Goal: Task Accomplishment & Management: Manage account settings

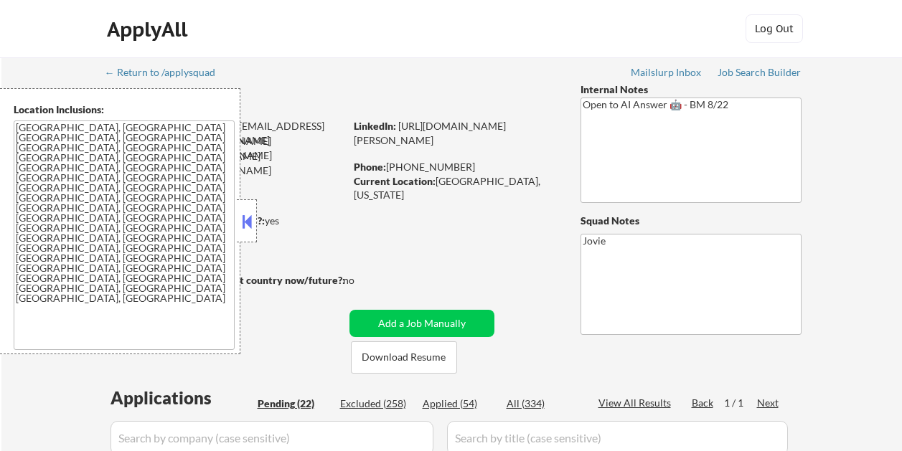
select select ""pending""
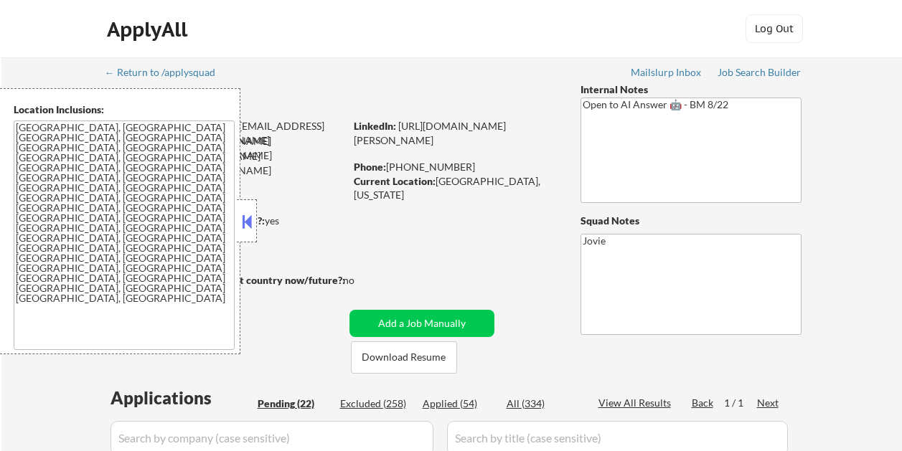
select select ""pending""
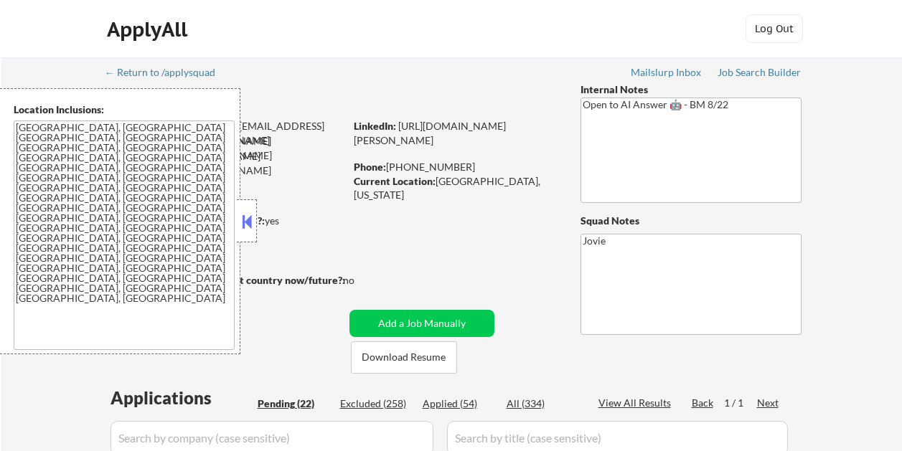
select select ""pending""
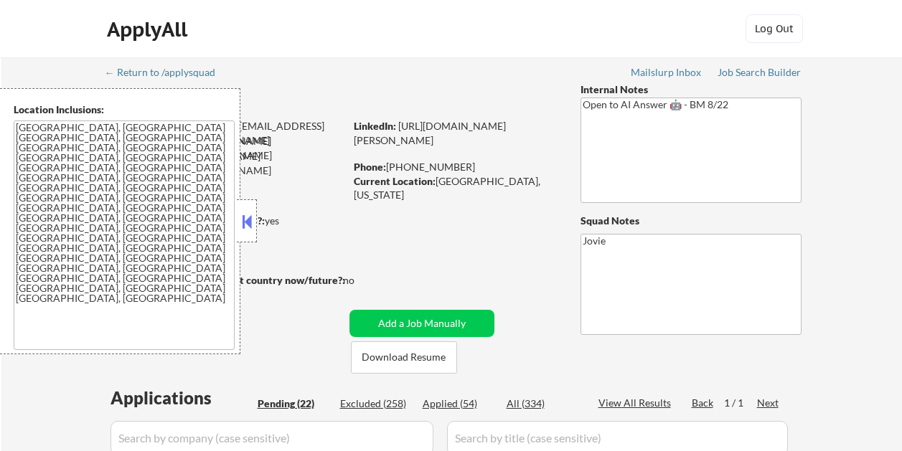
select select ""pending""
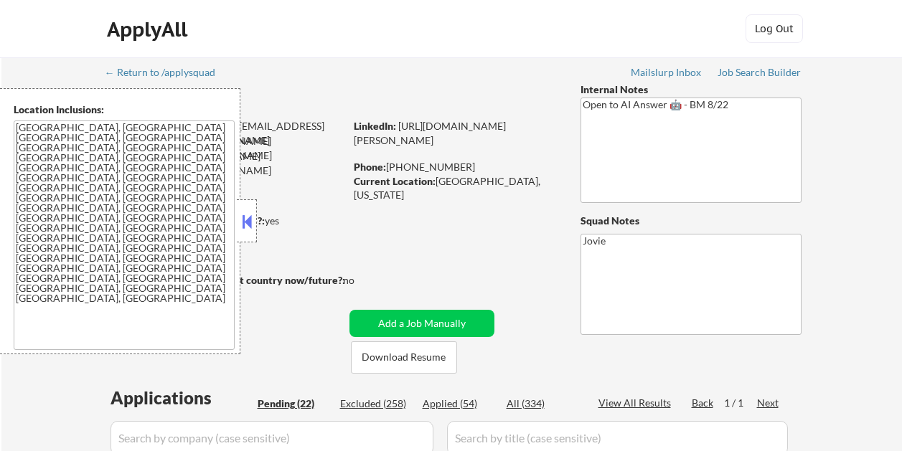
select select ""pending""
click at [253, 219] on button at bounding box center [247, 222] width 16 height 22
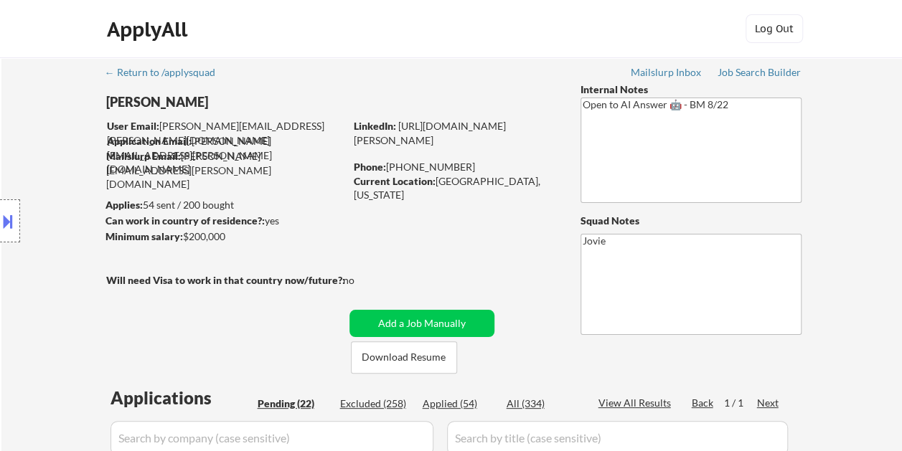
click at [416, 52] on div "ApplyAll Log Out" at bounding box center [451, 29] width 902 height 58
click at [429, 349] on button "Download Resume" at bounding box center [404, 357] width 106 height 32
click at [858, 32] on div "ApplyAll Log Out" at bounding box center [451, 29] width 902 height 58
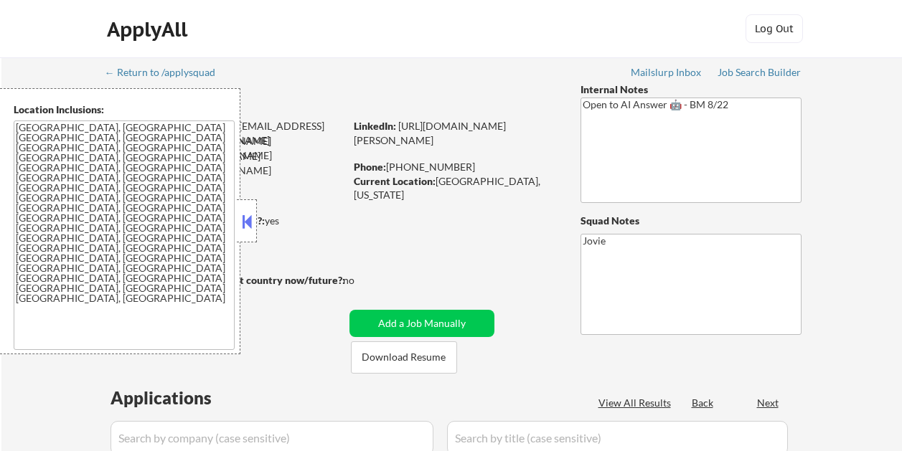
select select ""pending""
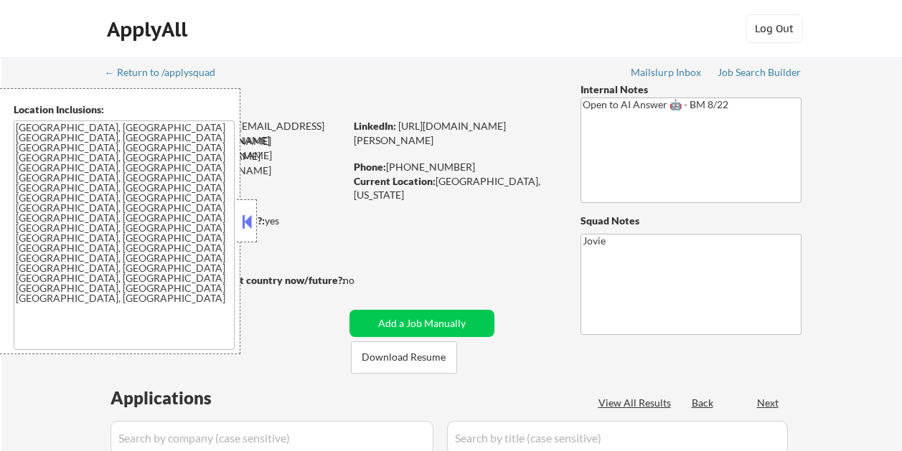
select select ""pending""
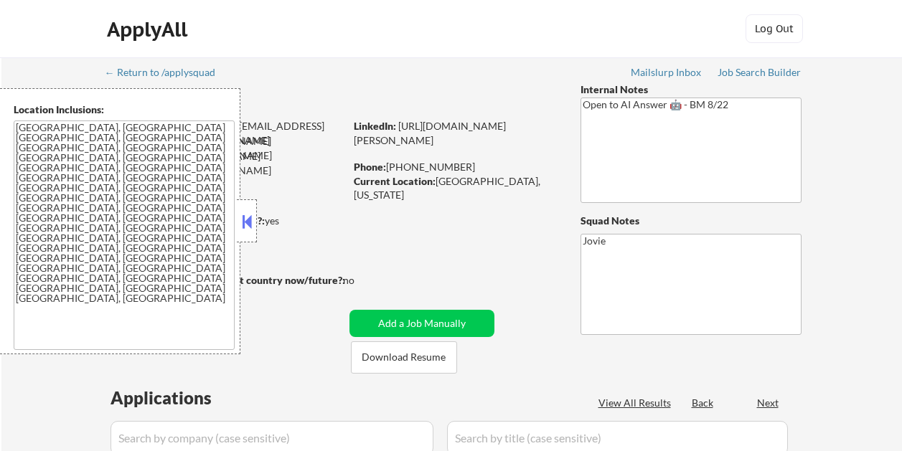
select select ""pending""
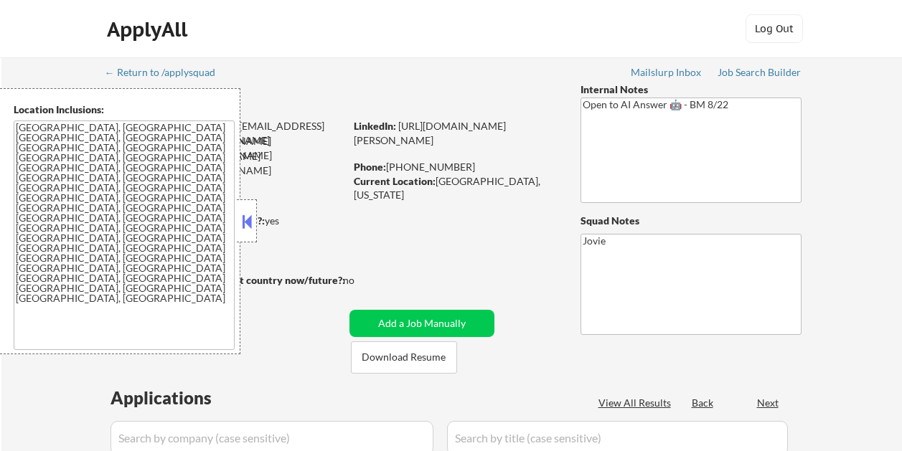
select select ""pending""
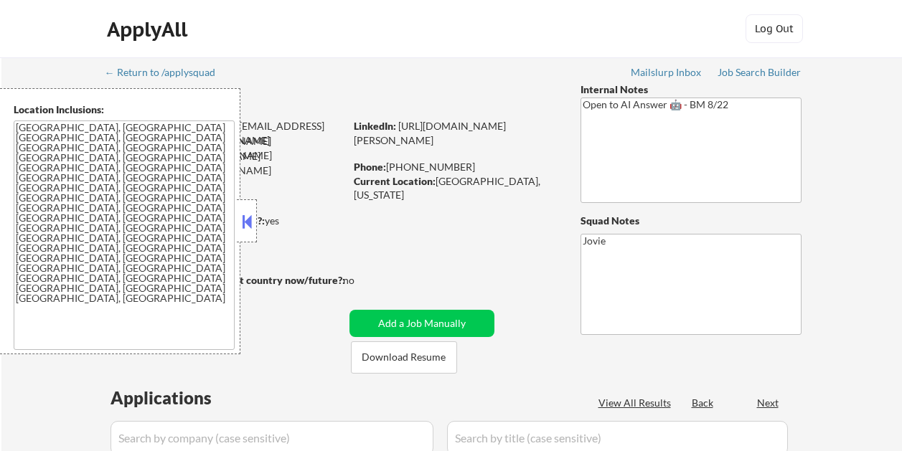
select select ""pending""
click at [252, 224] on button at bounding box center [247, 222] width 16 height 22
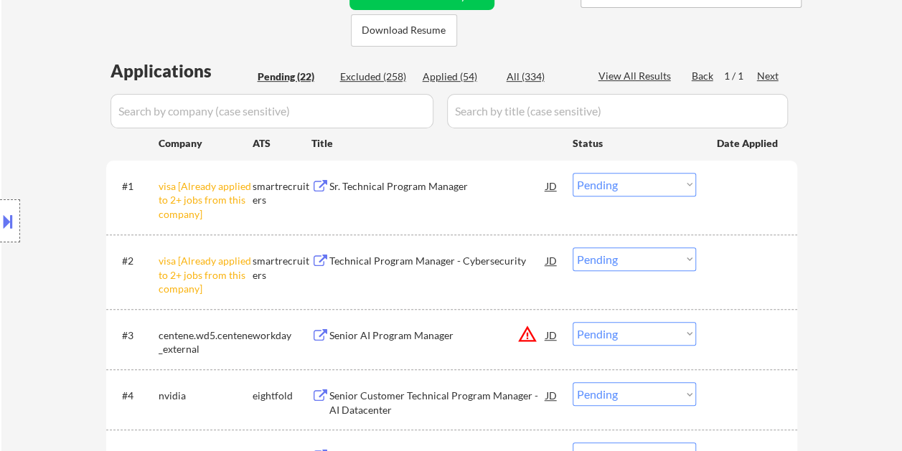
scroll to position [359, 0]
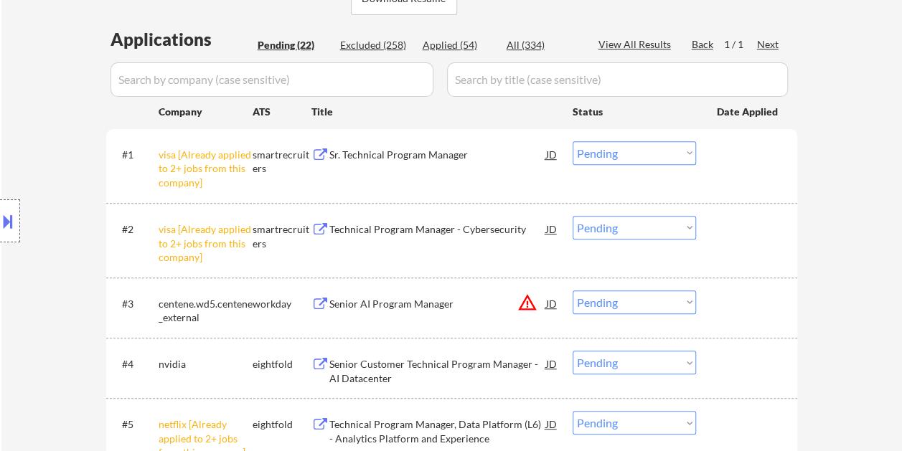
drag, startPoint x: 773, startPoint y: 164, endPoint x: 570, endPoint y: 160, distance: 203.0
click at [771, 165] on div at bounding box center [748, 154] width 63 height 26
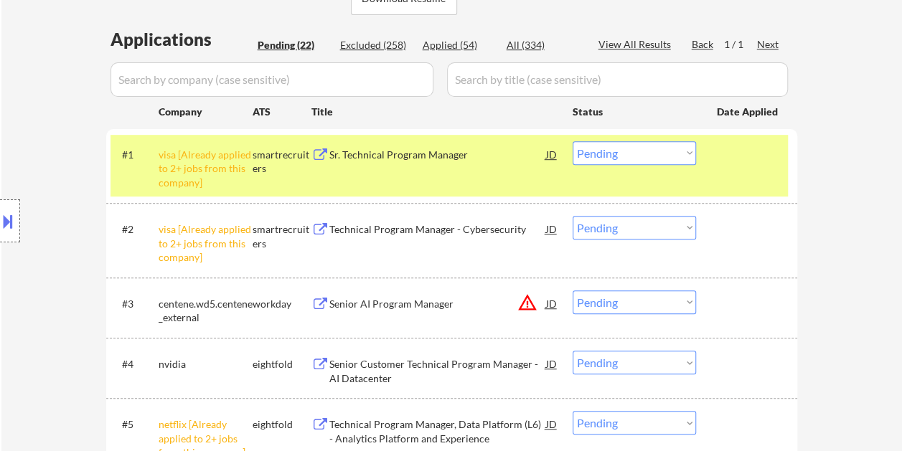
click at [425, 169] on div "#1 visa [Already applied to 2+ jobs from this company] smartrecruiters Sr. Tech…" at bounding box center [448, 166] width 677 height 62
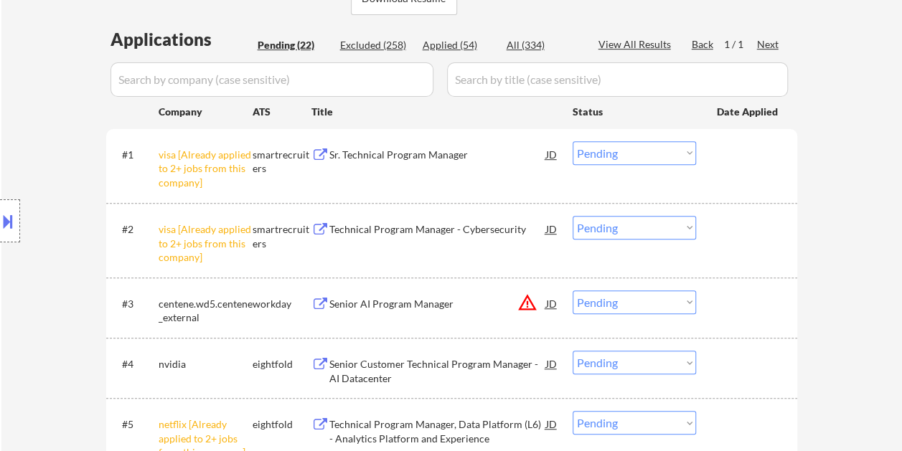
click at [425, 169] on div "#1 visa [Already applied to 2+ jobs from this company] smartrecruiters Sr. Tech…" at bounding box center [448, 166] width 677 height 62
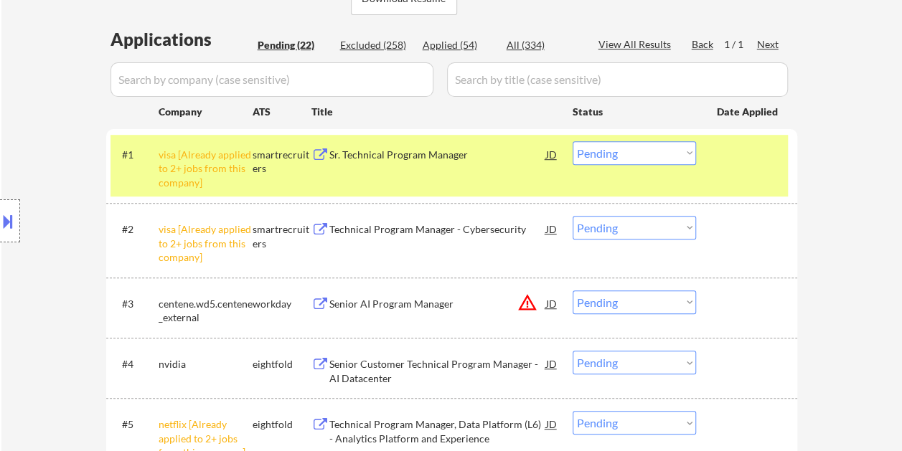
click at [777, 171] on div "#1 visa [Already applied to 2+ jobs from this company] smartrecruiters Sr. Tech…" at bounding box center [448, 166] width 677 height 62
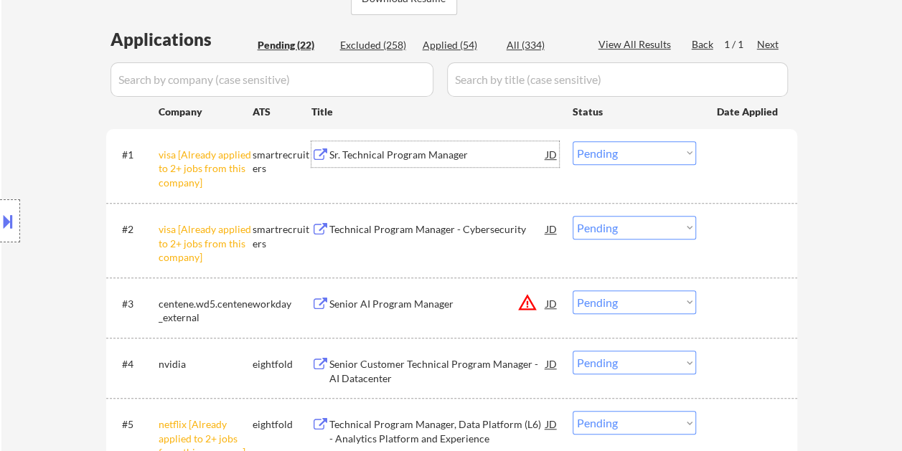
click at [453, 158] on div "Sr. Technical Program Manager" at bounding box center [437, 155] width 217 height 14
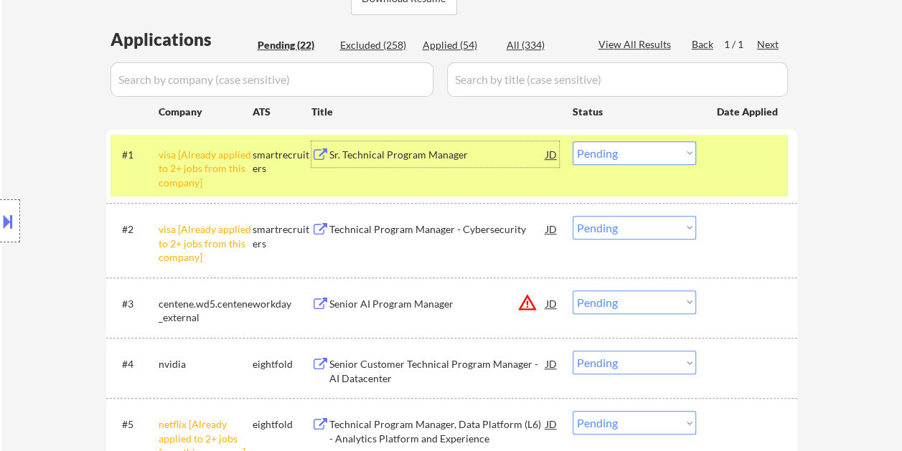
click at [666, 157] on select "Choose an option... Pending Applied Excluded (Questions) Excluded (Expired) Exc…" at bounding box center [633, 153] width 123 height 24
click at [572, 141] on select "Choose an option... Pending Applied Excluded (Questions) Excluded (Expired) Exc…" at bounding box center [633, 153] width 123 height 24
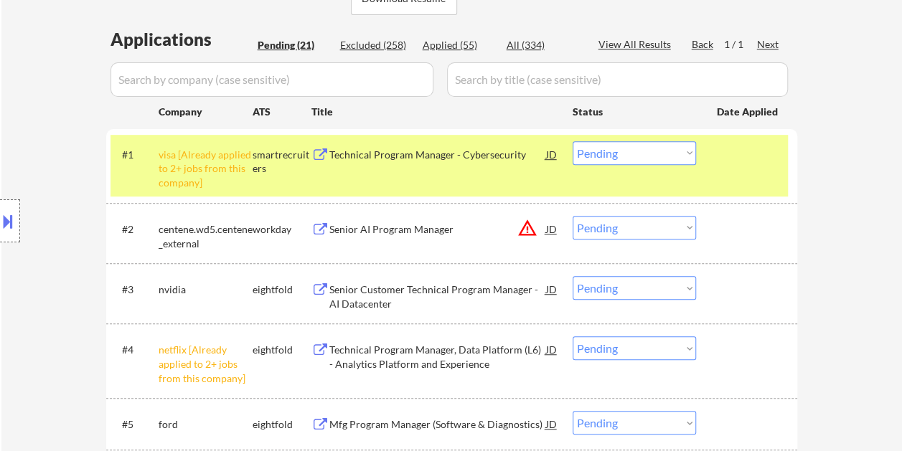
click at [685, 150] on select "Choose an option... Pending Applied Excluded (Questions) Excluded (Expired) Exc…" at bounding box center [633, 153] width 123 height 24
click at [572, 141] on select "Choose an option... Pending Applied Excluded (Questions) Excluded (Expired) Exc…" at bounding box center [633, 153] width 123 height 24
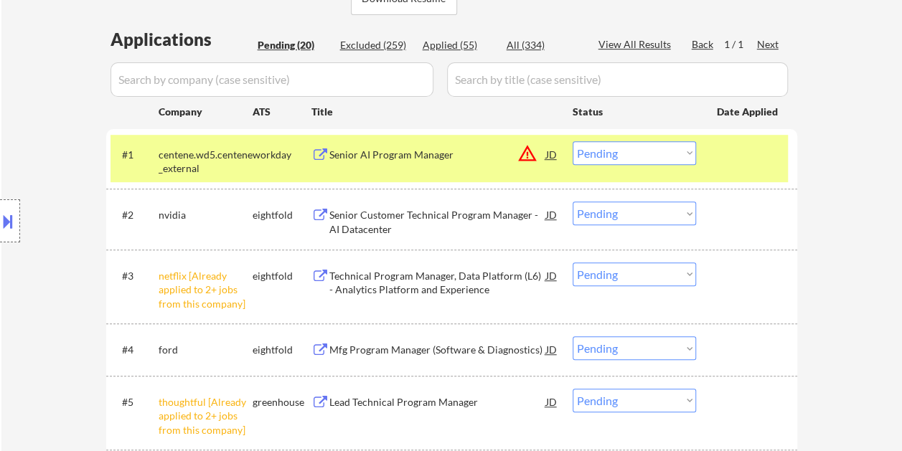
scroll to position [430, 0]
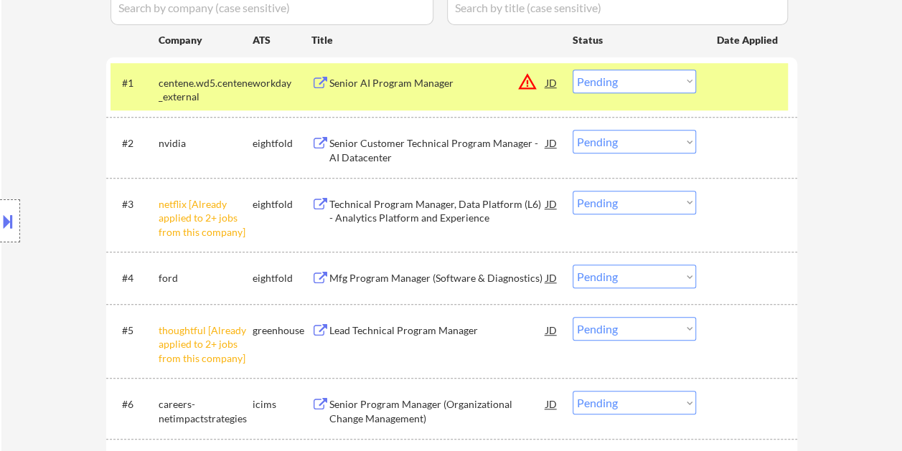
click at [692, 77] on select "Choose an option... Pending Applied Excluded (Questions) Excluded (Expired) Exc…" at bounding box center [633, 82] width 123 height 24
click at [572, 70] on select "Choose an option... Pending Applied Excluded (Questions) Excluded (Expired) Exc…" at bounding box center [633, 82] width 123 height 24
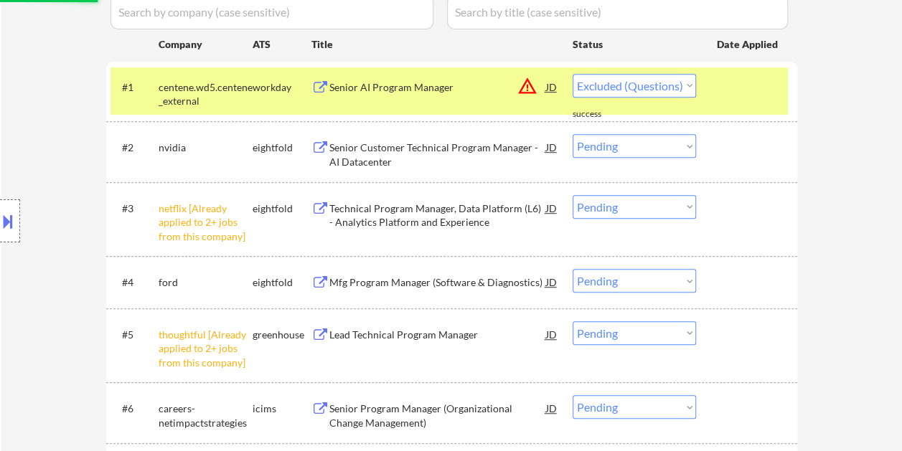
select select ""pending""
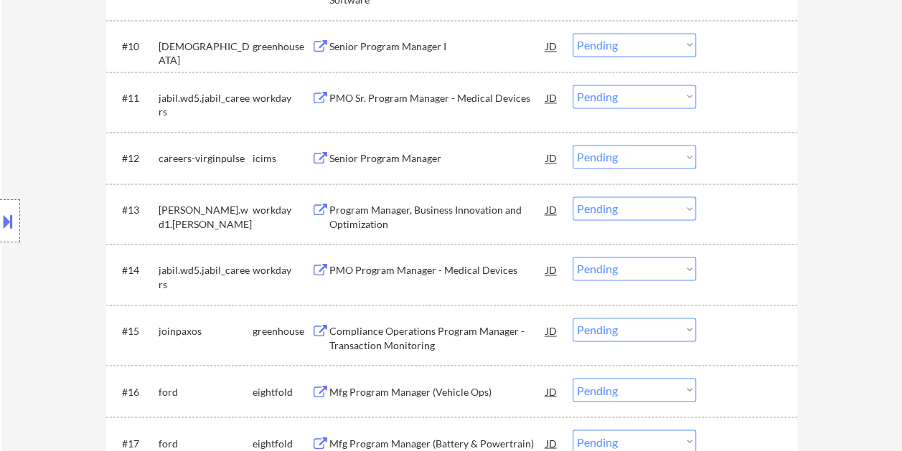
scroll to position [1076, 0]
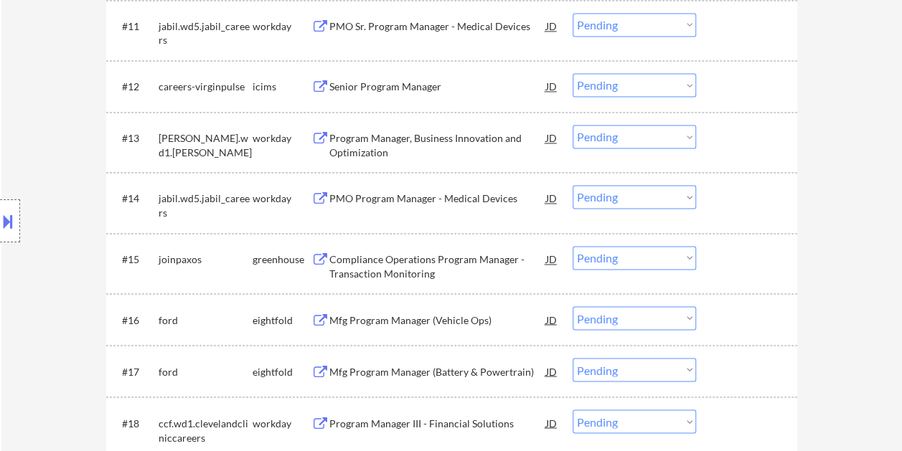
click at [732, 250] on div at bounding box center [748, 259] width 63 height 26
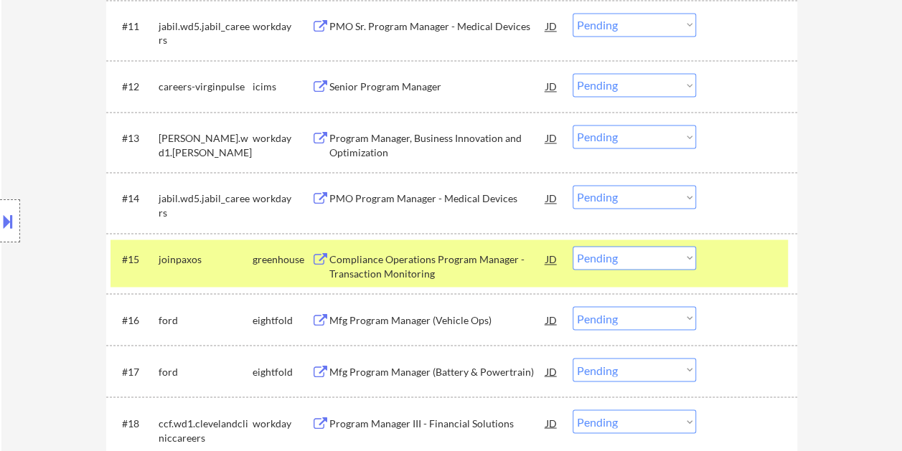
click at [479, 255] on div "Compliance Operations Program Manager - Transaction Monitoring" at bounding box center [437, 266] width 217 height 28
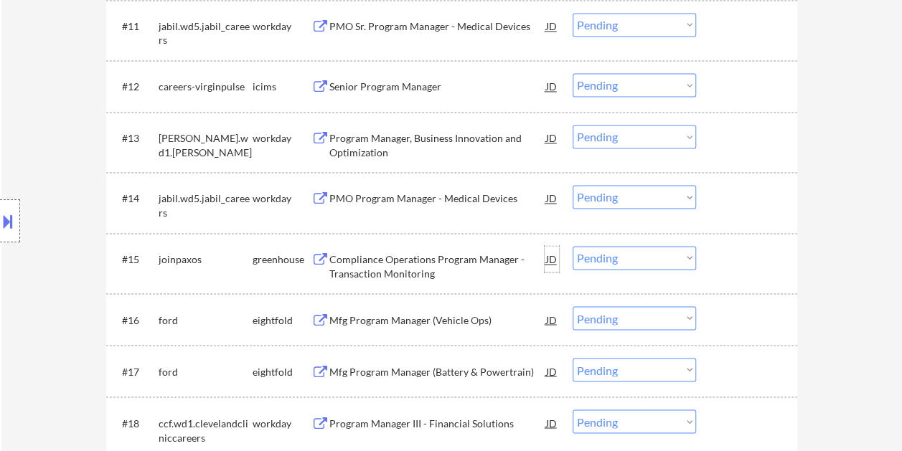
click at [547, 264] on div "JD" at bounding box center [551, 259] width 14 height 26
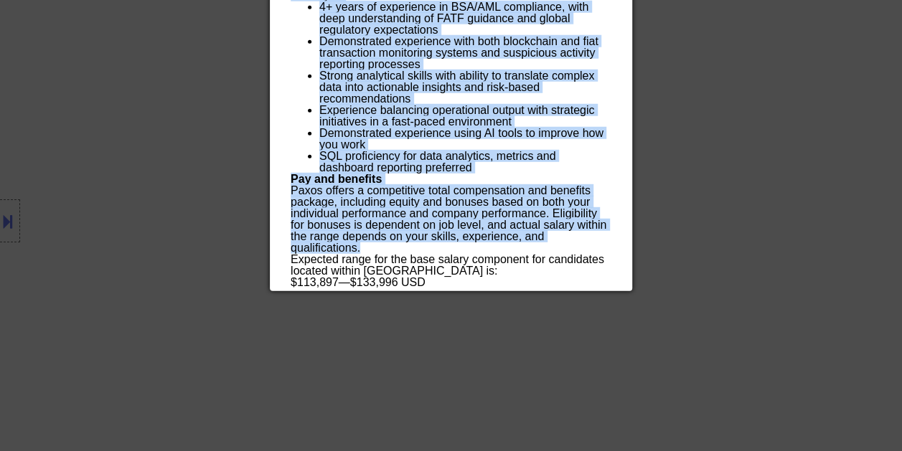
scroll to position [1944, 0]
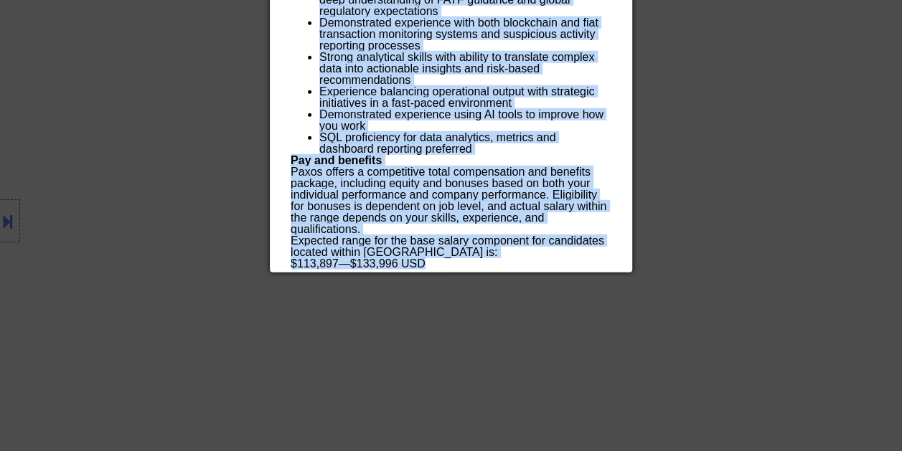
drag, startPoint x: 291, startPoint y: 60, endPoint x: 422, endPoint y: 261, distance: 239.5
copy div "Loremipsum Dolorsitam Consect Adipisc - Elitseddoei Temporinci utlaboree Dolore…"
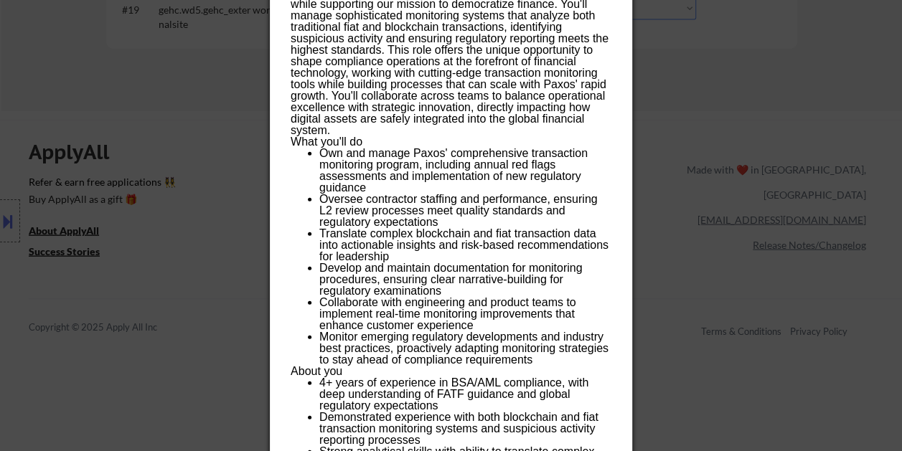
click at [739, 44] on div at bounding box center [451, 225] width 902 height 451
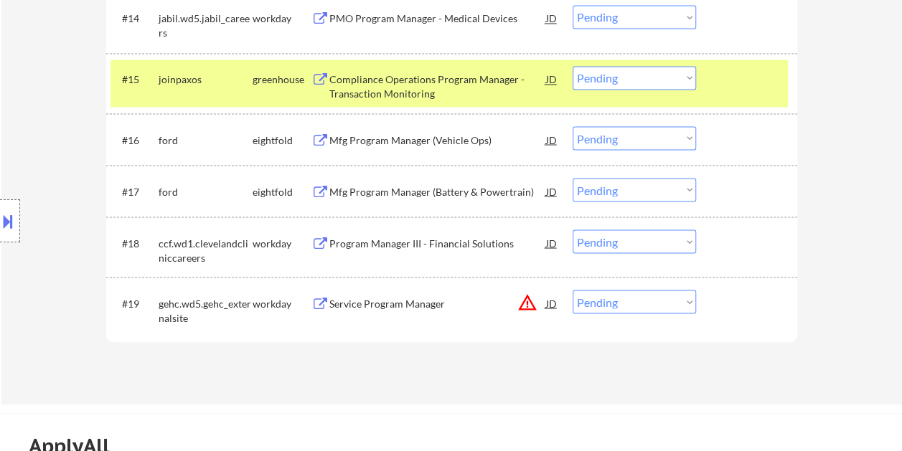
scroll to position [1119, 0]
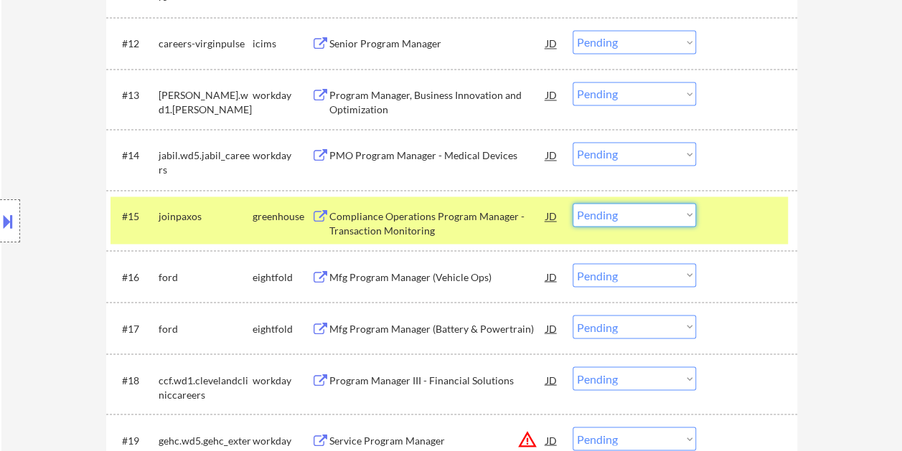
click at [689, 212] on select "Choose an option... Pending Applied Excluded (Questions) Excluded (Expired) Exc…" at bounding box center [633, 215] width 123 height 24
click at [572, 203] on select "Choose an option... Pending Applied Excluded (Questions) Excluded (Expired) Exc…" at bounding box center [633, 215] width 123 height 24
select select ""pending""
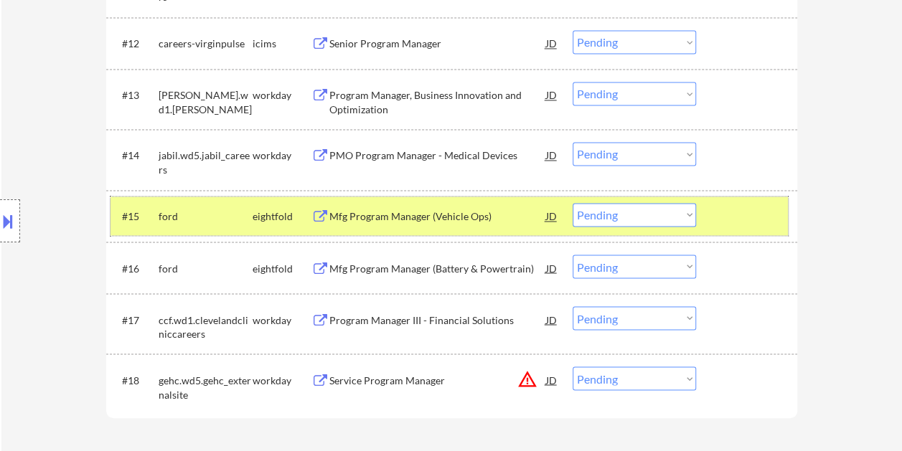
click at [754, 225] on div at bounding box center [748, 216] width 63 height 26
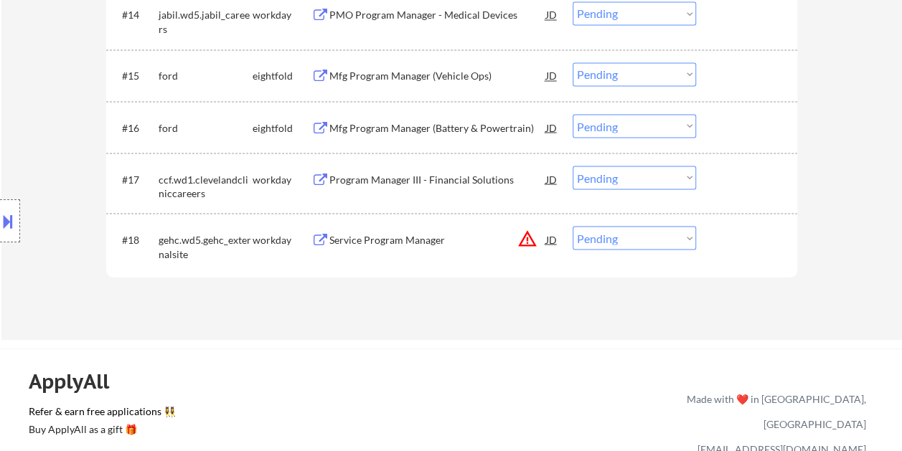
scroll to position [1262, 0]
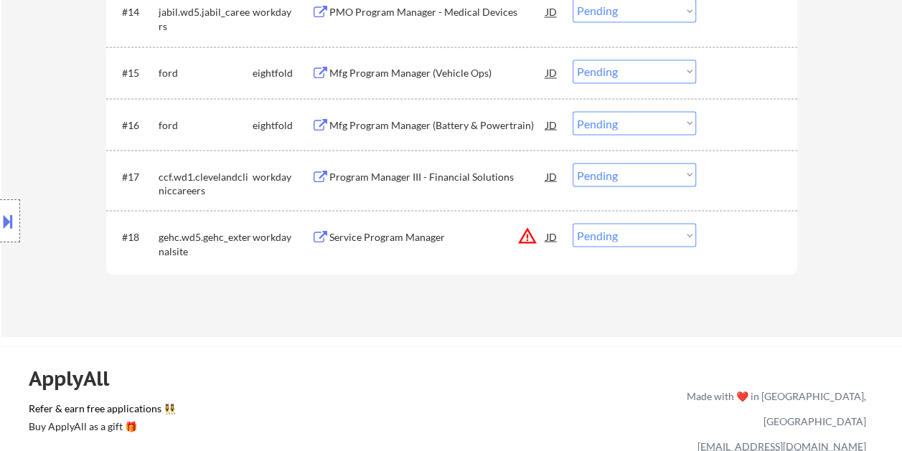
click at [722, 230] on div at bounding box center [748, 236] width 63 height 26
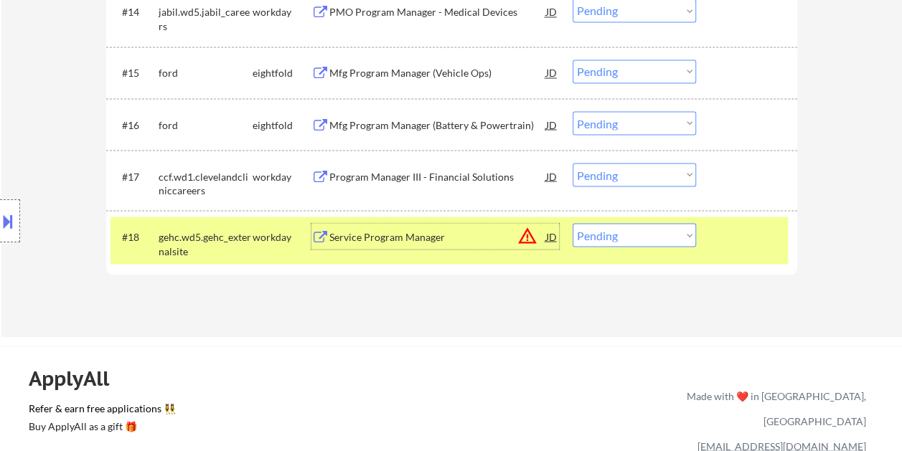
click at [375, 224] on div "Service Program Manager" at bounding box center [437, 236] width 217 height 26
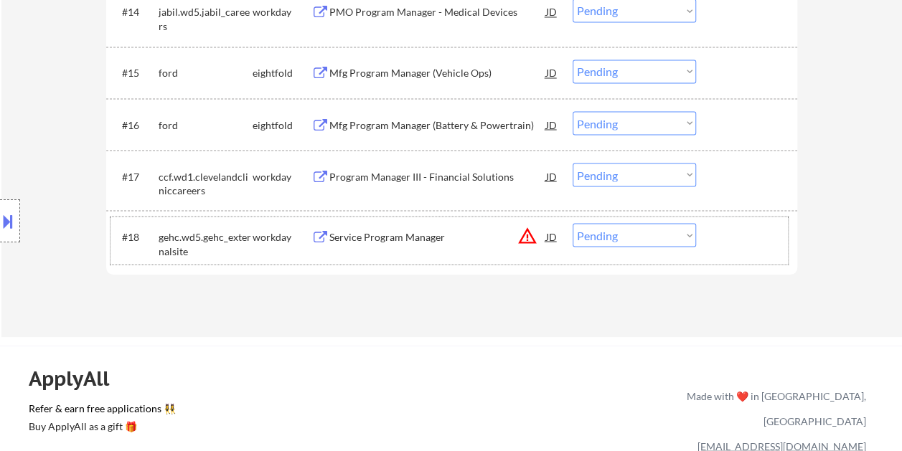
click at [712, 232] on div "#18 gehc.wd5.gehc_externalsite workday Service Program Manager JD warning_amber…" at bounding box center [448, 240] width 677 height 47
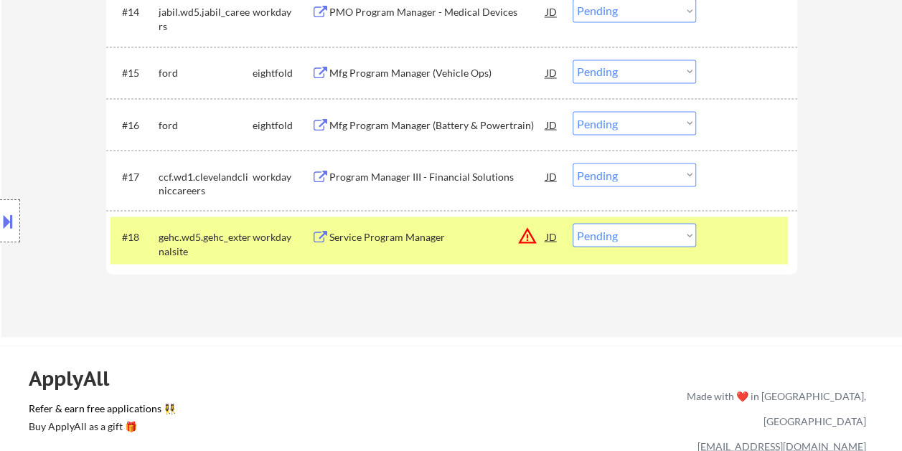
click at [687, 234] on select "Choose an option... Pending Applied Excluded (Questions) Excluded (Expired) Exc…" at bounding box center [633, 235] width 123 height 24
click at [572, 223] on select "Choose an option... Pending Applied Excluded (Questions) Excluded (Expired) Exc…" at bounding box center [633, 235] width 123 height 24
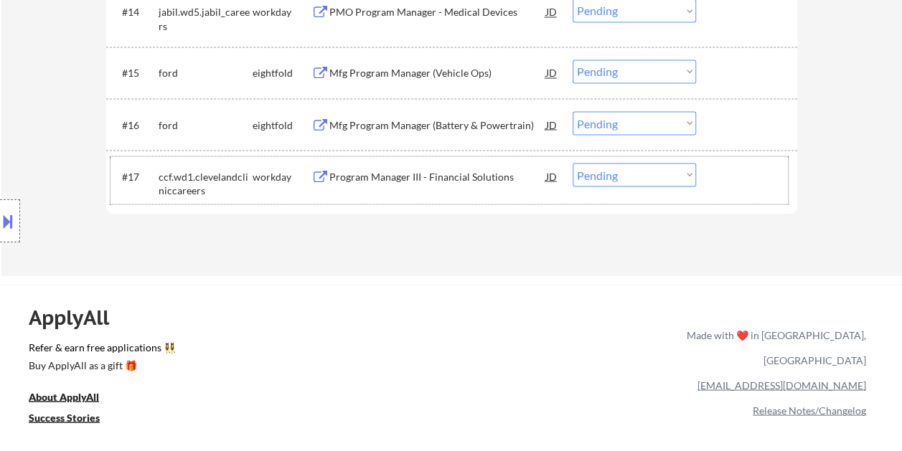
click at [720, 194] on div "#17 ccf.wd1.clevelandcliniccareers workday Program Manager III - Financial Solu…" at bounding box center [448, 179] width 677 height 47
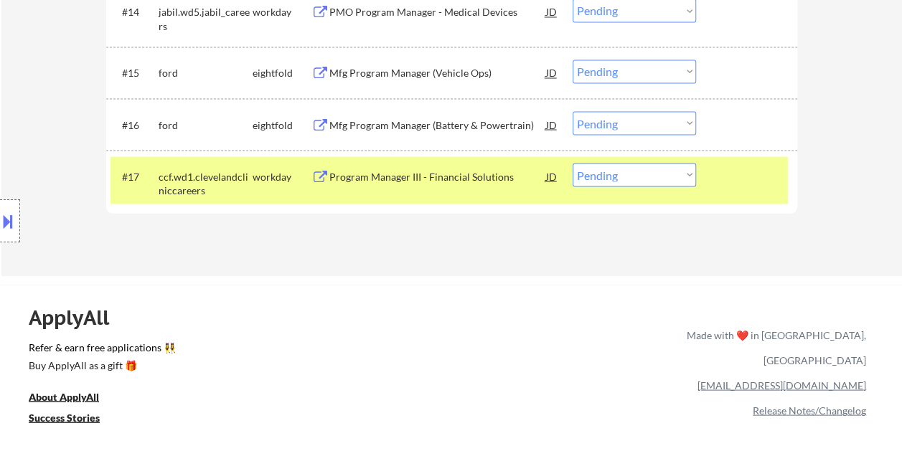
click at [435, 166] on div "Program Manager III - Financial Solutions" at bounding box center [437, 176] width 217 height 26
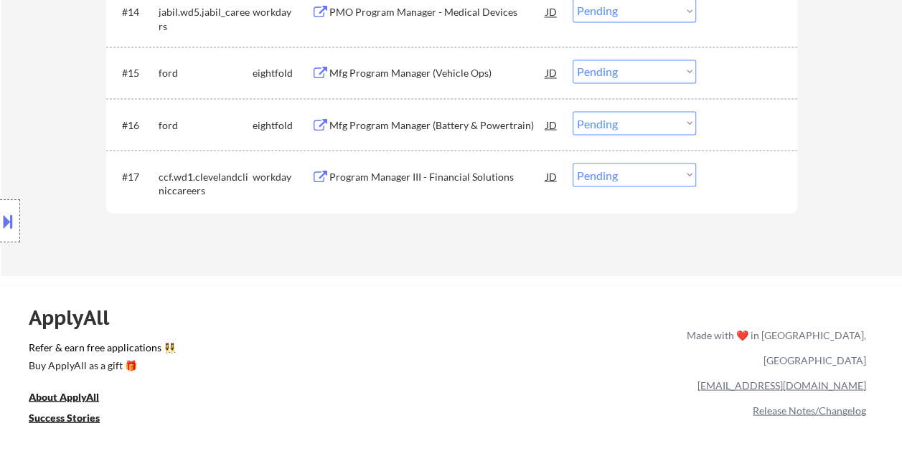
select select ""pending""
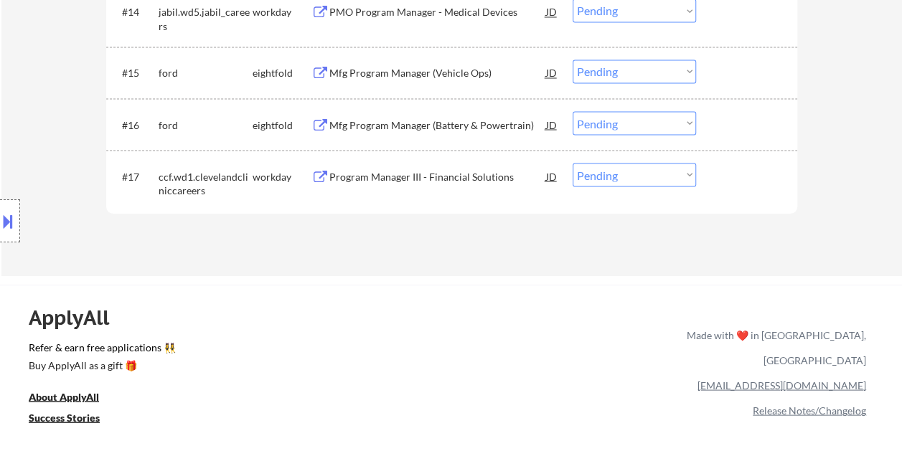
select select ""pending""
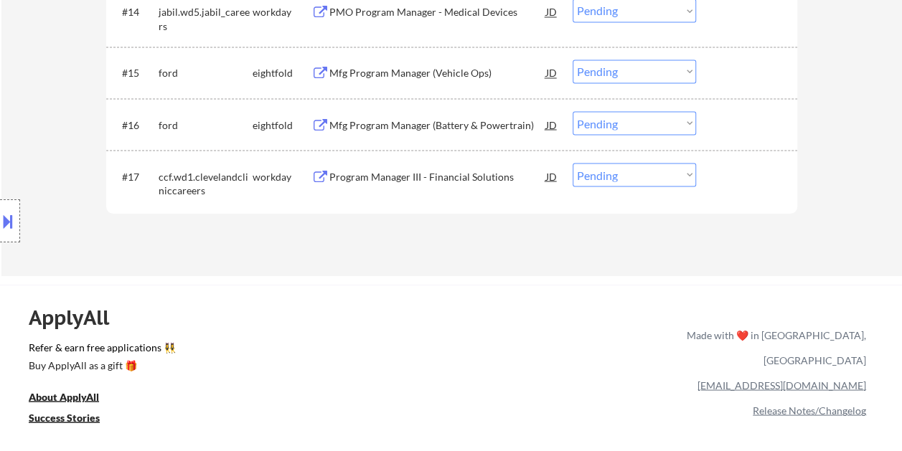
select select ""pending""
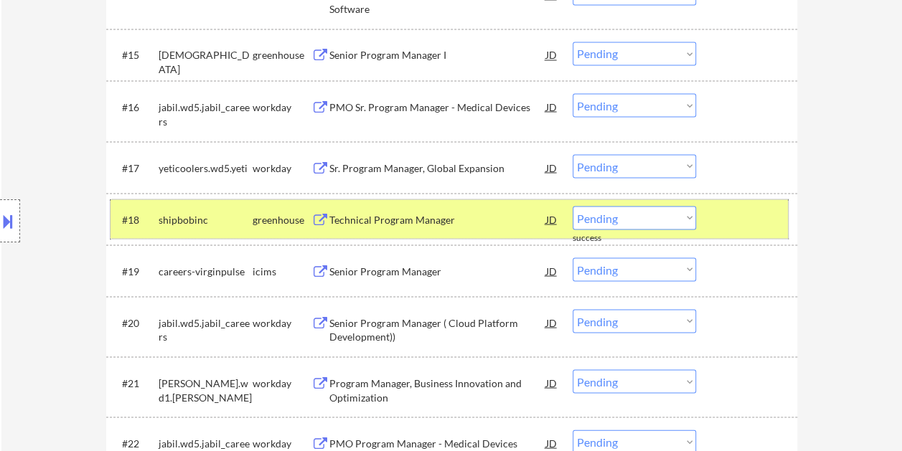
click at [739, 219] on div at bounding box center [748, 219] width 63 height 26
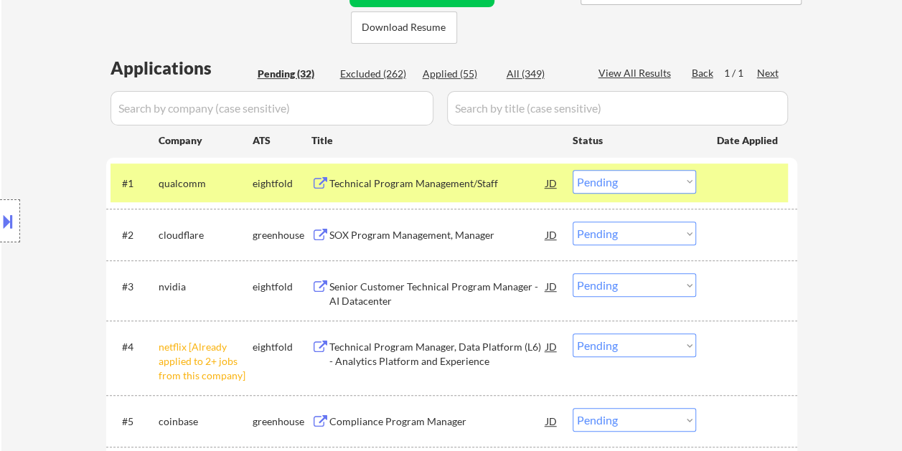
scroll to position [1971, 0]
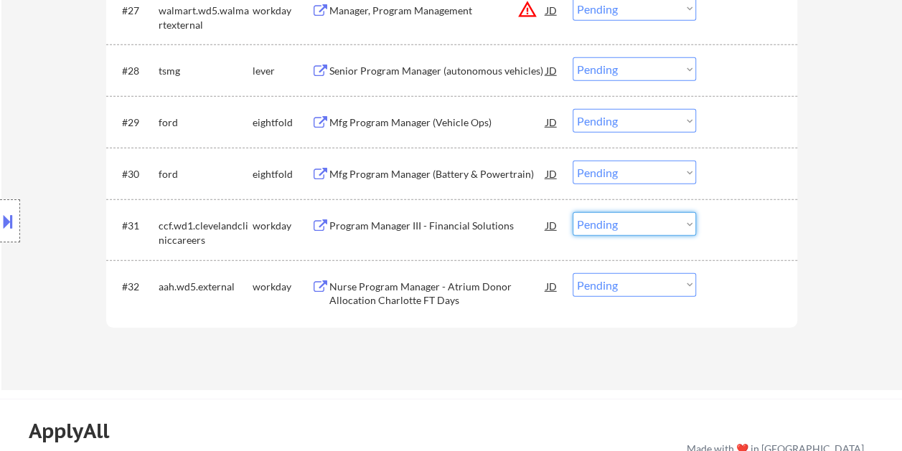
click at [690, 234] on select "Choose an option... Pending Applied Excluded (Questions) Excluded (Expired) Exc…" at bounding box center [633, 224] width 123 height 24
click at [701, 226] on div "#31 ccf.wd1.clevelandcliniccareers workday Program Manager III - Financial Solu…" at bounding box center [448, 229] width 677 height 47
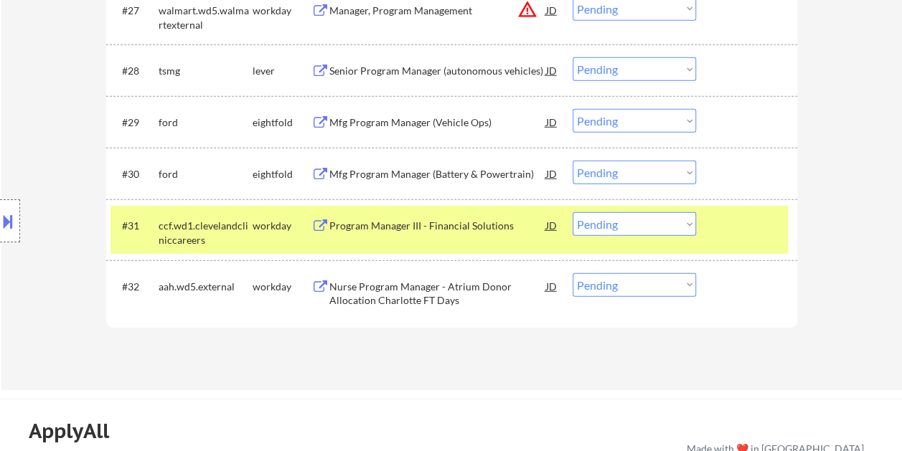
click at [673, 224] on select "Choose an option... Pending Applied Excluded (Questions) Excluded (Expired) Exc…" at bounding box center [633, 224] width 123 height 24
click at [572, 212] on select "Choose an option... Pending Applied Excluded (Questions) Excluded (Expired) Exc…" at bounding box center [633, 224] width 123 height 24
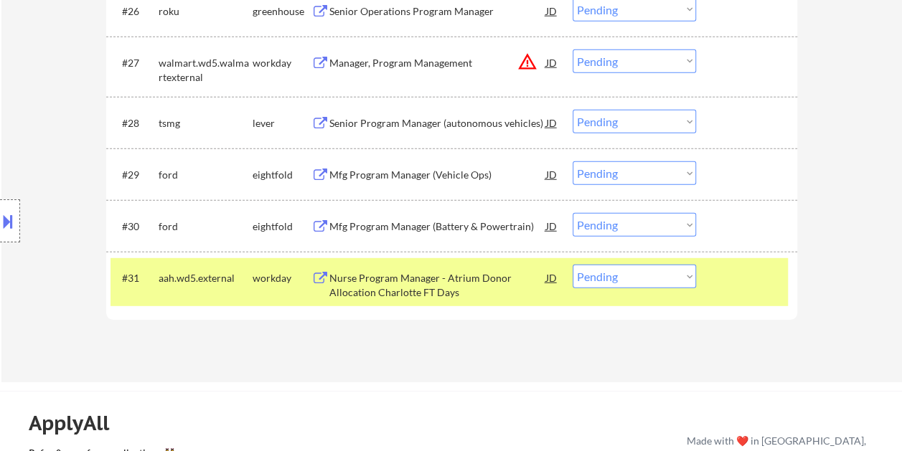
scroll to position [1828, 0]
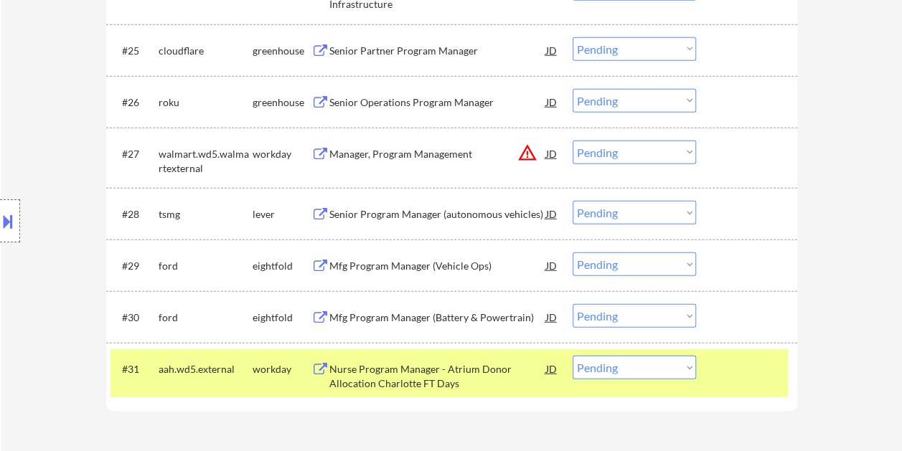
click at [753, 374] on div at bounding box center [748, 369] width 63 height 26
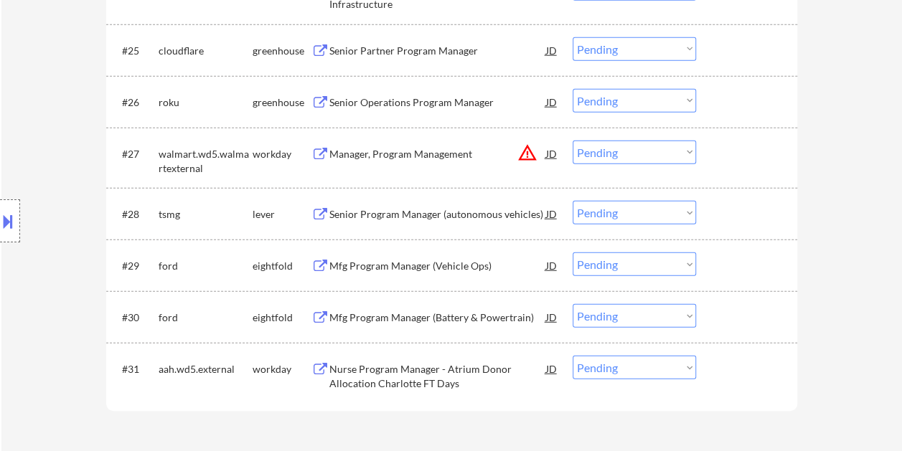
click at [753, 373] on div at bounding box center [748, 369] width 63 height 26
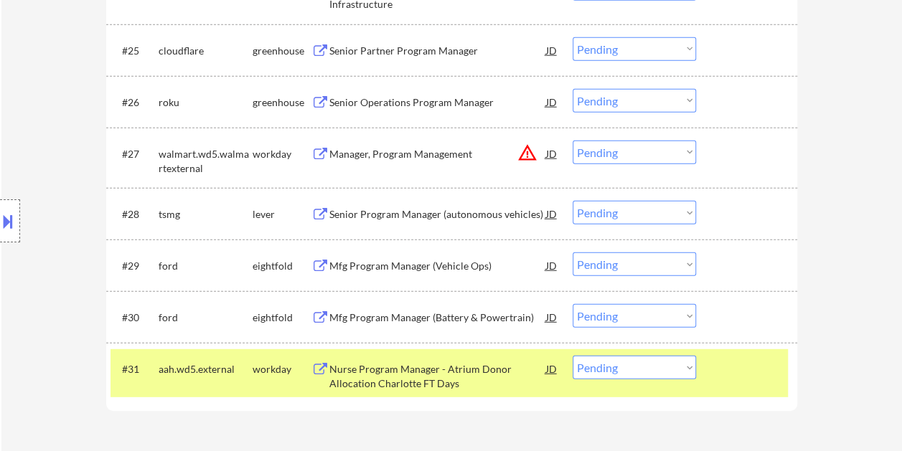
click at [499, 373] on div "Nurse Program Manager - Atrium Donor Allocation Charlotte FT Days" at bounding box center [437, 376] width 217 height 28
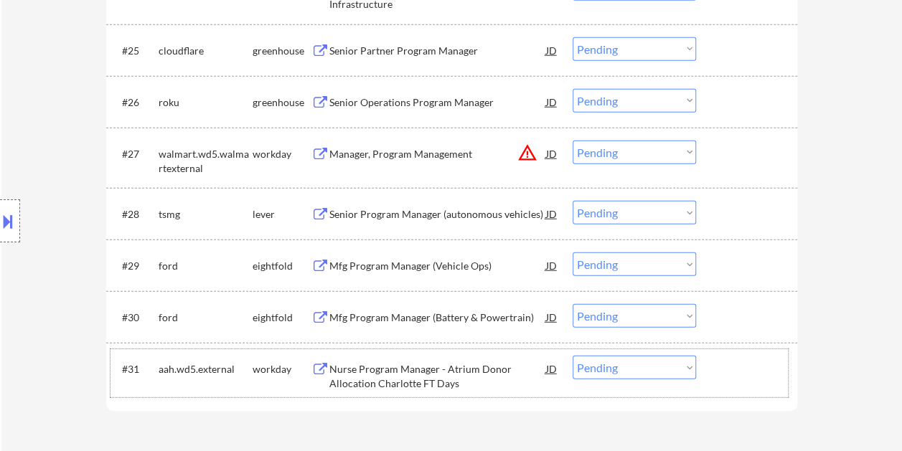
click at [733, 377] on div at bounding box center [748, 369] width 63 height 26
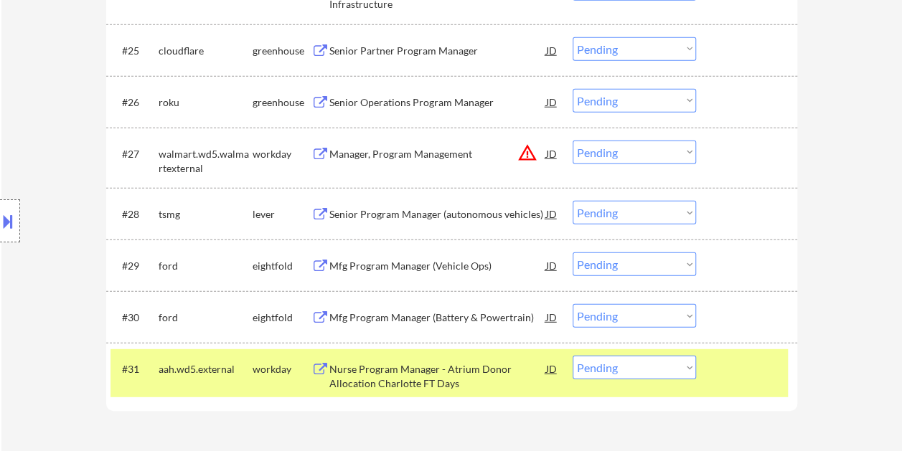
click at [685, 368] on select "Choose an option... Pending Applied Excluded (Questions) Excluded (Expired) Exc…" at bounding box center [633, 368] width 123 height 24
select select ""excluded__expired_""
click at [572, 356] on select "Choose an option... Pending Applied Excluded (Questions) Excluded (Expired) Exc…" at bounding box center [633, 368] width 123 height 24
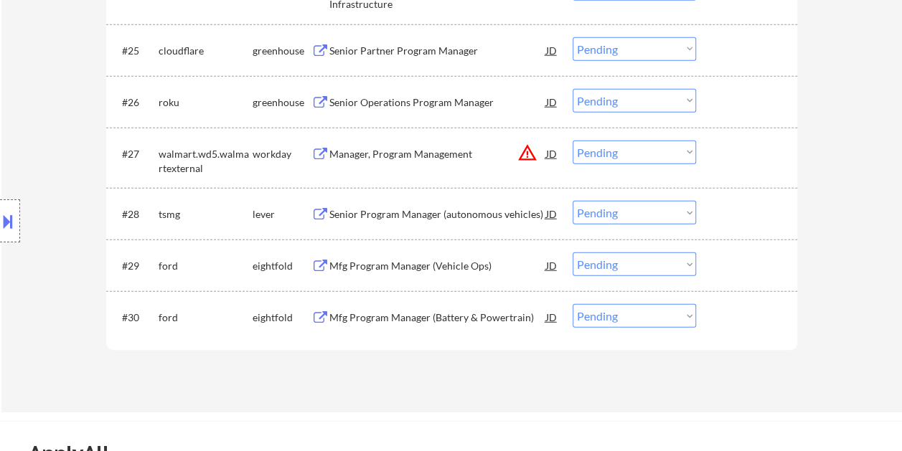
click at [720, 221] on div at bounding box center [748, 214] width 63 height 26
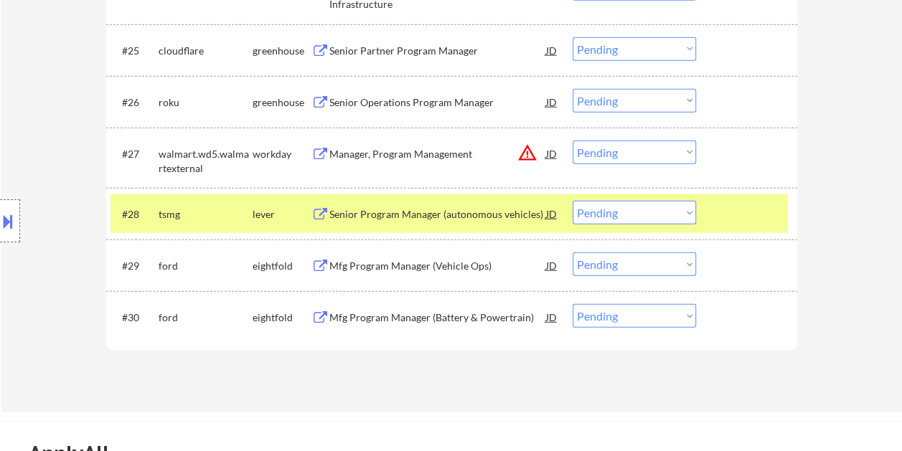
click at [498, 211] on div "Senior Program Manager (autonomous vehicles)" at bounding box center [437, 214] width 217 height 14
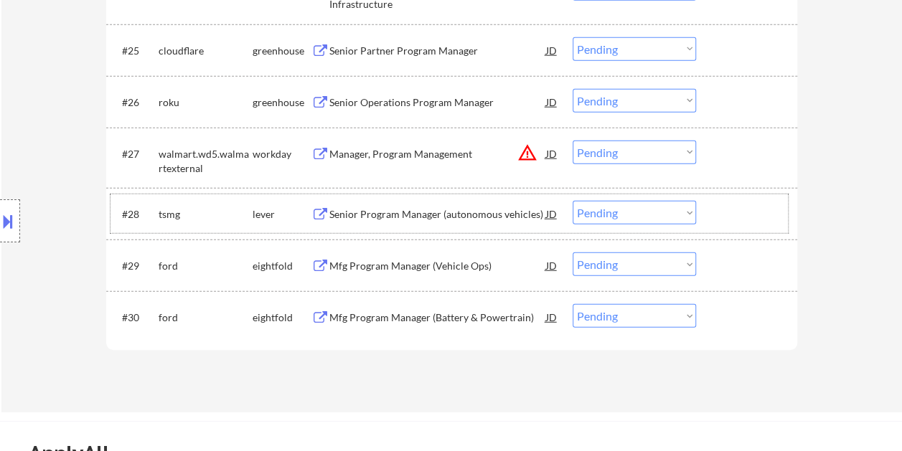
click at [720, 217] on div at bounding box center [748, 214] width 63 height 26
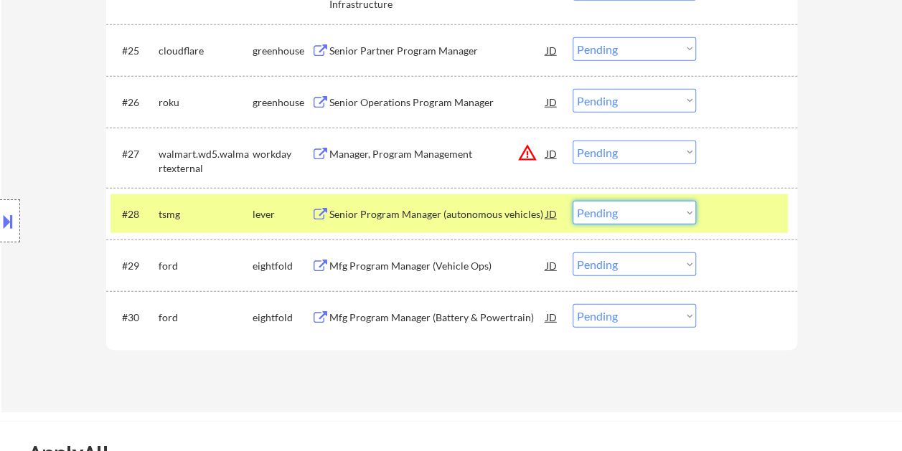
click at [681, 219] on select "Choose an option... Pending Applied Excluded (Questions) Excluded (Expired) Exc…" at bounding box center [633, 213] width 123 height 24
click at [572, 201] on select "Choose an option... Pending Applied Excluded (Questions) Excluded (Expired) Exc…" at bounding box center [633, 213] width 123 height 24
select select ""pending""
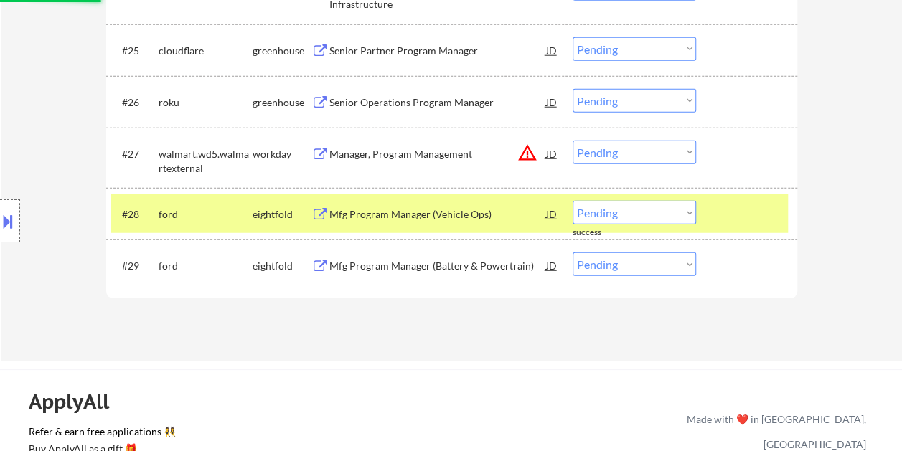
click at [752, 211] on div at bounding box center [748, 214] width 63 height 26
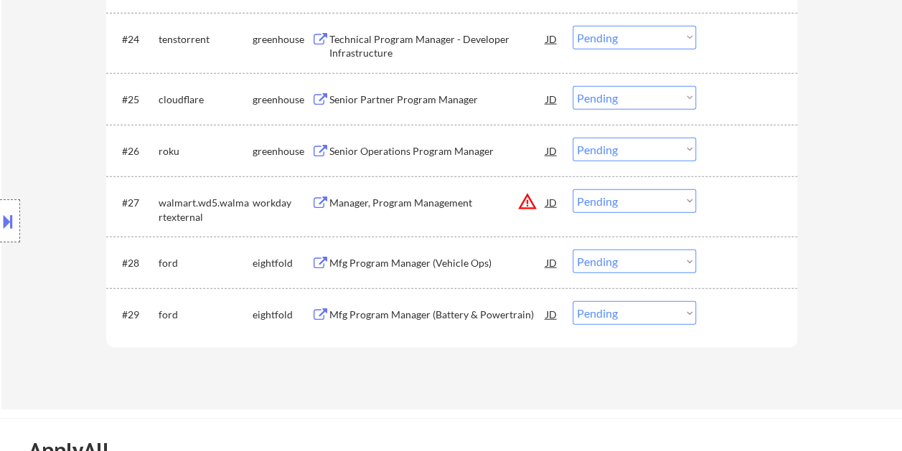
scroll to position [1756, 0]
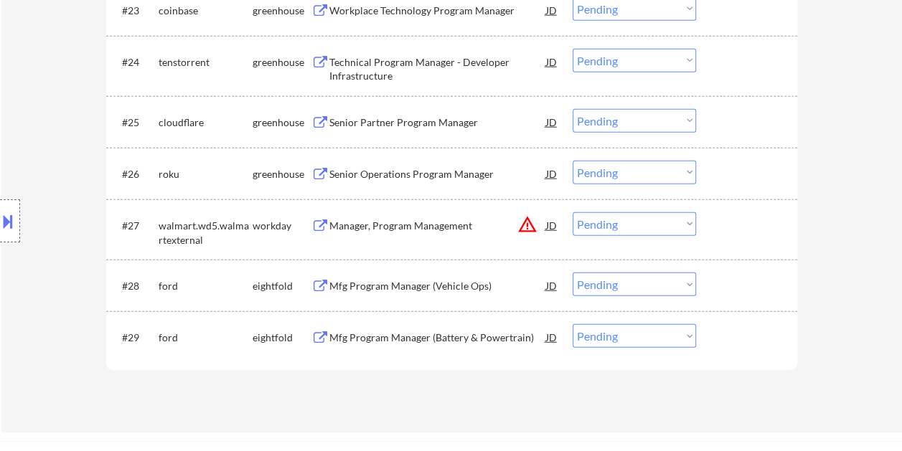
click at [717, 185] on div at bounding box center [748, 174] width 63 height 26
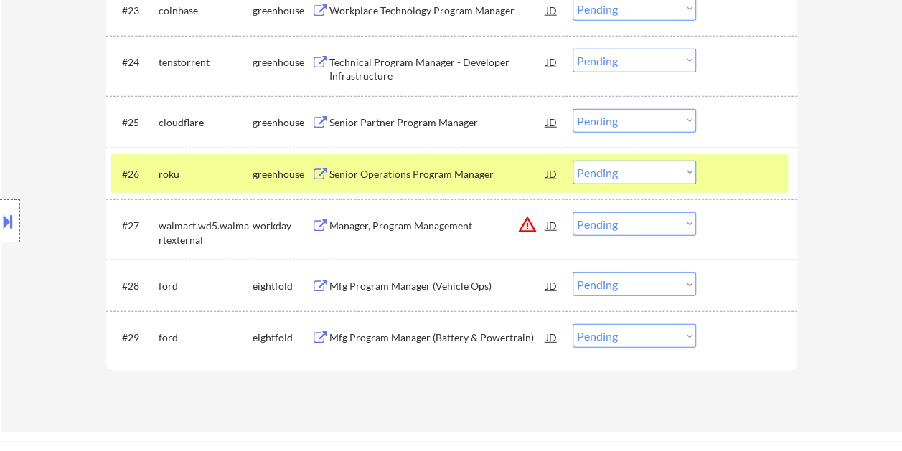
click at [521, 168] on div "Senior Operations Program Manager" at bounding box center [437, 174] width 217 height 14
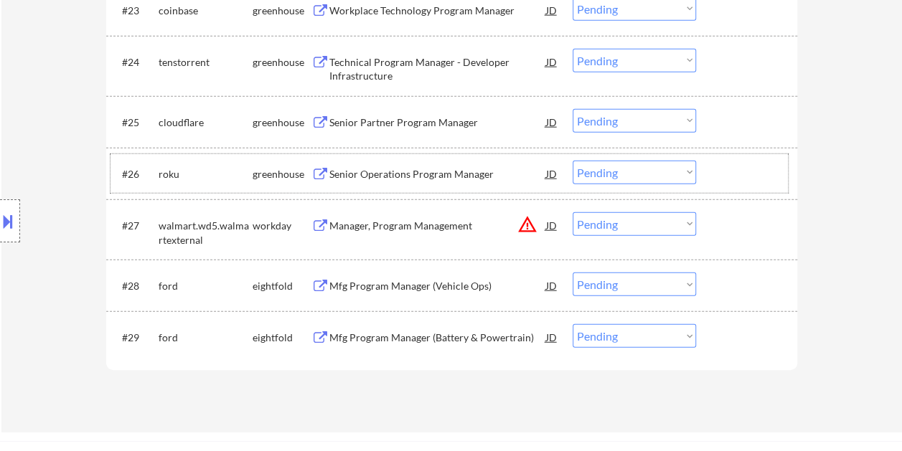
click at [729, 179] on div at bounding box center [748, 174] width 63 height 26
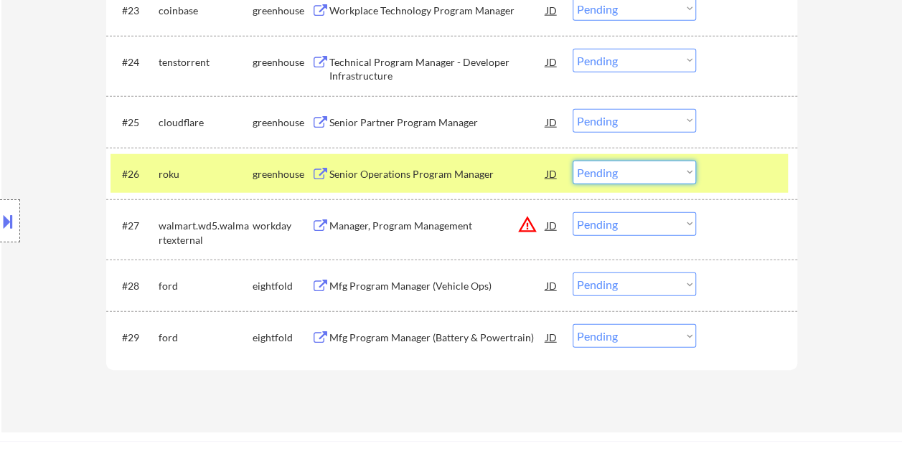
click at [666, 162] on select "Choose an option... Pending Applied Excluded (Questions) Excluded (Expired) Exc…" at bounding box center [633, 173] width 123 height 24
click at [572, 161] on select "Choose an option... Pending Applied Excluded (Questions) Excluded (Expired) Exc…" at bounding box center [633, 173] width 123 height 24
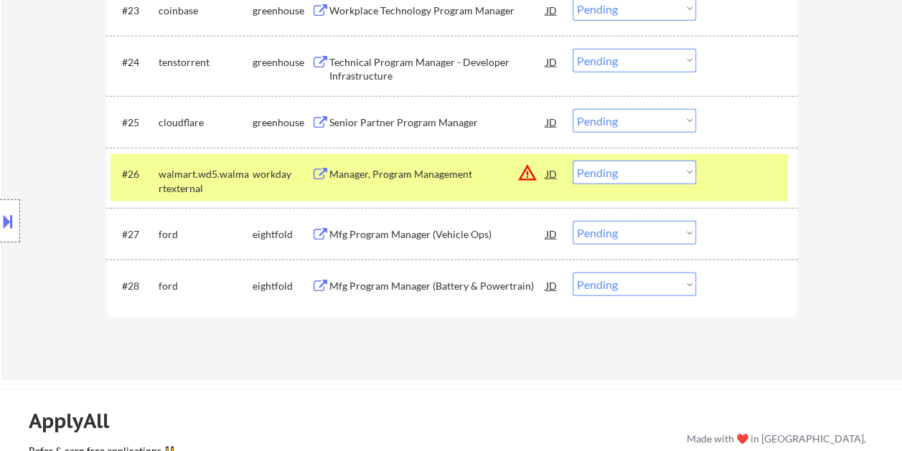
click at [729, 174] on div at bounding box center [748, 174] width 63 height 26
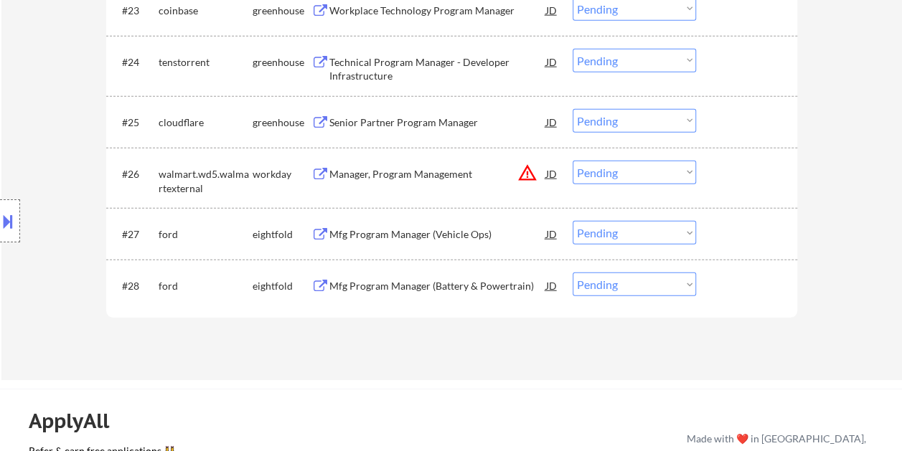
drag, startPoint x: 731, startPoint y: 172, endPoint x: 532, endPoint y: 206, distance: 201.5
click at [731, 172] on div at bounding box center [748, 174] width 63 height 26
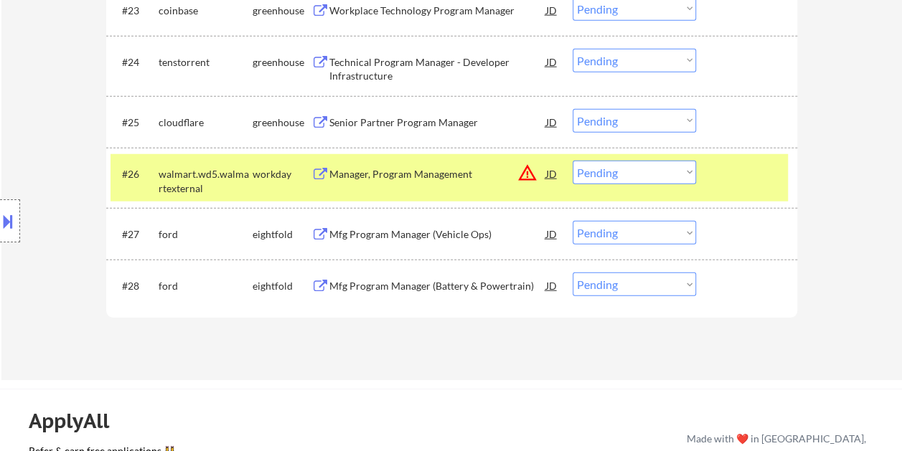
click at [428, 171] on div "Manager, Program Management" at bounding box center [437, 174] width 217 height 14
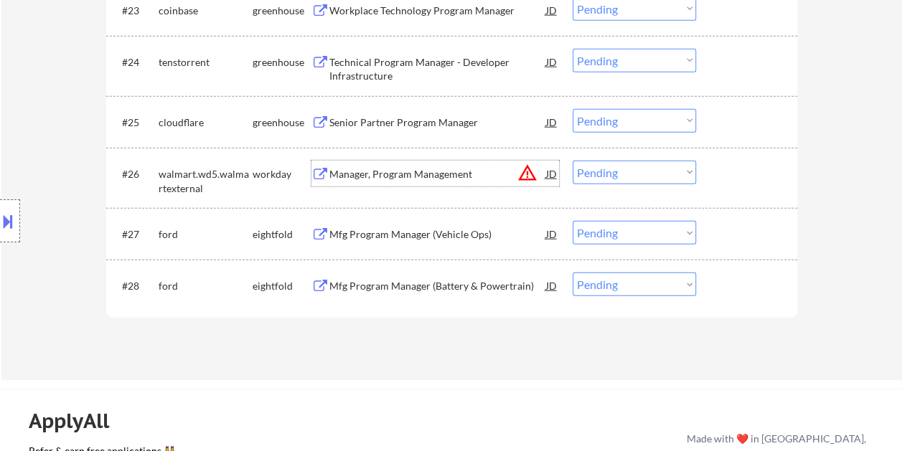
click at [724, 179] on div at bounding box center [748, 174] width 63 height 26
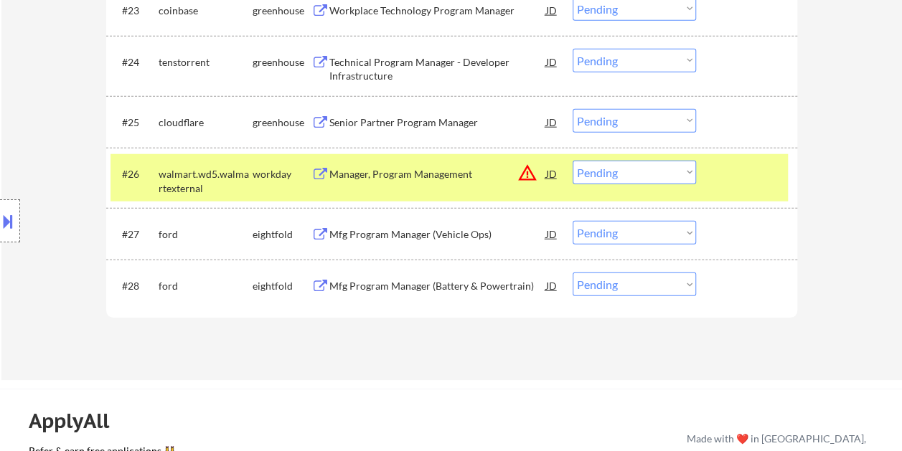
click at [690, 175] on select "Choose an option... Pending Applied Excluded (Questions) Excluded (Expired) Exc…" at bounding box center [633, 173] width 123 height 24
click at [572, 161] on select "Choose an option... Pending Applied Excluded (Questions) Excluded (Expired) Exc…" at bounding box center [633, 173] width 123 height 24
select select ""pending""
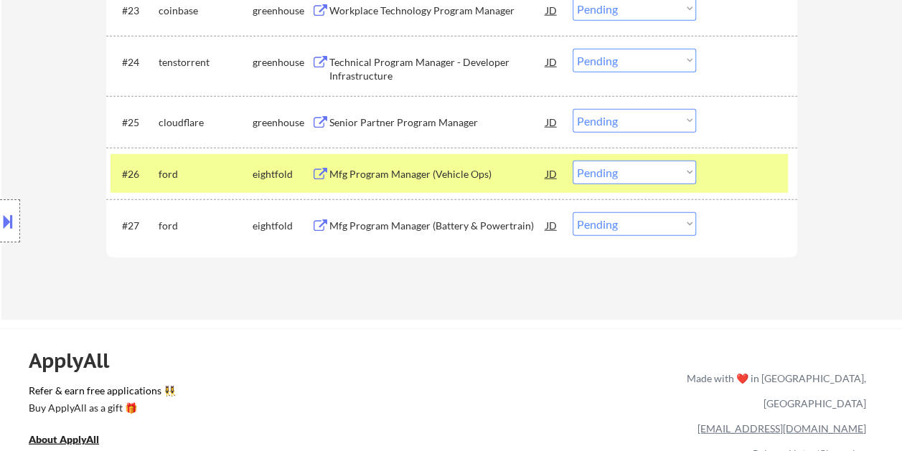
click at [717, 172] on div at bounding box center [748, 174] width 63 height 26
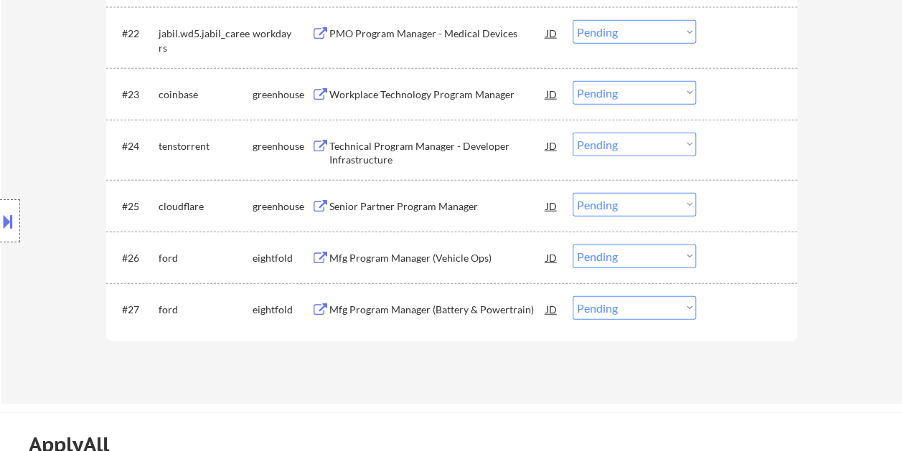
scroll to position [1684, 0]
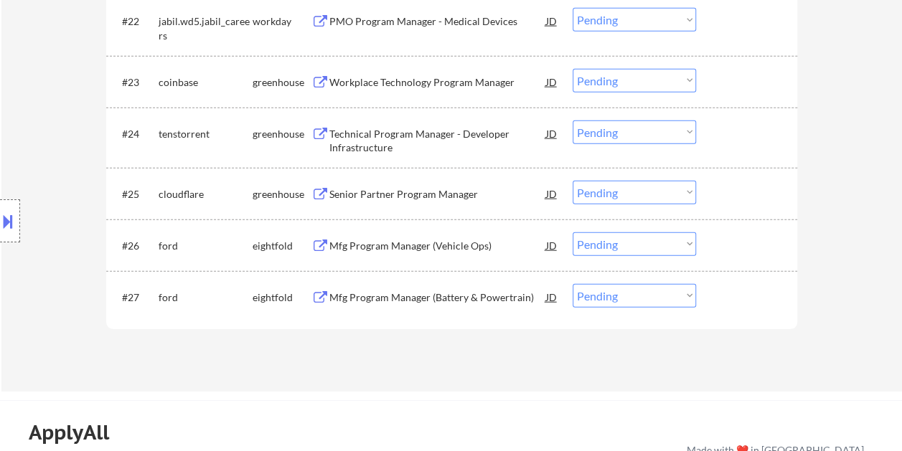
click at [715, 189] on div "#25 cloudflare greenhouse Senior Partner Program Manager JD Choose an option...…" at bounding box center [448, 193] width 677 height 39
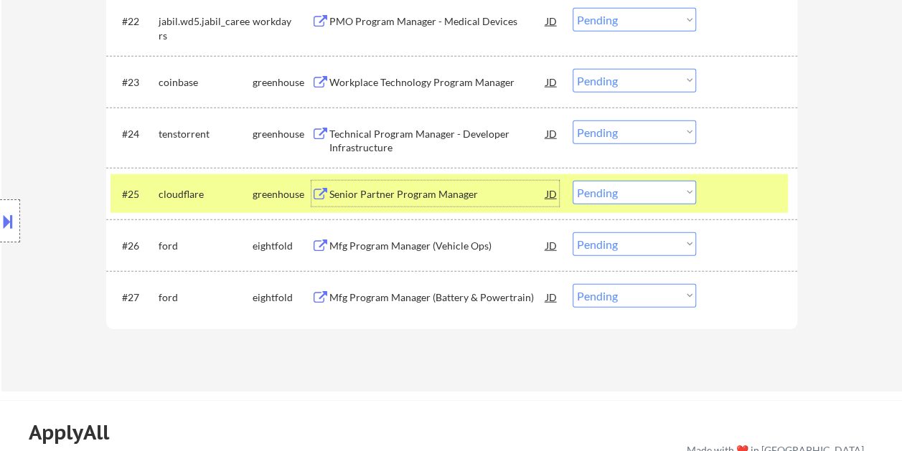
click at [452, 187] on div "Senior Partner Program Manager" at bounding box center [437, 194] width 217 height 14
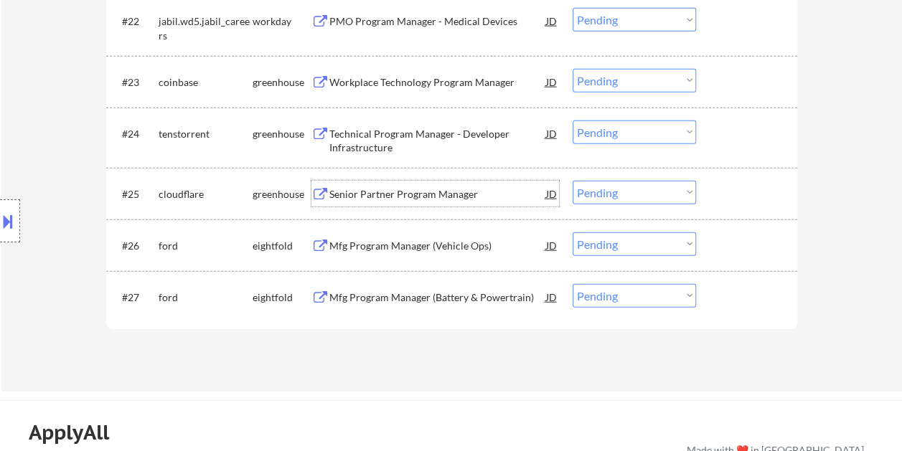
click at [731, 189] on div at bounding box center [748, 194] width 63 height 26
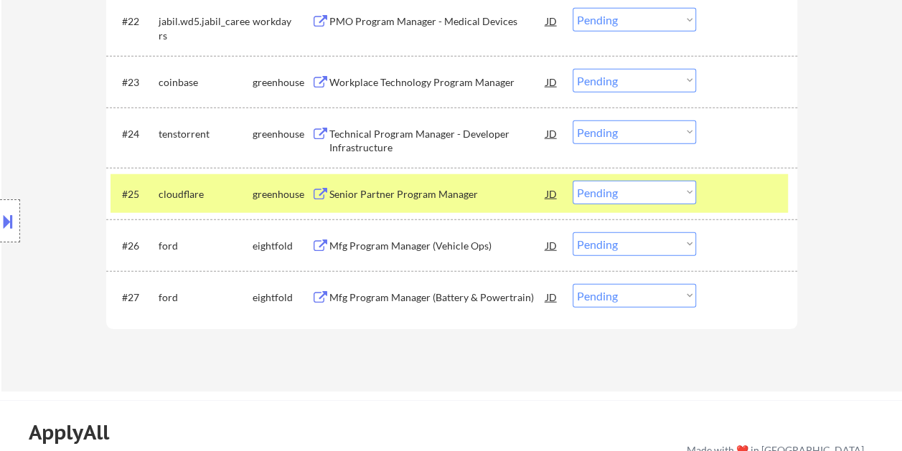
click at [685, 193] on select "Choose an option... Pending Applied Excluded (Questions) Excluded (Expired) Exc…" at bounding box center [633, 193] width 123 height 24
click at [572, 181] on select "Choose an option... Pending Applied Excluded (Questions) Excluded (Expired) Exc…" at bounding box center [633, 193] width 123 height 24
select select ""pending""
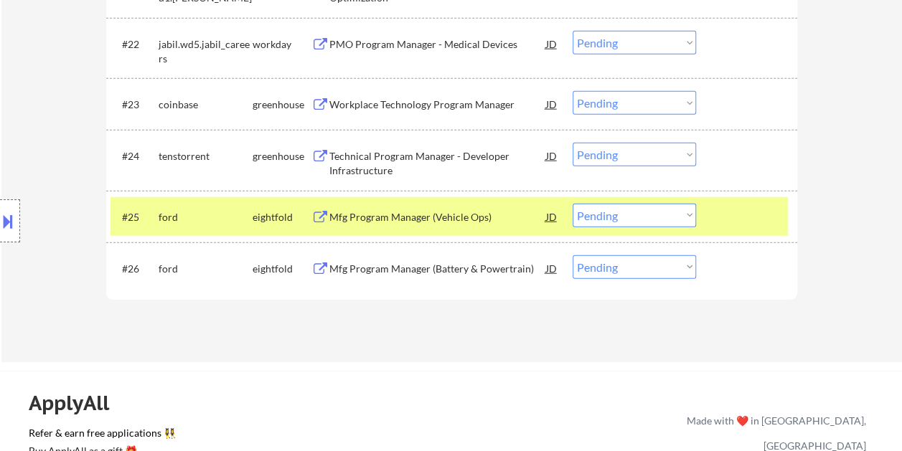
click at [732, 220] on div at bounding box center [748, 217] width 63 height 26
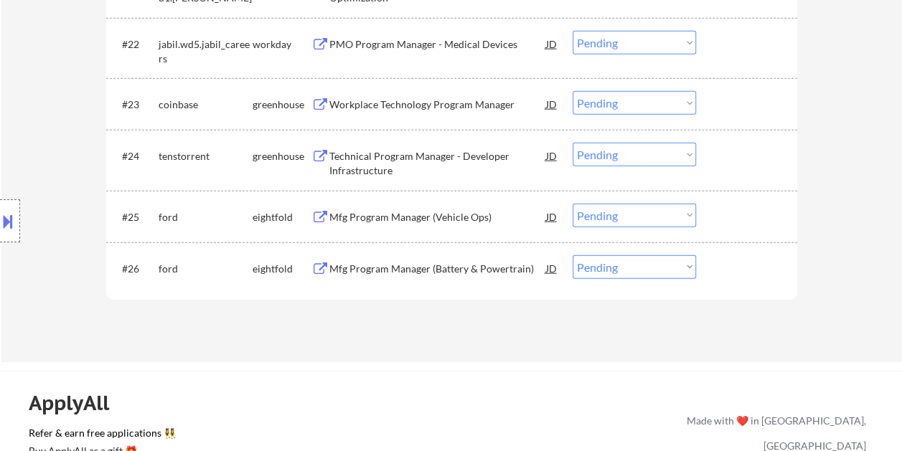
scroll to position [1541, 0]
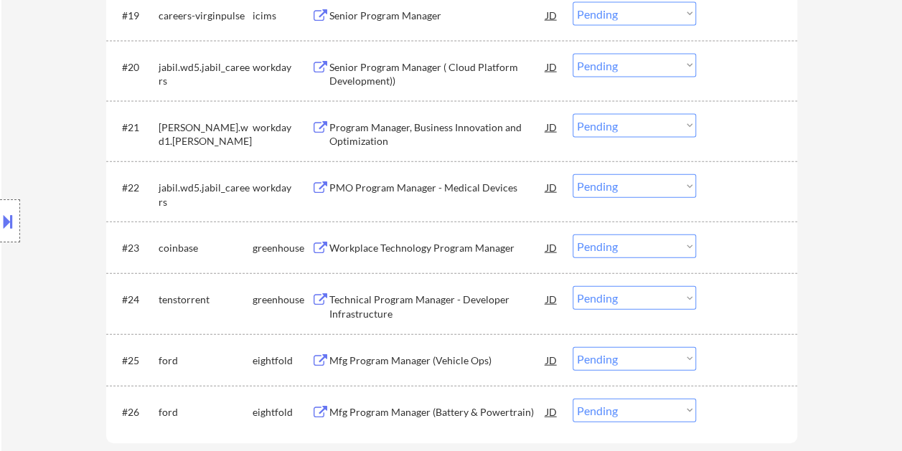
click at [728, 297] on div at bounding box center [748, 299] width 63 height 26
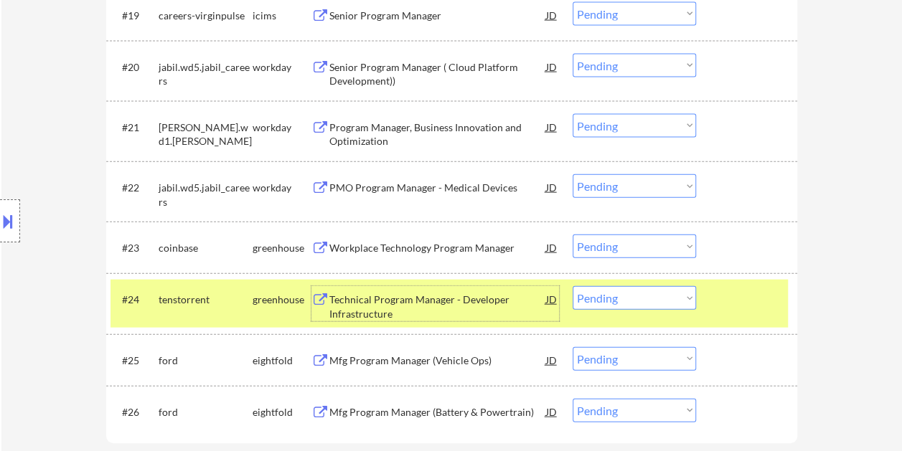
click at [476, 298] on div "Technical Program Manager - Developer Infrastructure" at bounding box center [437, 307] width 217 height 28
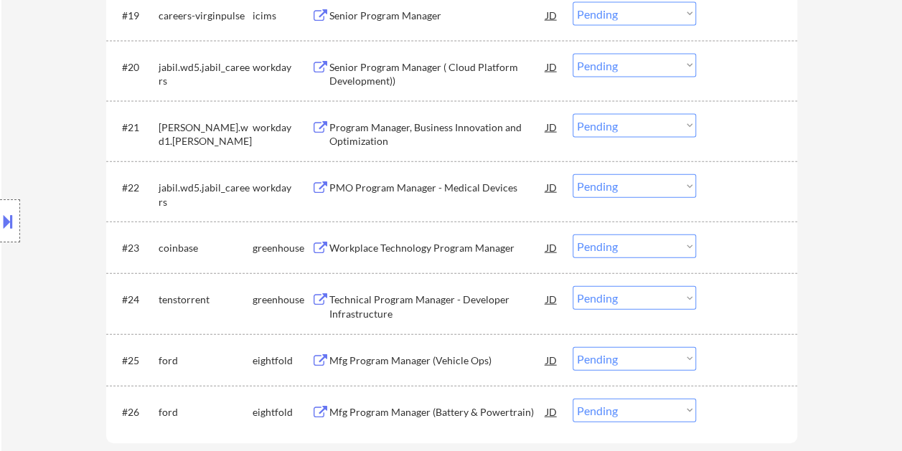
select select ""pending""
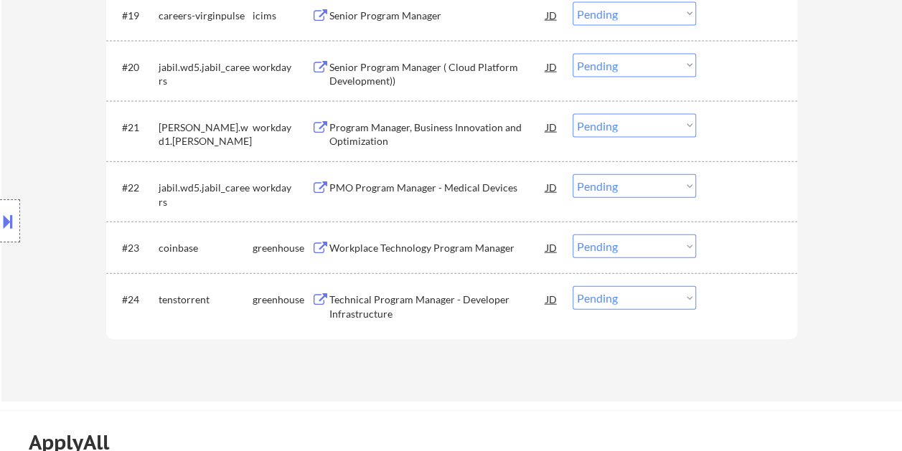
select select ""PLACEHOLDER_1427118222253""
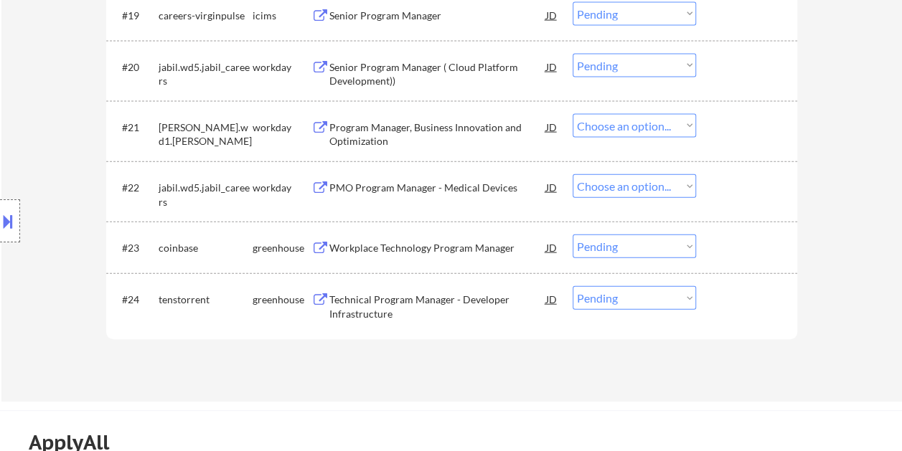
select select ""pending""
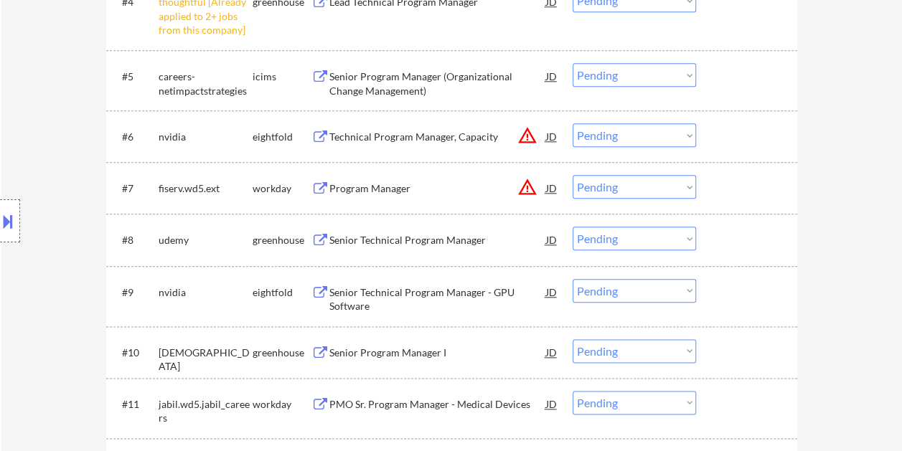
scroll to position [729, 0]
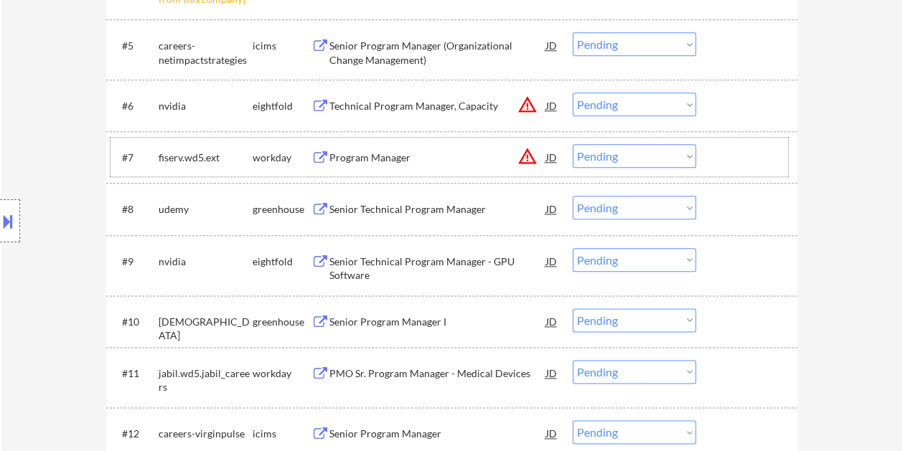
click at [744, 149] on div at bounding box center [748, 157] width 63 height 26
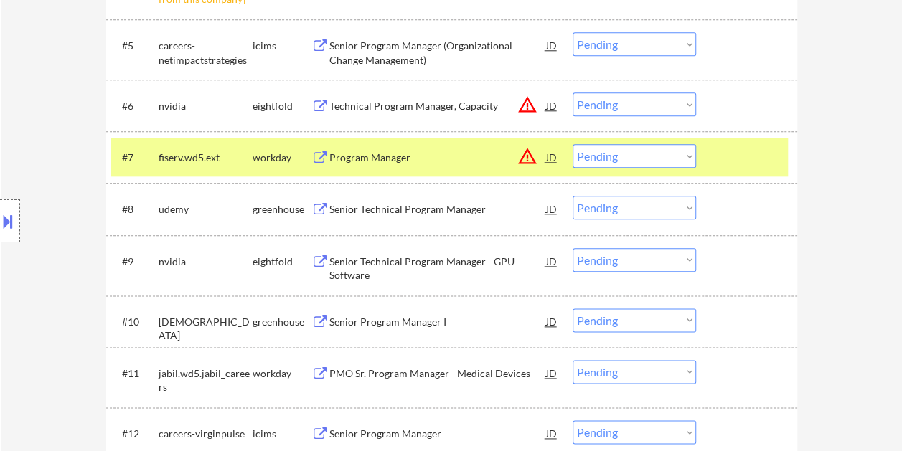
click at [736, 155] on div at bounding box center [748, 157] width 63 height 26
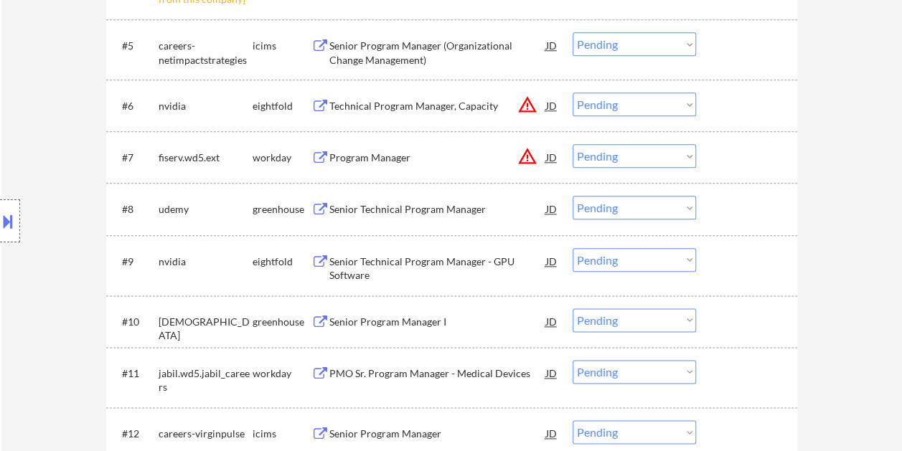
click at [736, 207] on div at bounding box center [748, 209] width 63 height 26
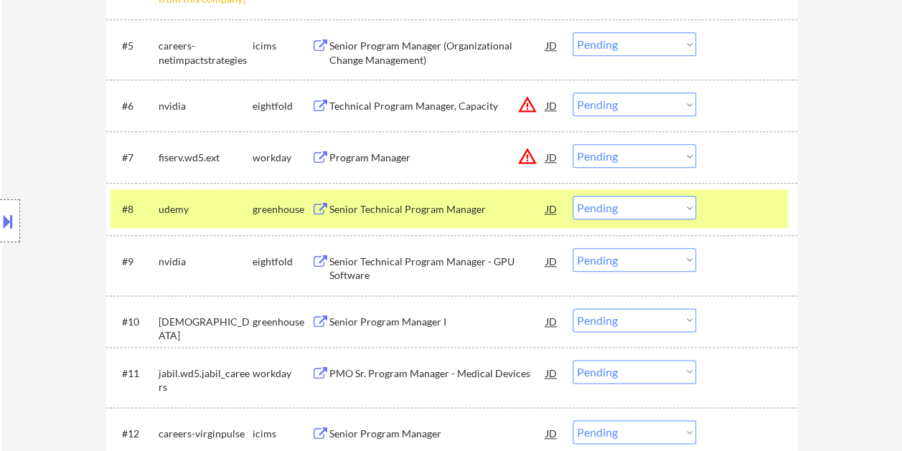
click at [733, 211] on div at bounding box center [748, 209] width 63 height 26
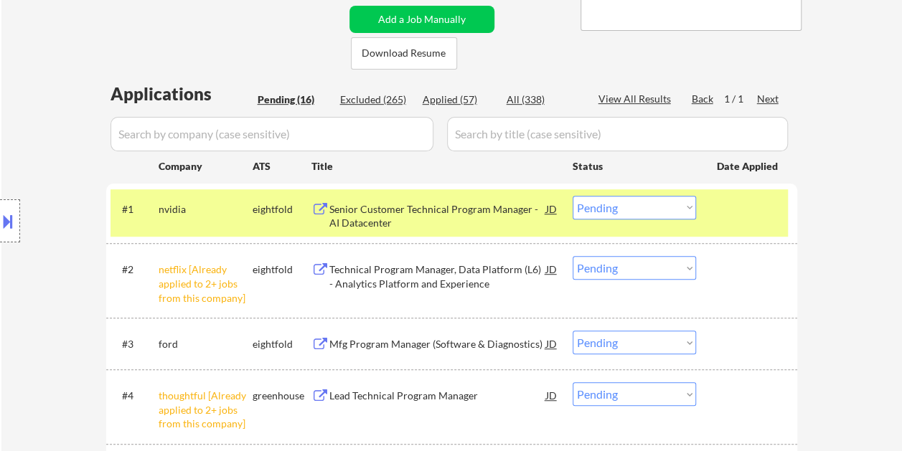
scroll to position [298, 0]
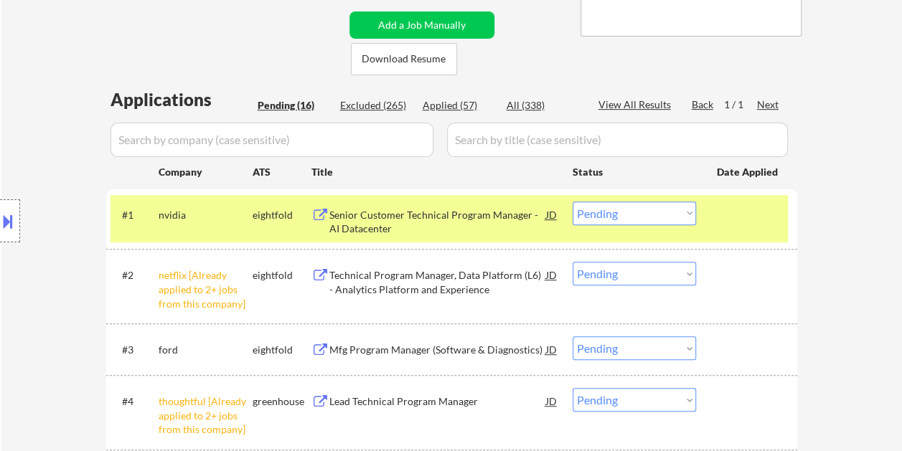
click at [454, 104] on div "Applied (57)" at bounding box center [458, 105] width 72 height 14
select select ""applied""
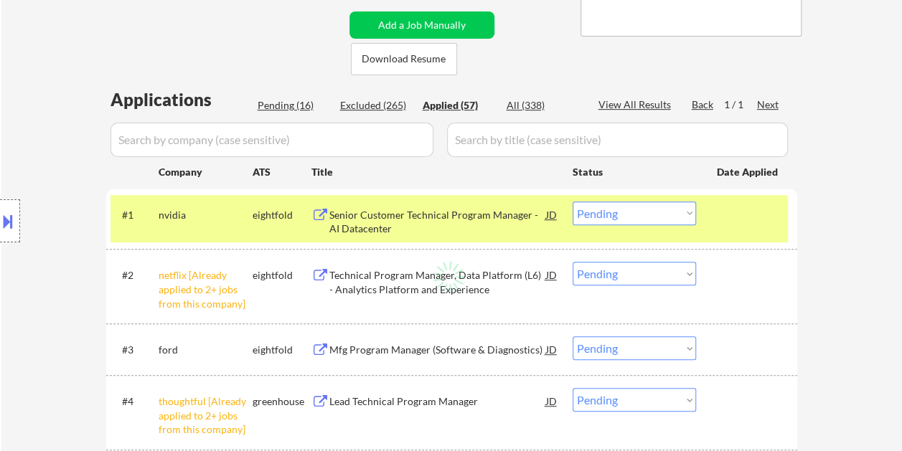
select select ""applied""
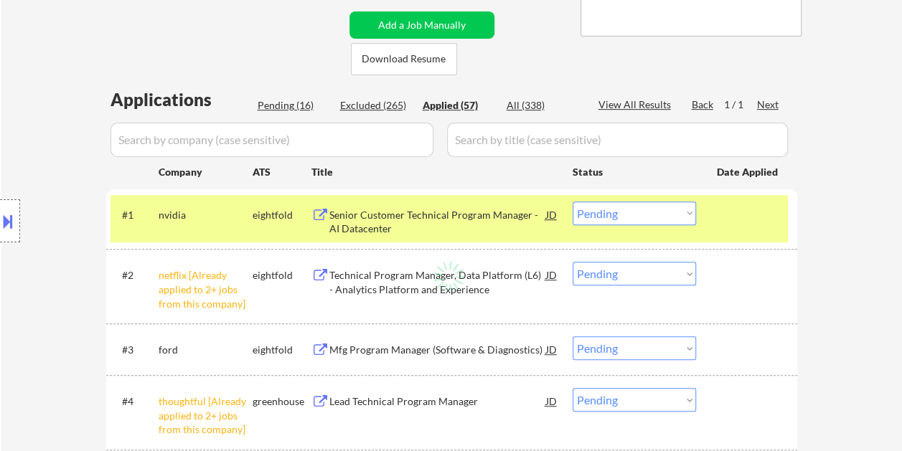
select select ""applied""
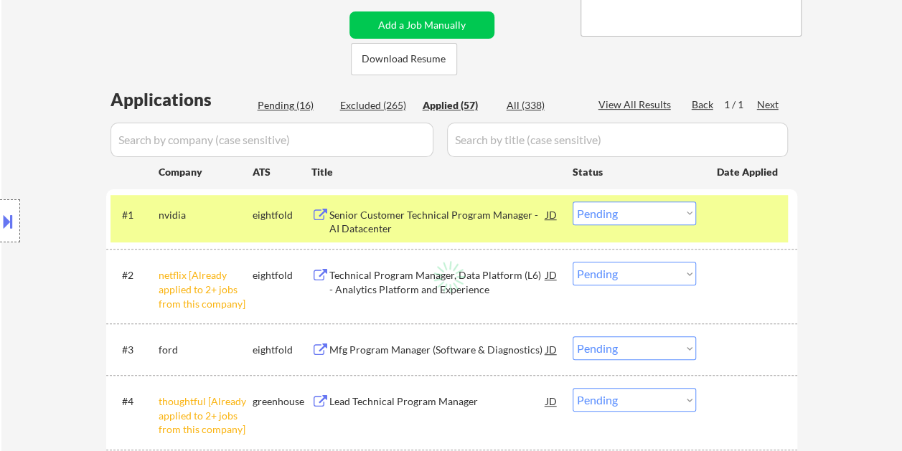
select select ""applied""
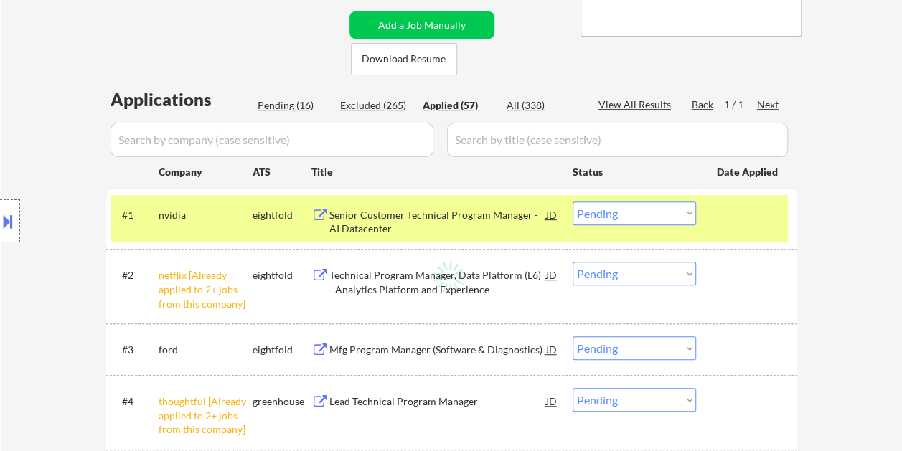
select select ""applied""
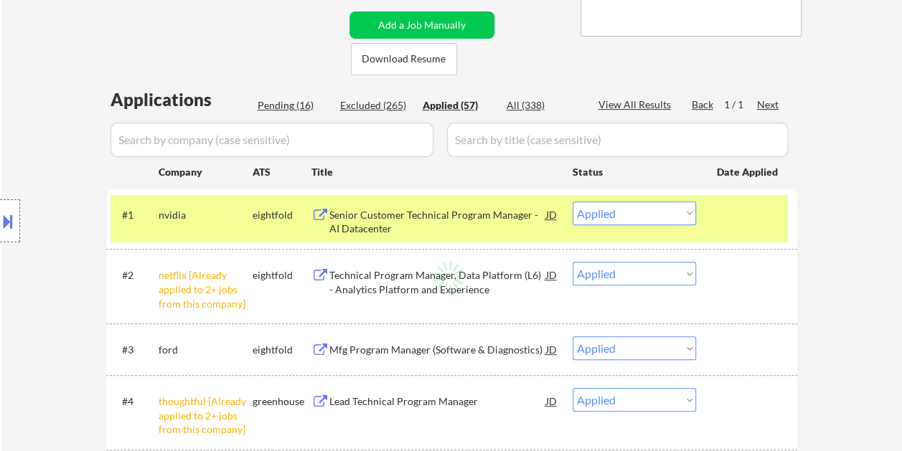
select select ""applied""
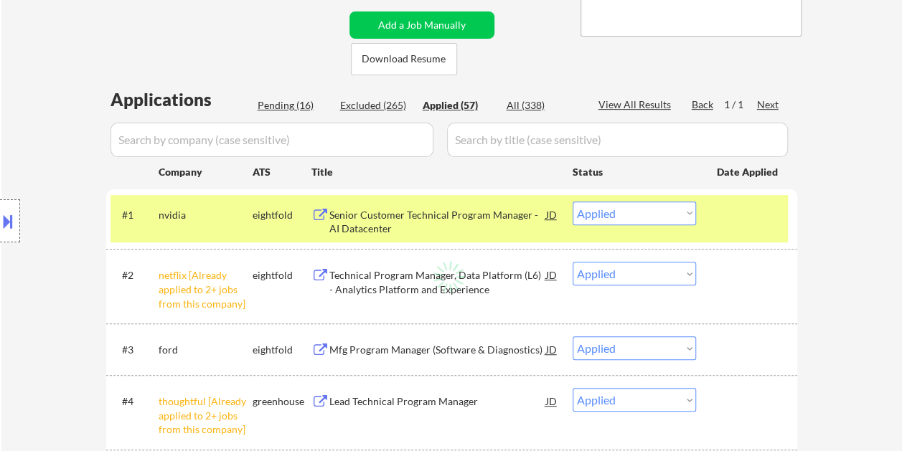
select select ""applied""
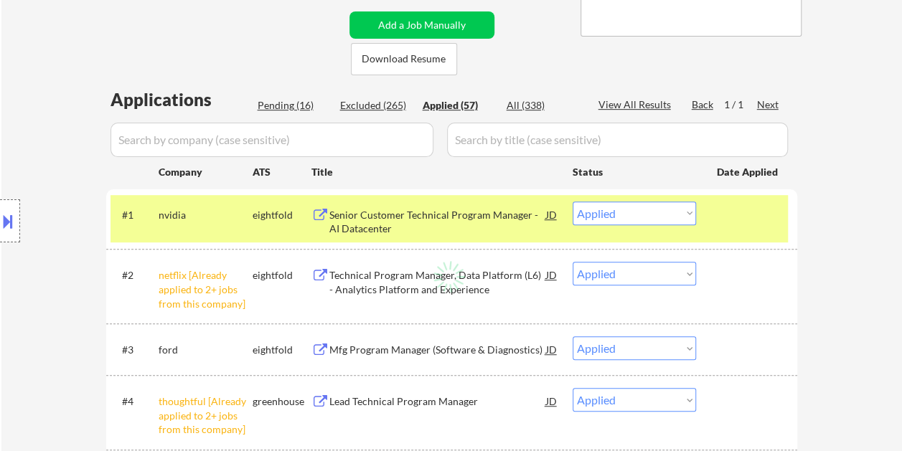
select select ""applied""
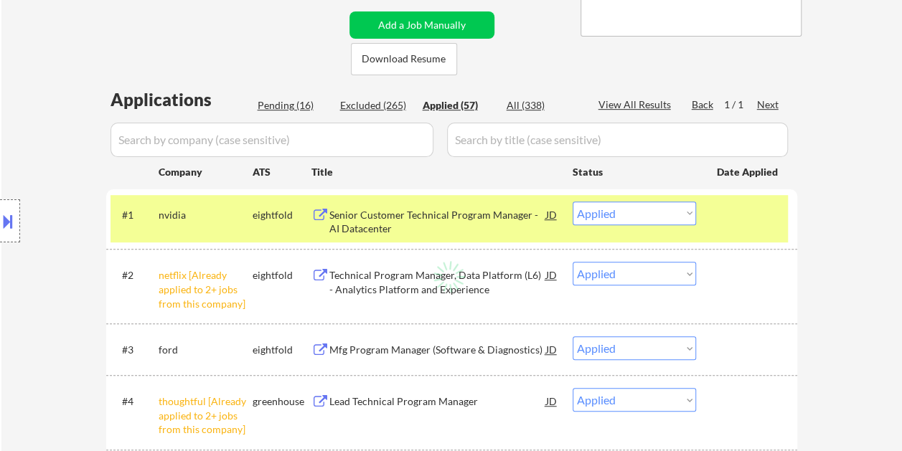
select select ""applied""
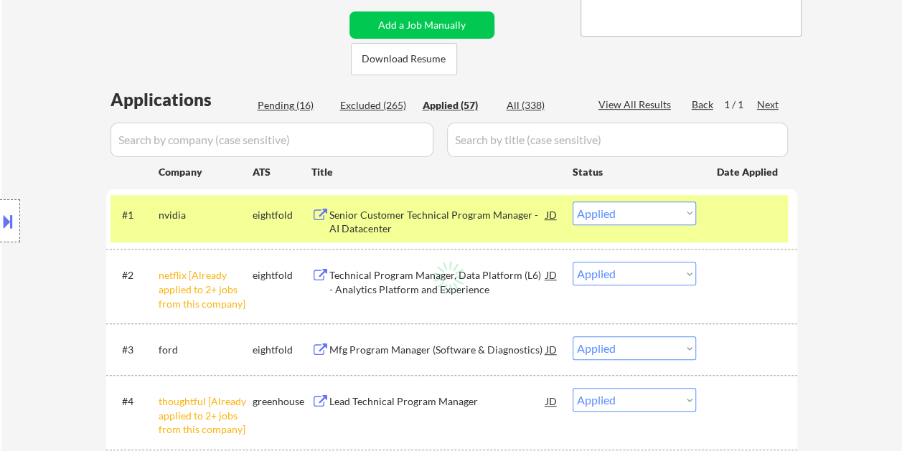
select select ""applied""
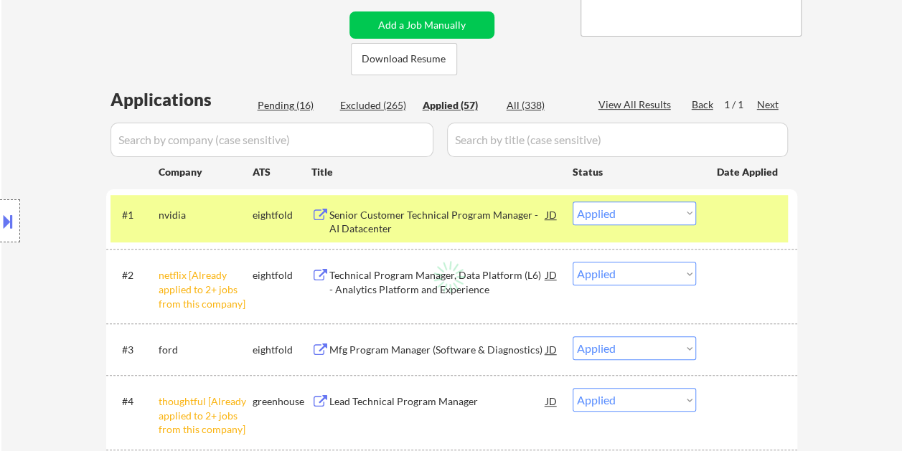
select select ""applied""
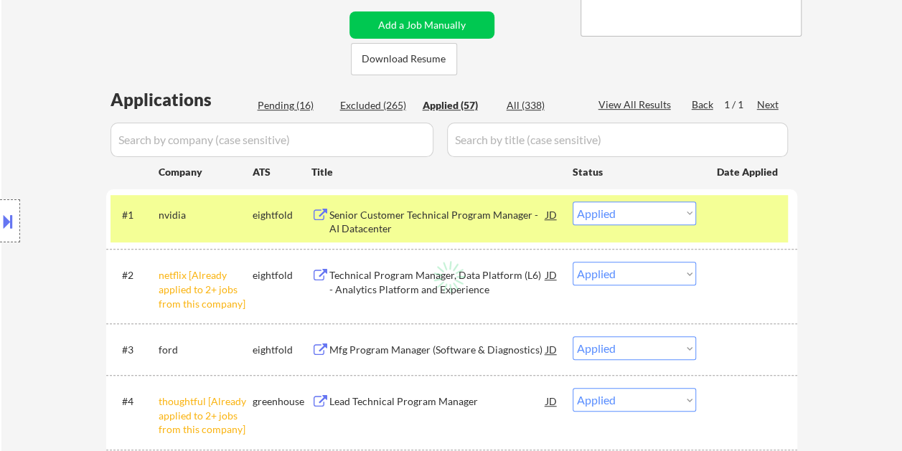
select select ""applied""
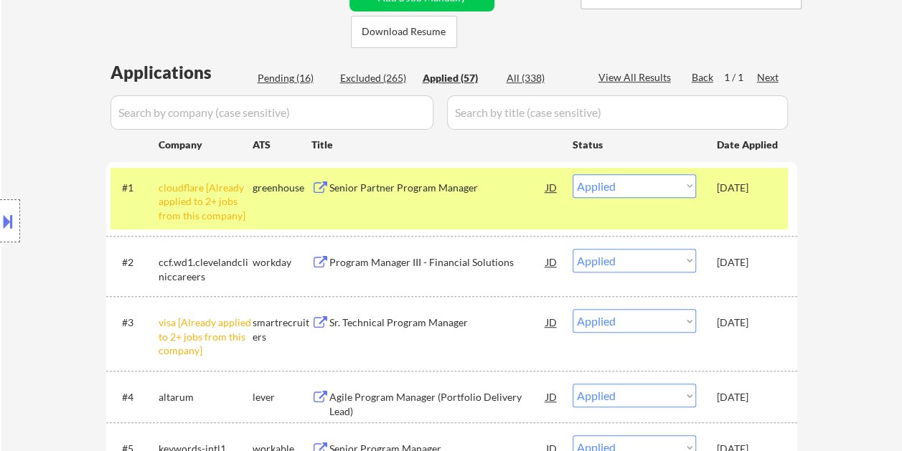
scroll to position [231, 0]
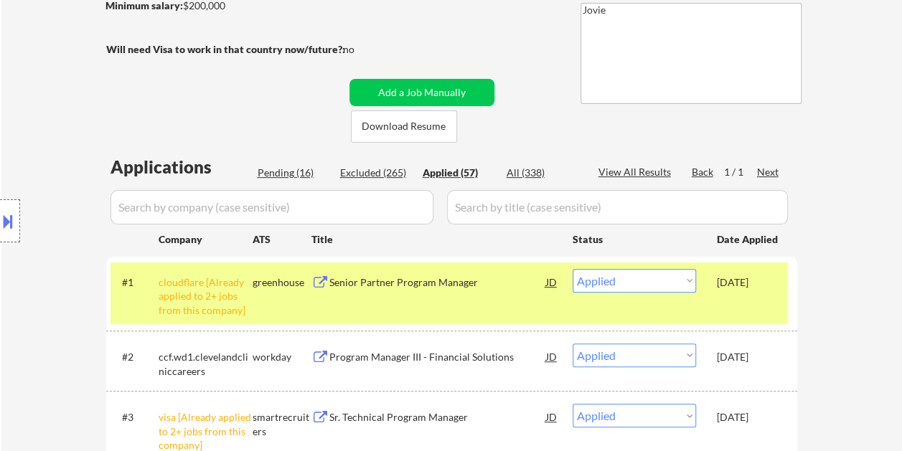
click at [287, 172] on div "Pending (16)" at bounding box center [293, 173] width 72 height 14
select select ""pending""
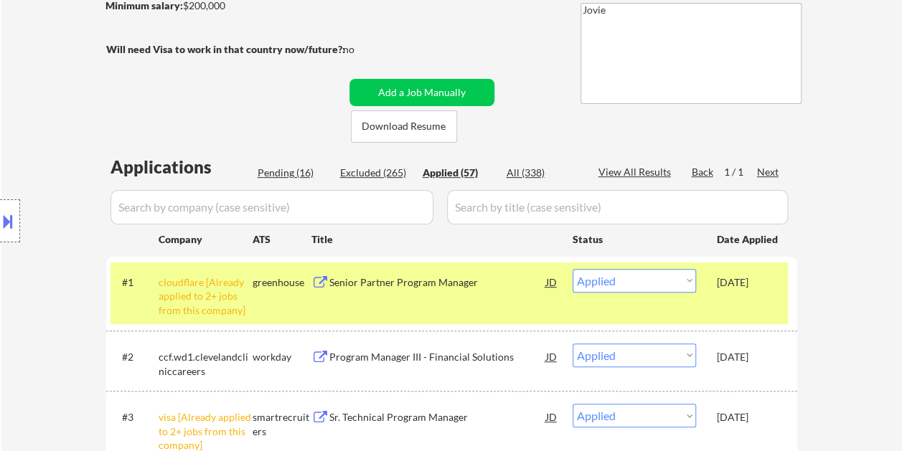
select select ""pending""
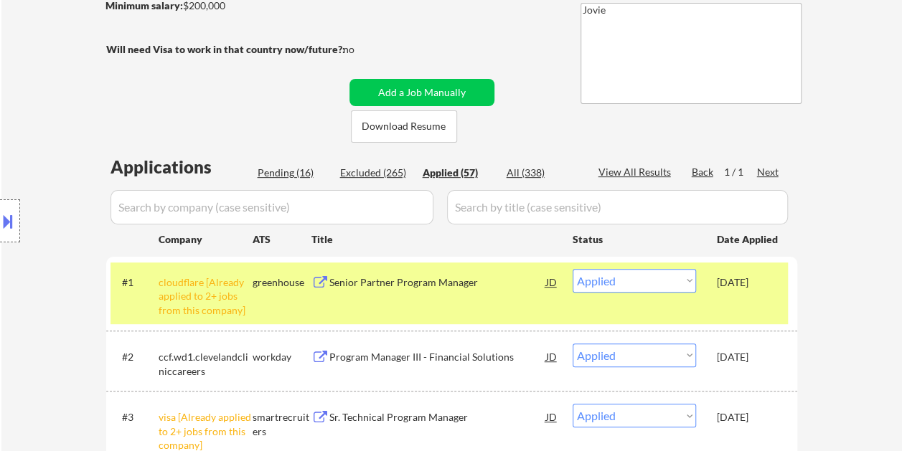
select select ""pending""
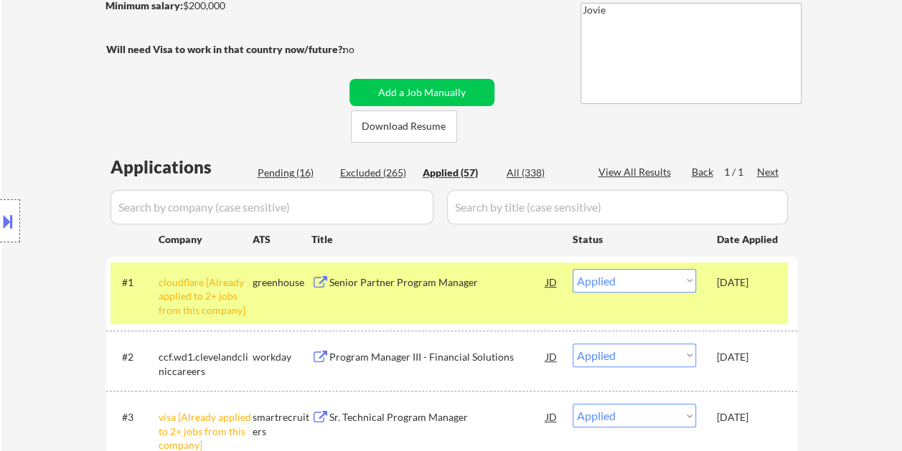
select select ""pending""
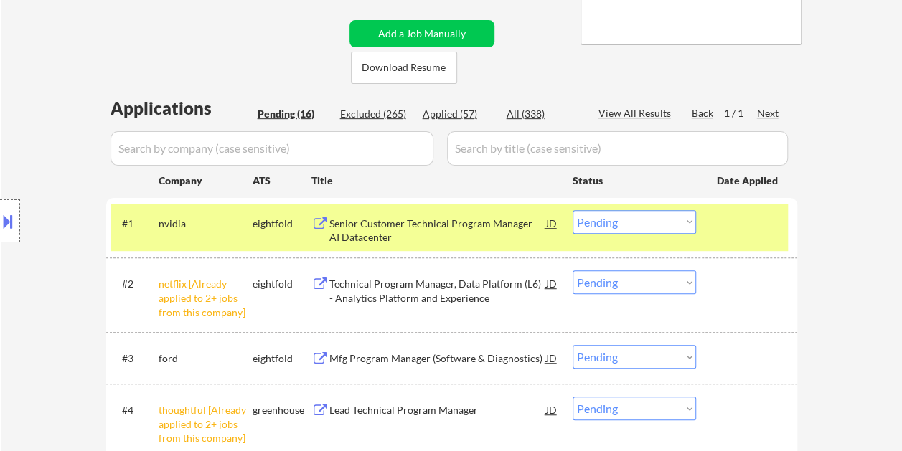
scroll to position [303, 0]
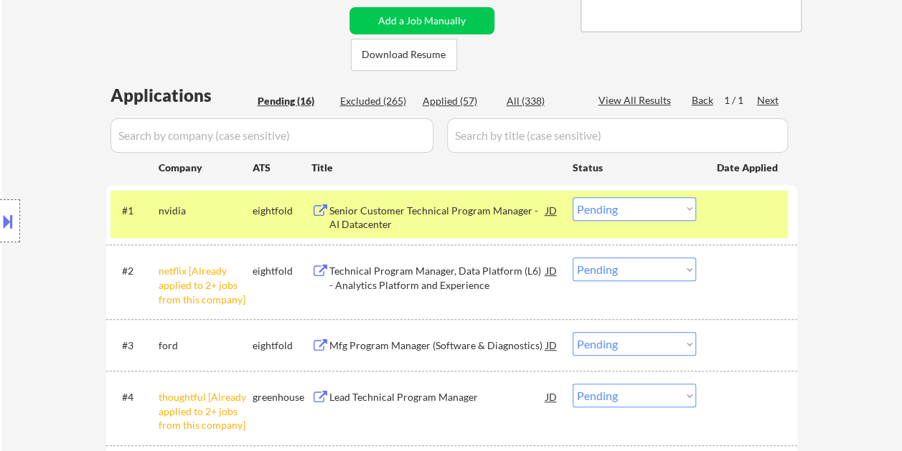
drag, startPoint x: 652, startPoint y: 20, endPoint x: 553, endPoint y: 76, distance: 113.7
click at [553, 76] on div "← Return to /applysquad Mailslurp Inbox Job Search Builder [PERSON_NAME] User E…" at bounding box center [452, 459] width 716 height 1409
click at [735, 214] on div at bounding box center [748, 210] width 63 height 26
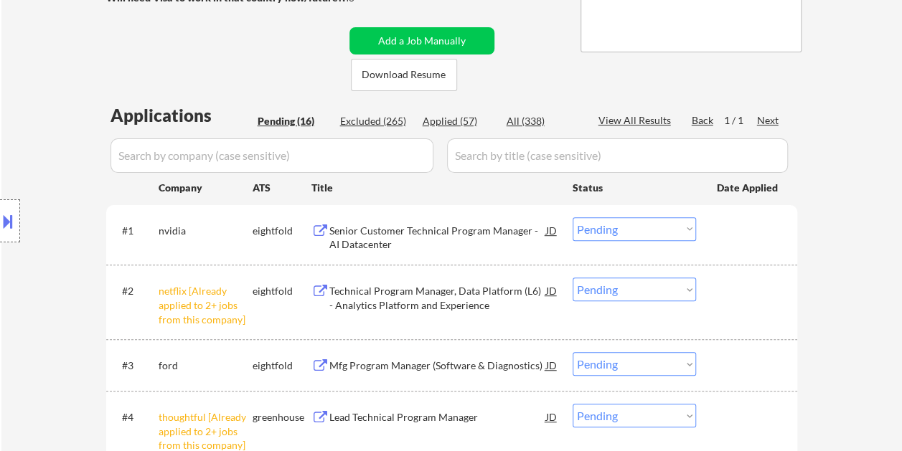
scroll to position [354, 0]
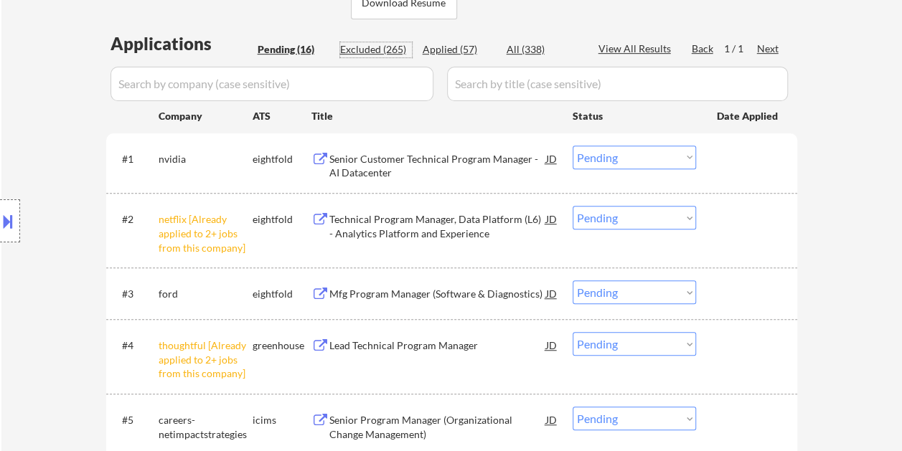
click at [359, 49] on div "Excluded (265)" at bounding box center [376, 49] width 72 height 14
select select ""excluded__expired_""
select select ""excluded__salary_""
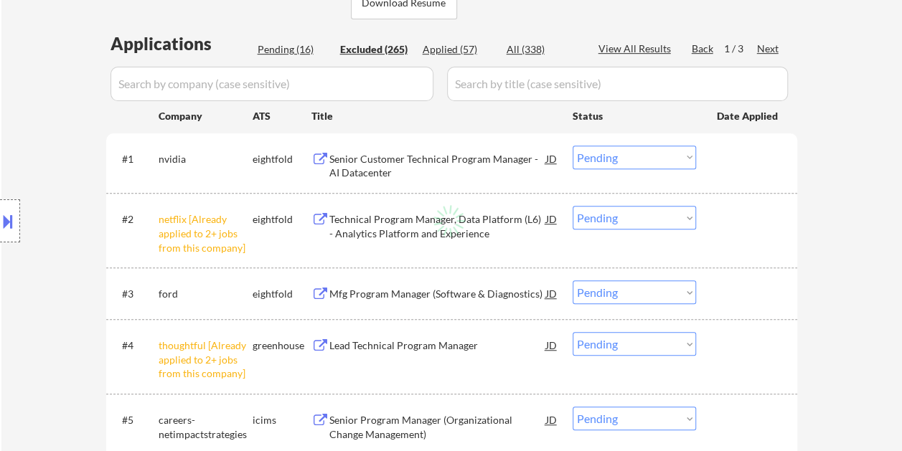
select select ""excluded__other_""
select select ""excluded__bad_match_""
select select ""excluded__expired_""
select select ""excluded__salary_""
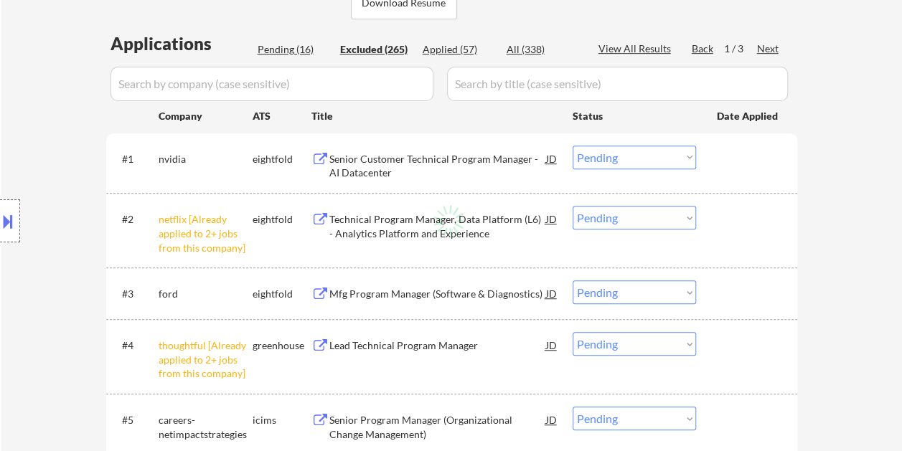
select select ""excluded__bad_match_""
select select ""excluded__location_""
select select ""excluded__expired_""
select select ""excluded__salary_""
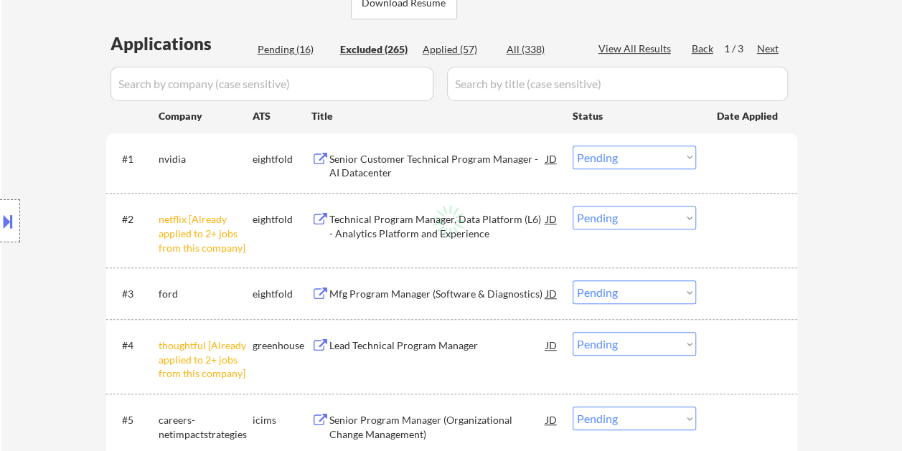
select select ""excluded__bad_match_""
select select ""excluded__salary_""
select select ""excluded__bad_match_""
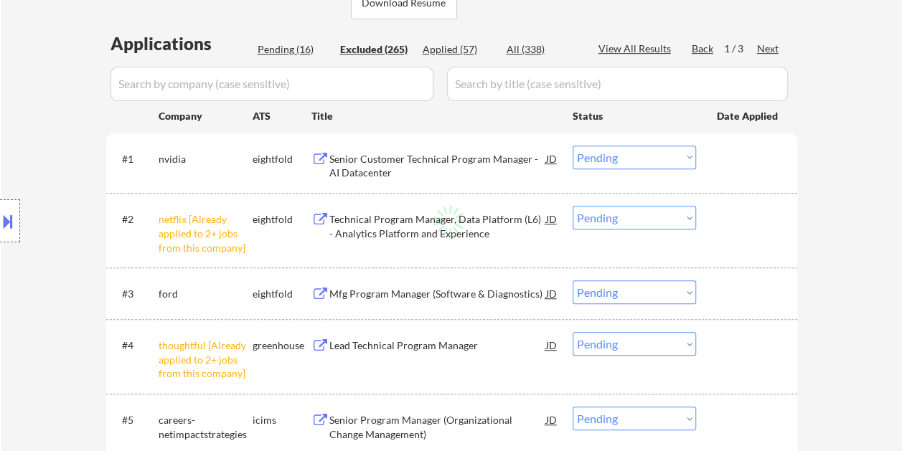
select select ""excluded__expired_""
select select ""excluded__bad_match_""
select select ""excluded__other_""
select select ""excluded__bad_match_""
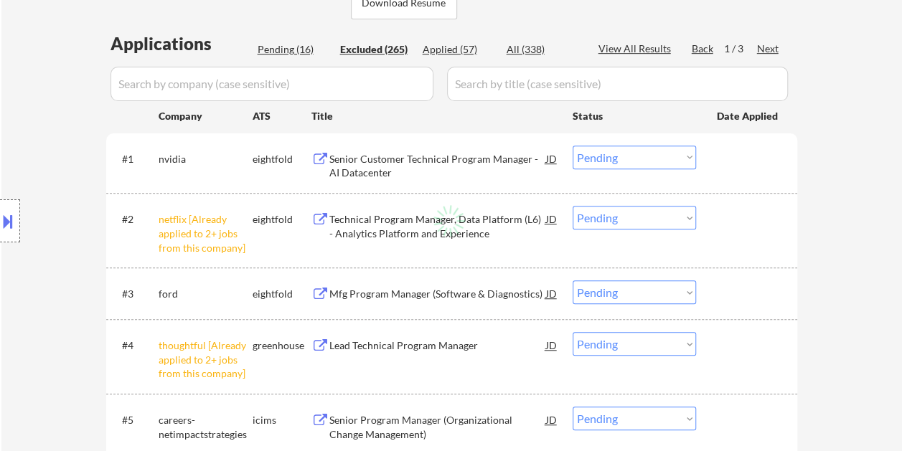
select select ""excluded""
select select ""excluded__expired_""
select select ""excluded__bad_match_""
select select ""excluded__expired_""
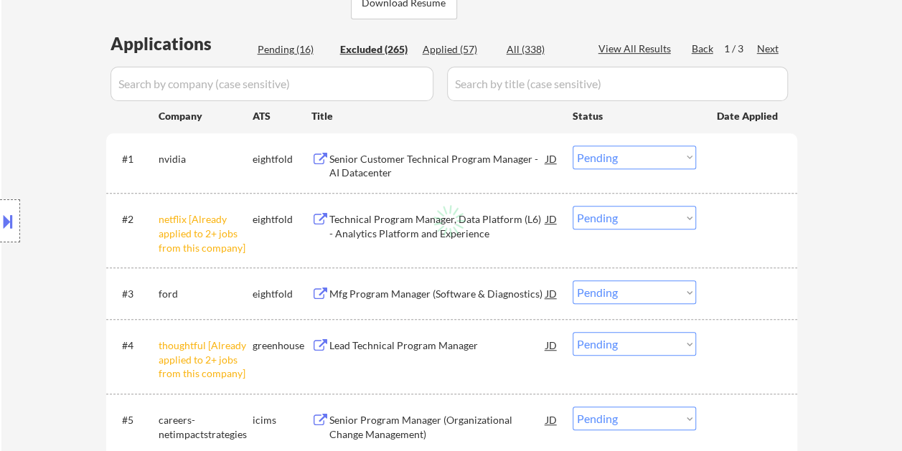
select select ""excluded__salary_""
select select ""excluded__bad_match_""
select select ""excluded__salary_""
select select ""excluded__bad_match_""
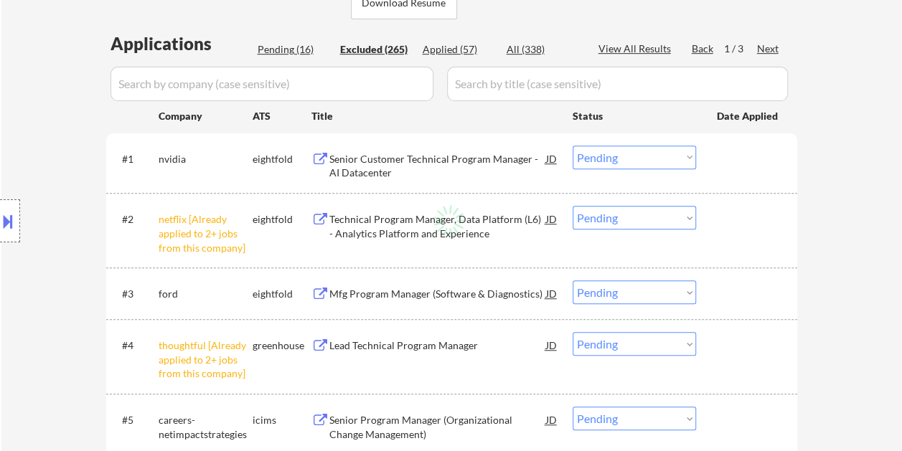
select select ""excluded__bad_match_""
select select ""excluded__expired_""
select select ""excluded__location_""
select select ""excluded__expired_""
select select ""excluded__bad_match_""
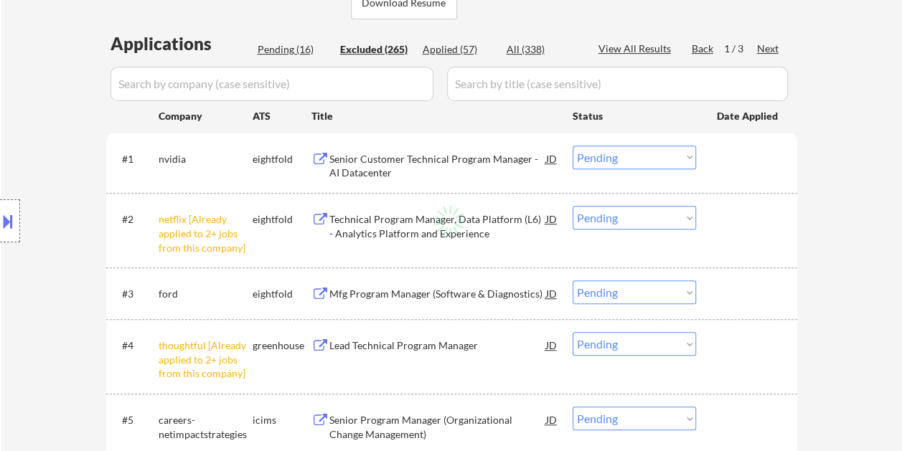
select select ""excluded__bad_match_""
select select ""excluded__expired_""
select select ""excluded__location_""
select select ""excluded__bad_match_""
select select ""excluded__location_""
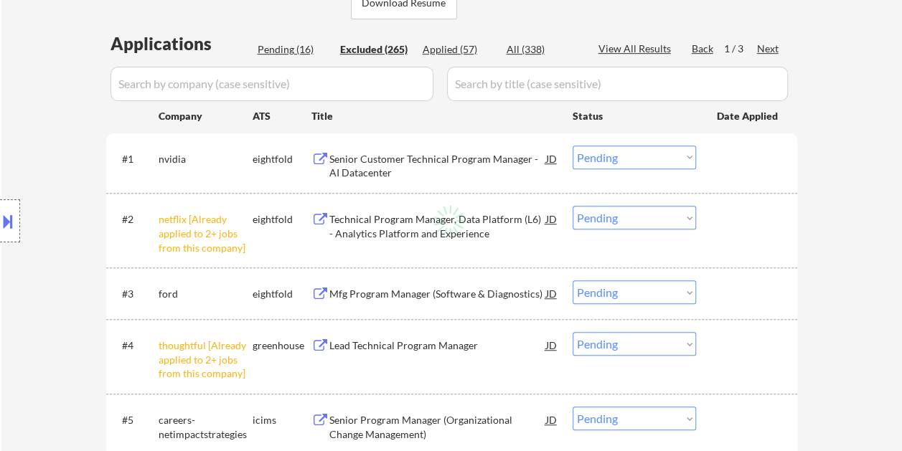
select select ""excluded__bad_match_""
select select ""excluded__expired_""
select select ""excluded__salary_""
select select ""excluded__bad_match_""
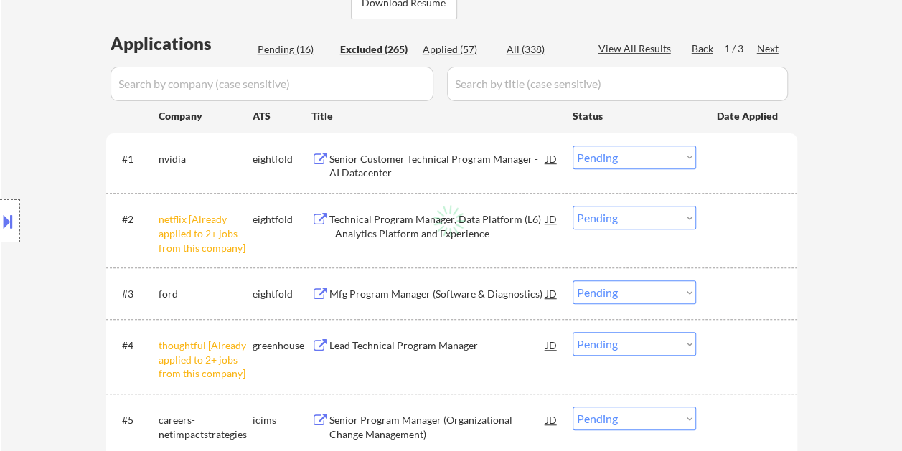
select select ""excluded__expired_""
select select ""excluded__bad_match_""
select select ""excluded__location_""
select select ""excluded__bad_match_""
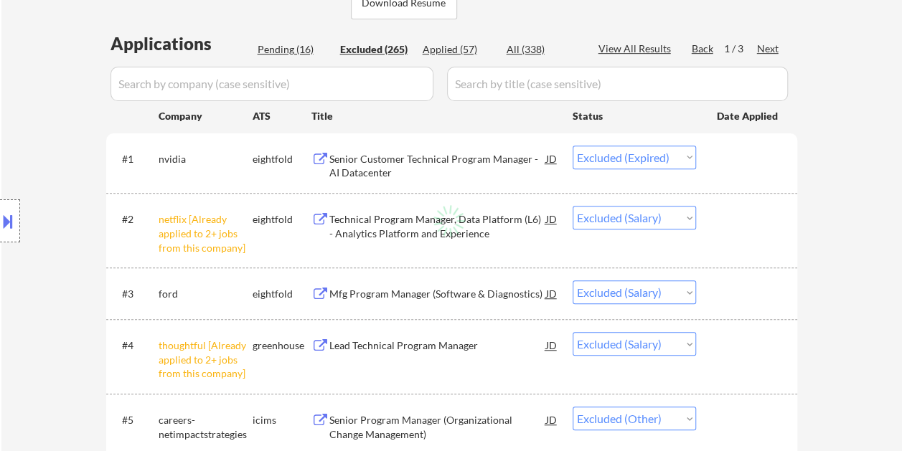
select select ""excluded__salary_""
select select ""excluded__bad_match_""
select select ""excluded__expired_""
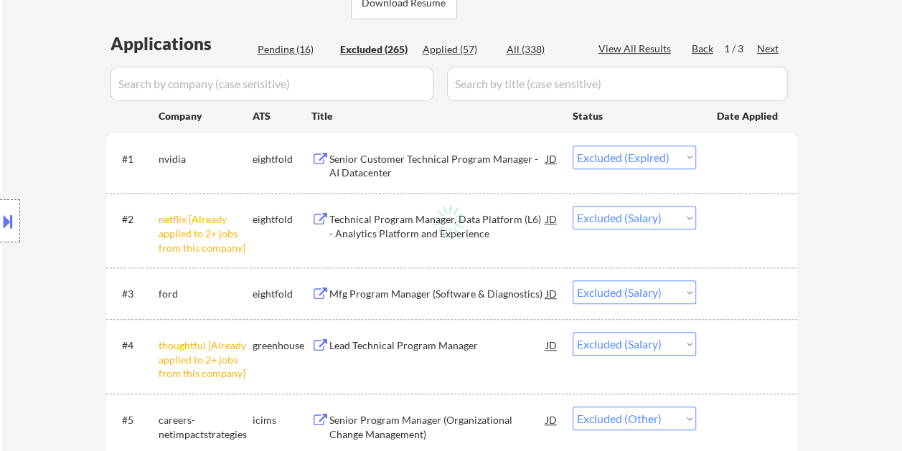
select select ""excluded__expired_""
select select ""excluded__bad_match_""
select select ""excluded__salary_""
select select ""excluded__bad_match_""
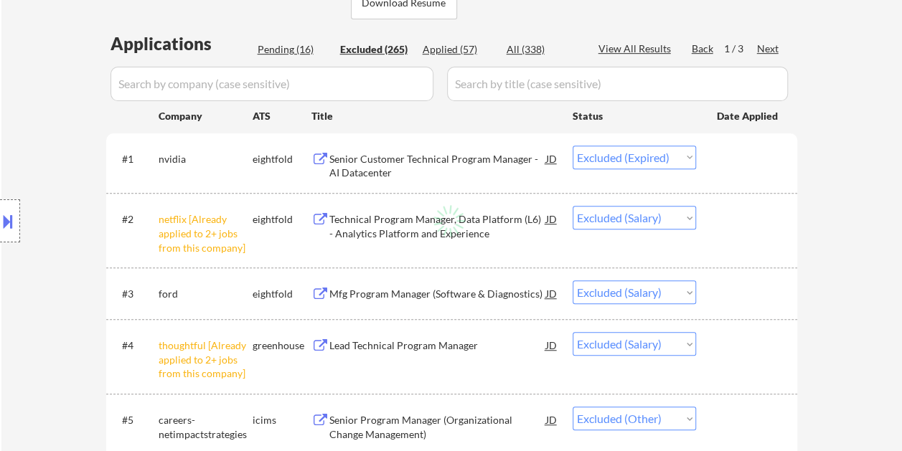
select select ""excluded__expired_""
select select ""excluded__bad_match_""
select select ""excluded__other_""
select select ""excluded__bad_match_""
select select ""excluded__expired_""
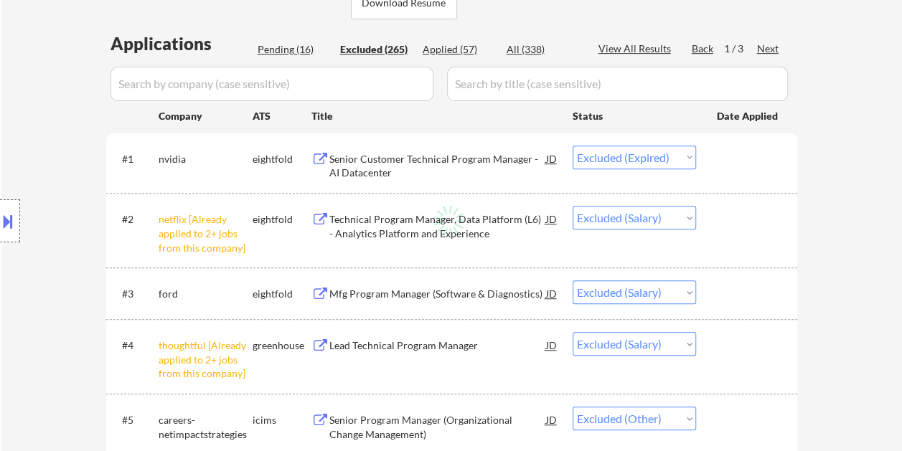
select select ""excluded__bad_match_""
select select ""excluded__expired_""
select select ""excluded__bad_match_""
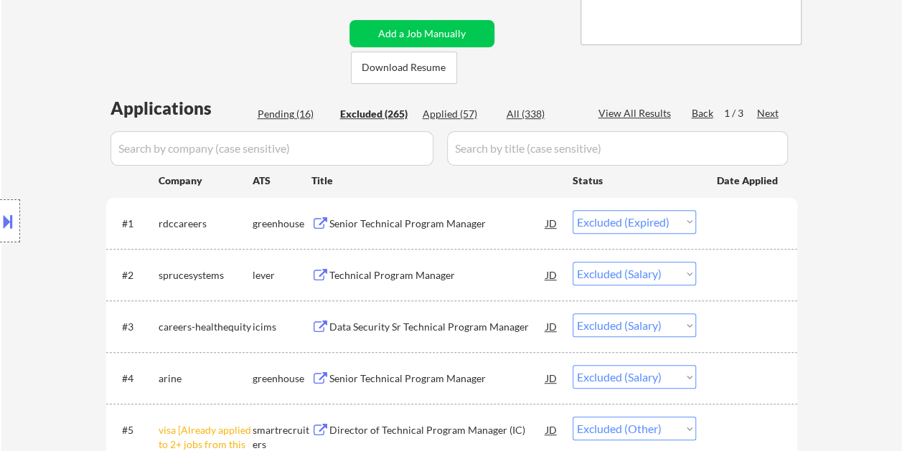
scroll to position [283, 0]
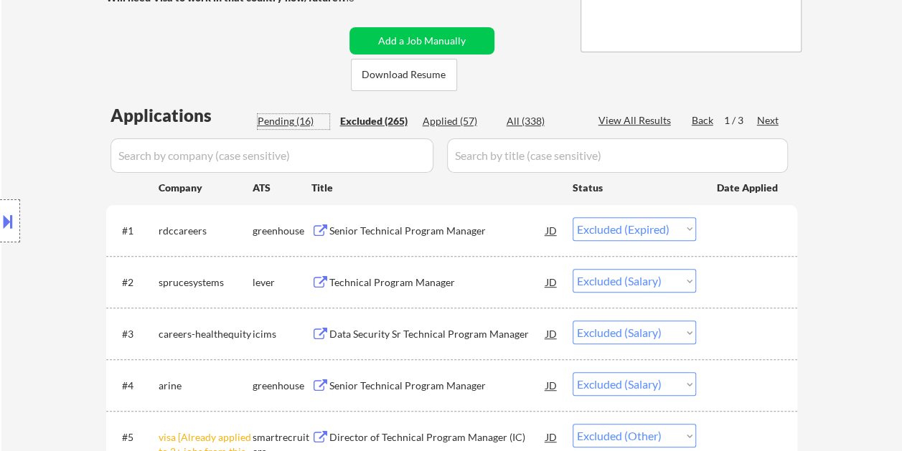
click at [298, 122] on div "Pending (16)" at bounding box center [293, 121] width 72 height 14
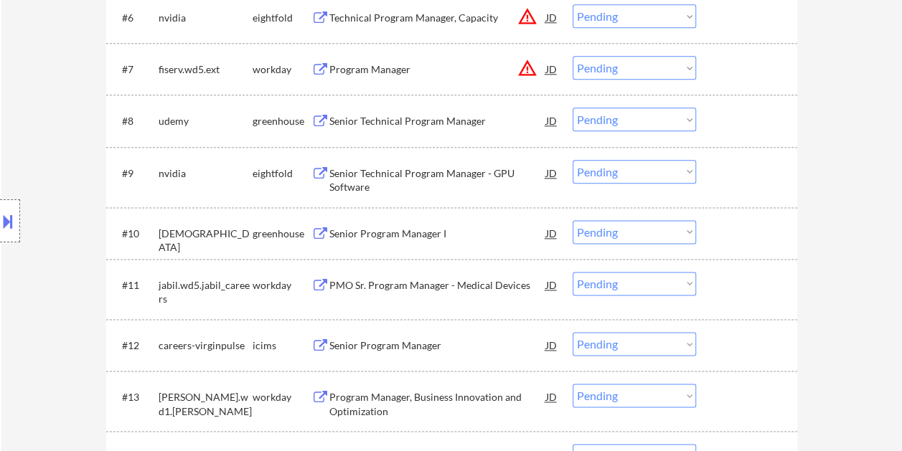
scroll to position [856, 0]
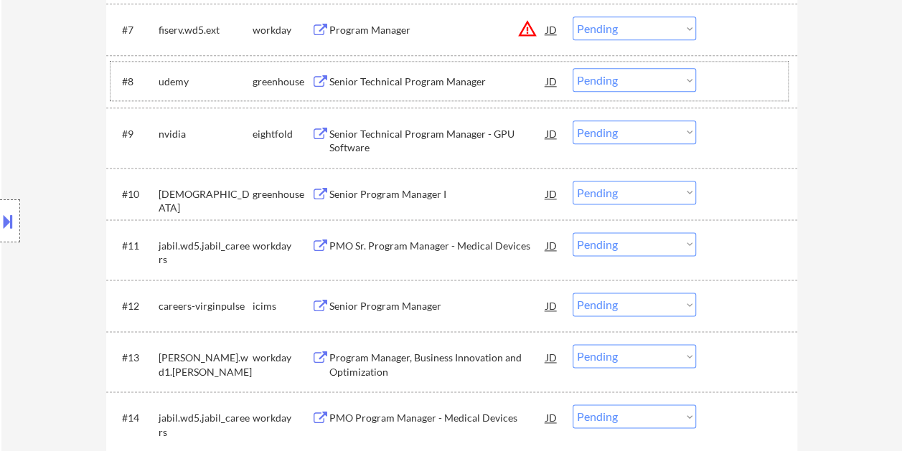
click at [742, 90] on div at bounding box center [748, 81] width 63 height 26
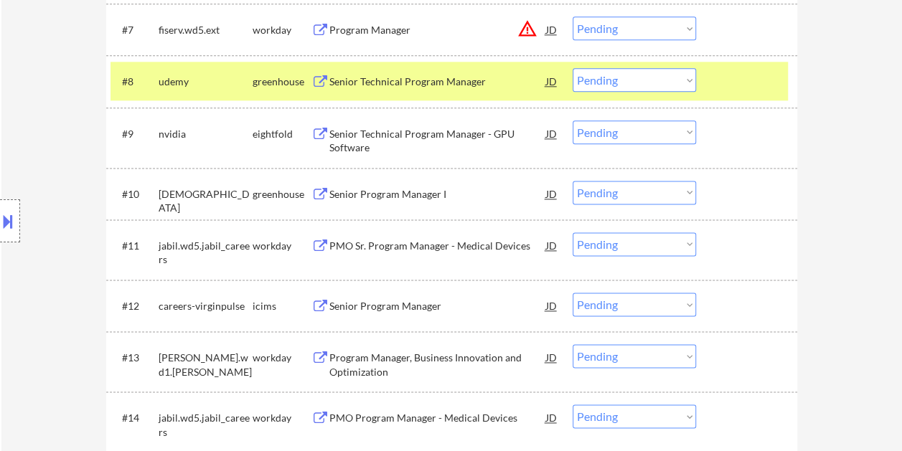
click at [362, 65] on div "#8 udemy greenhouse Senior Technical Program Manager JD warning_amber Choose an…" at bounding box center [448, 81] width 677 height 39
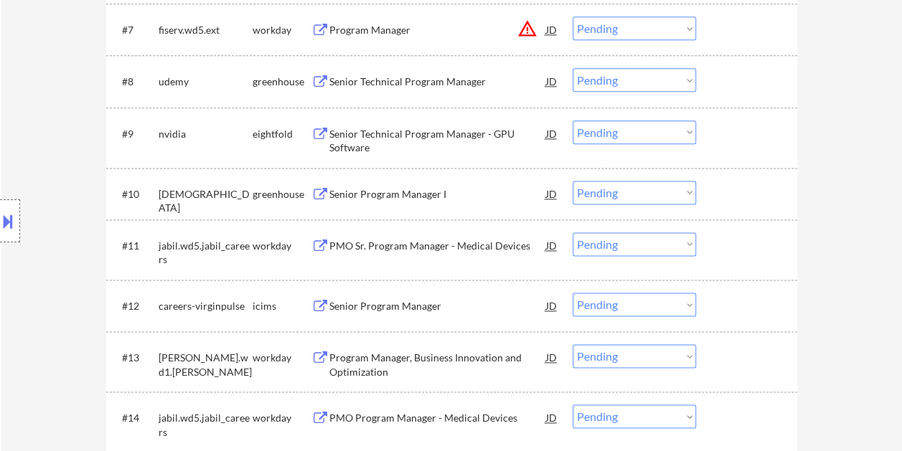
click at [748, 76] on div at bounding box center [748, 81] width 63 height 26
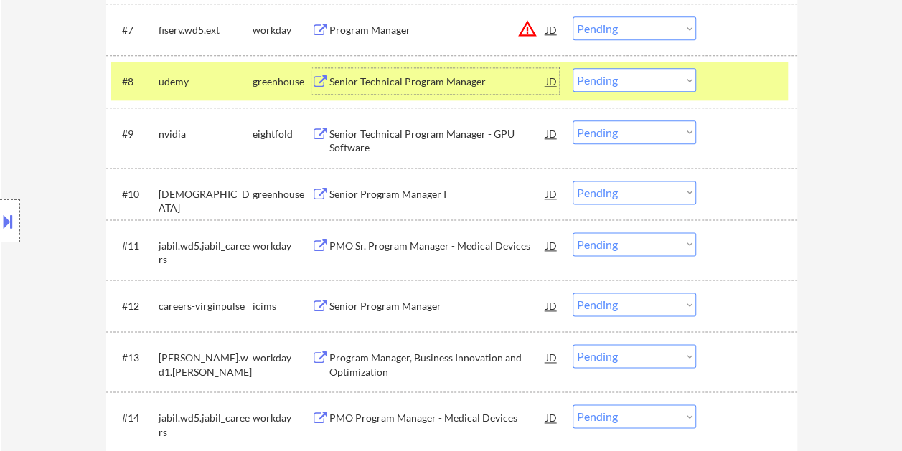
click at [484, 90] on div "Senior Technical Program Manager" at bounding box center [437, 81] width 217 height 26
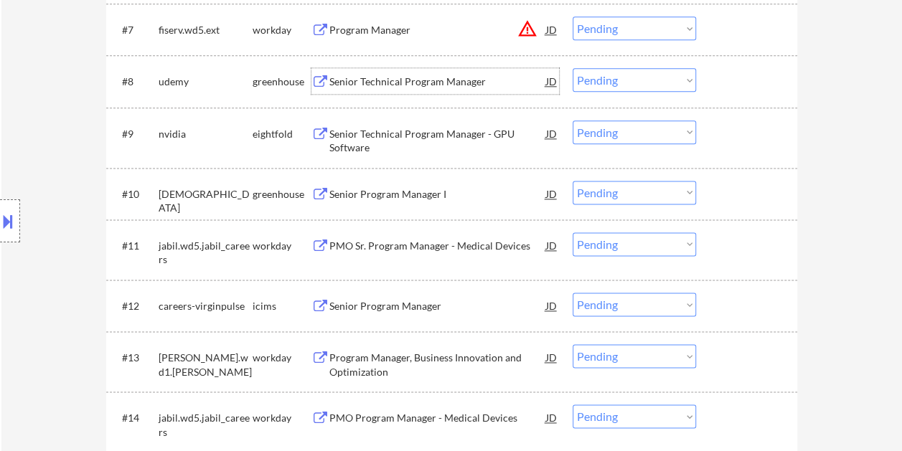
click at [707, 77] on div "#8 udemy greenhouse Senior Technical Program Manager JD warning_amber Choose an…" at bounding box center [448, 81] width 677 height 39
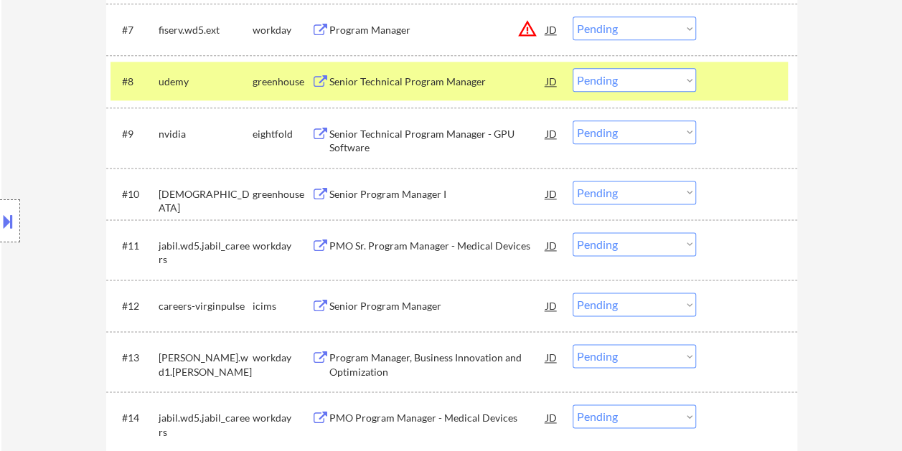
click at [681, 82] on select "Choose an option... Pending Applied Excluded (Questions) Excluded (Expired) Exc…" at bounding box center [633, 80] width 123 height 24
click at [572, 68] on select "Choose an option... Pending Applied Excluded (Questions) Excluded (Expired) Exc…" at bounding box center [633, 80] width 123 height 24
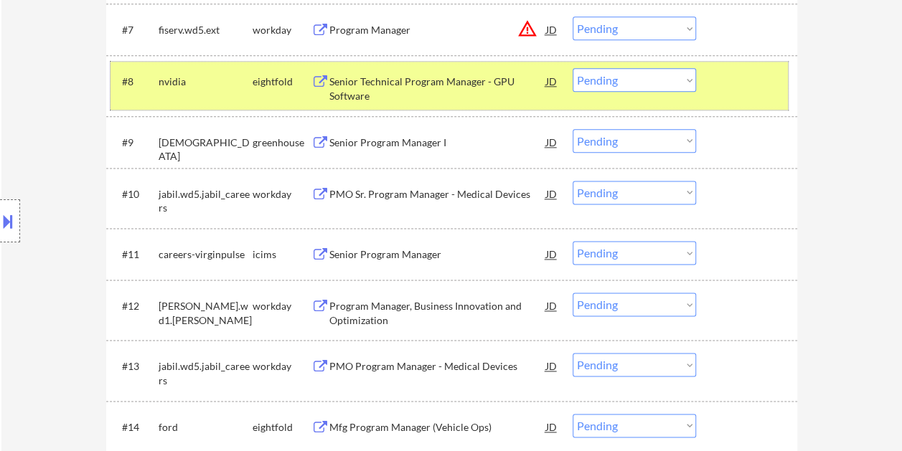
click at [732, 80] on div at bounding box center [748, 81] width 63 height 26
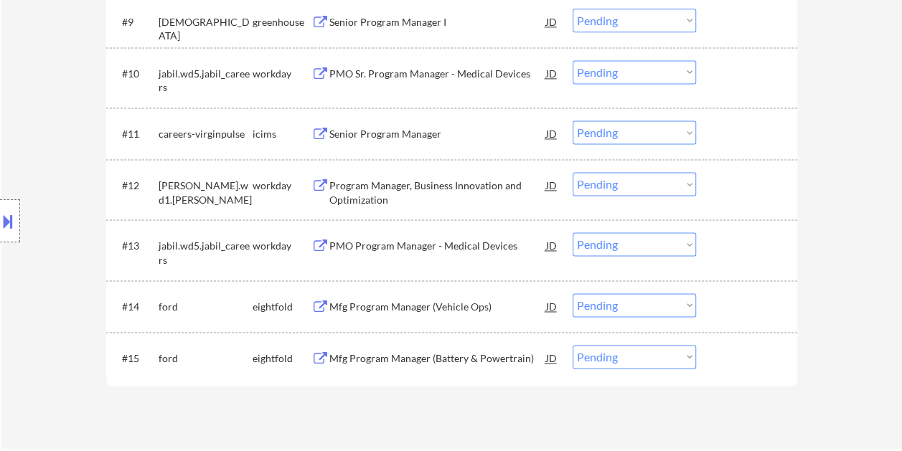
scroll to position [1000, 0]
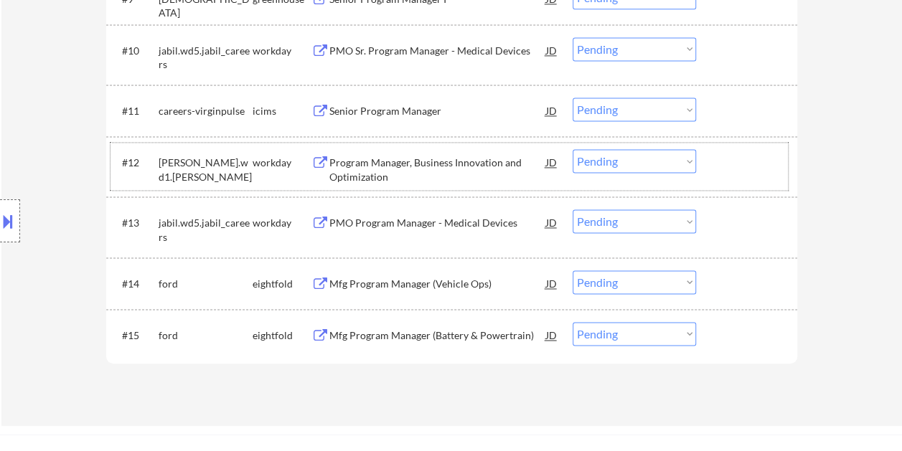
click at [738, 175] on div "#12 [PERSON_NAME].wd1.[PERSON_NAME] workday Program Manager, Business Innovatio…" at bounding box center [448, 166] width 677 height 47
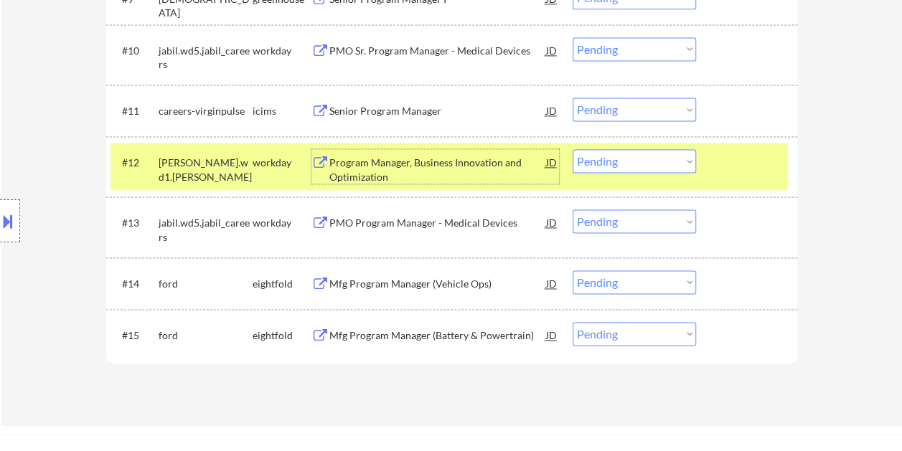
click at [470, 176] on div "Program Manager, Business Innovation and Optimization" at bounding box center [437, 170] width 217 height 28
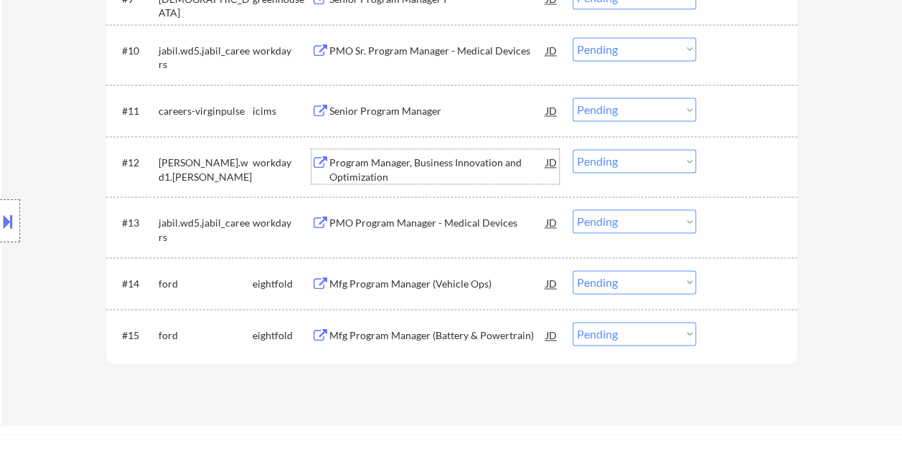
click at [726, 161] on div at bounding box center [748, 162] width 63 height 26
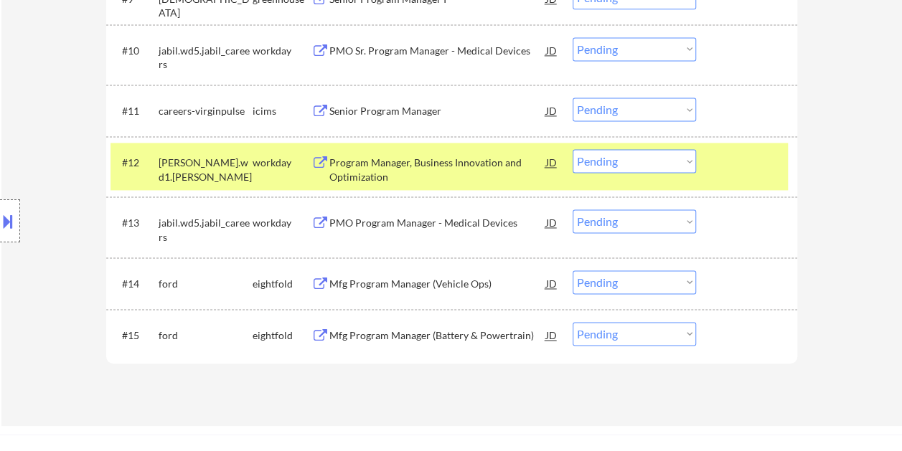
click at [685, 165] on select "Choose an option... Pending Applied Excluded (Questions) Excluded (Expired) Exc…" at bounding box center [633, 161] width 123 height 24
click at [572, 149] on select "Choose an option... Pending Applied Excluded (Questions) Excluded (Expired) Exc…" at bounding box center [633, 161] width 123 height 24
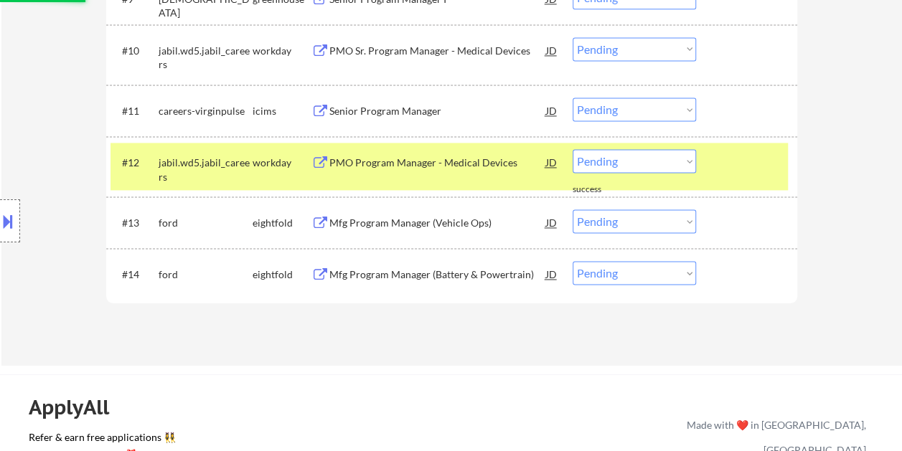
click at [762, 161] on div at bounding box center [748, 162] width 63 height 26
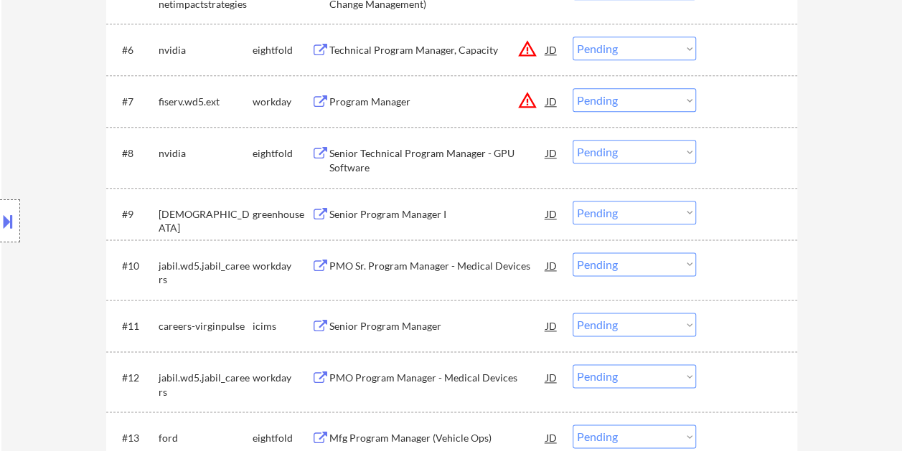
scroll to position [856, 0]
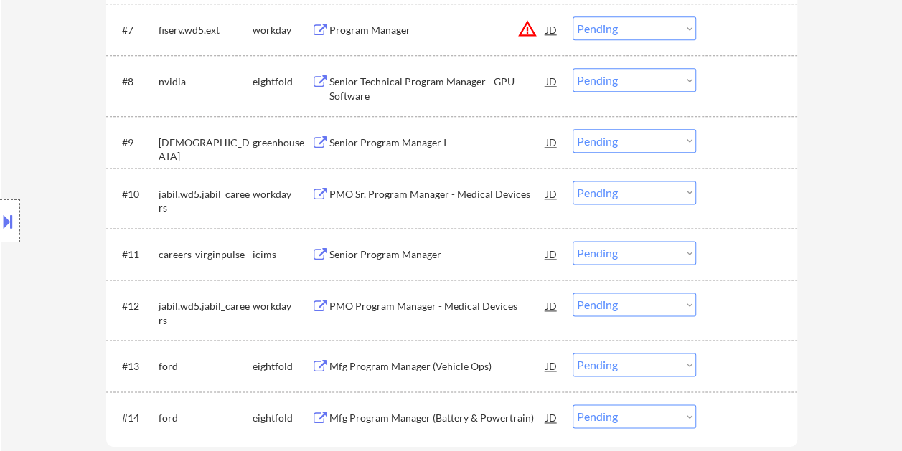
drag, startPoint x: 746, startPoint y: 200, endPoint x: 724, endPoint y: 201, distance: 21.5
click at [744, 200] on div at bounding box center [748, 194] width 63 height 26
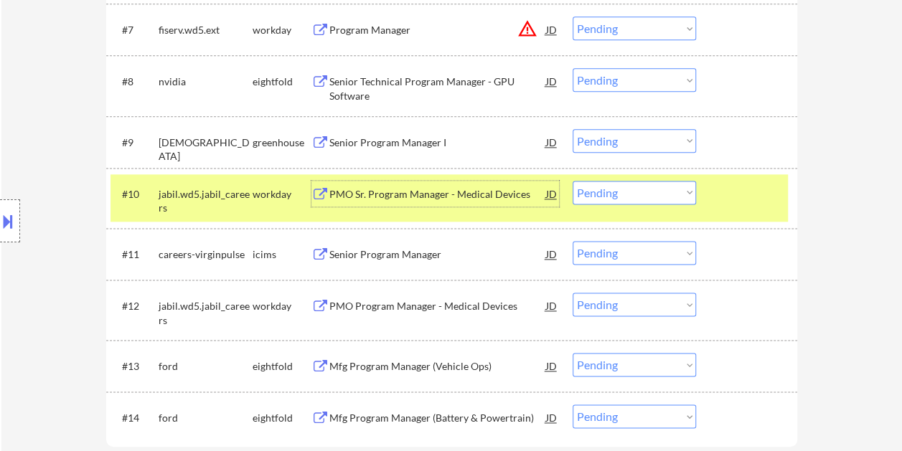
click at [489, 191] on div "PMO Sr. Program Manager - Medical Devices" at bounding box center [437, 194] width 217 height 14
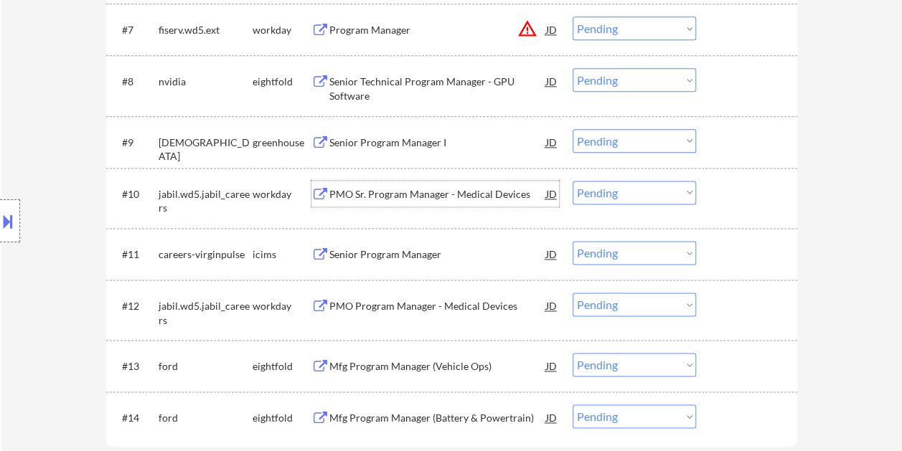
click at [747, 189] on div at bounding box center [748, 194] width 63 height 26
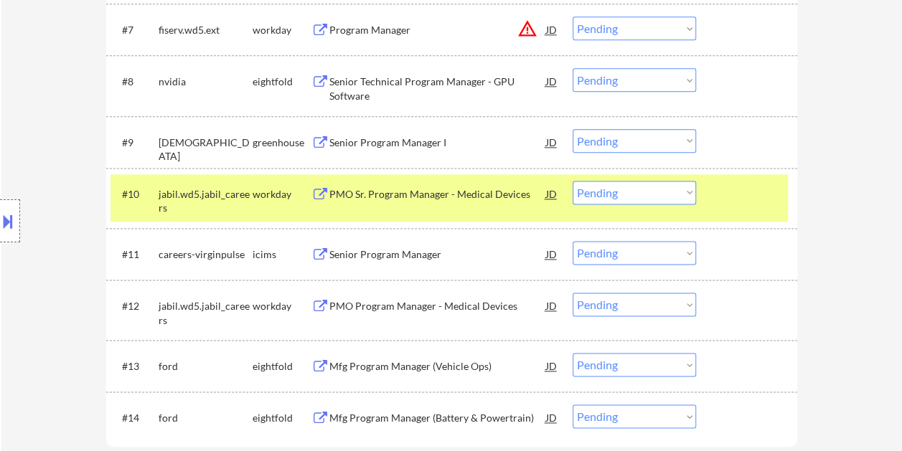
click at [684, 201] on select "Choose an option... Pending Applied Excluded (Questions) Excluded (Expired) Exc…" at bounding box center [633, 193] width 123 height 24
click at [572, 181] on select "Choose an option... Pending Applied Excluded (Questions) Excluded (Expired) Exc…" at bounding box center [633, 193] width 123 height 24
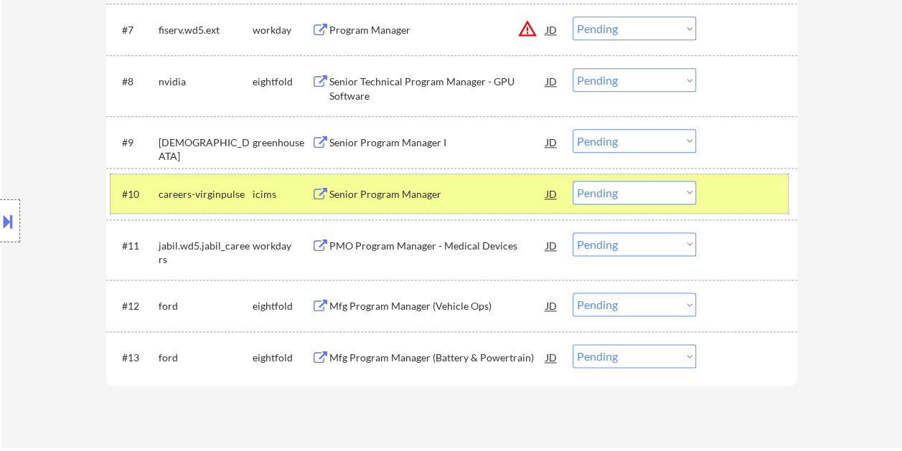
click at [746, 186] on div at bounding box center [748, 194] width 63 height 26
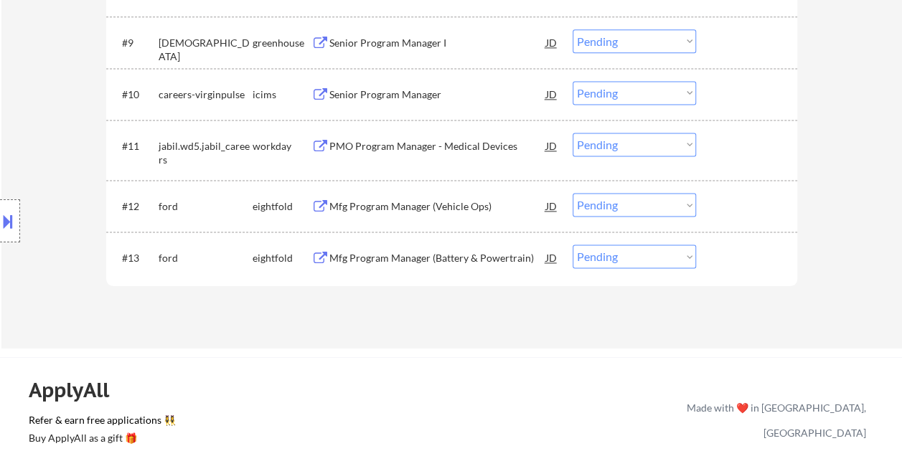
scroll to position [1004, 0]
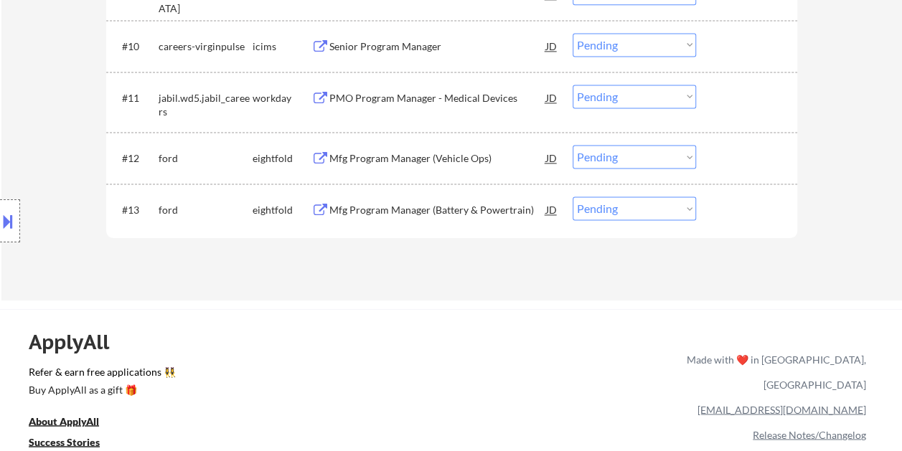
click at [728, 111] on div "#11 jabil.wd5.jabil_careers workday PMO Program Manager - Medical Devices JD wa…" at bounding box center [448, 101] width 677 height 47
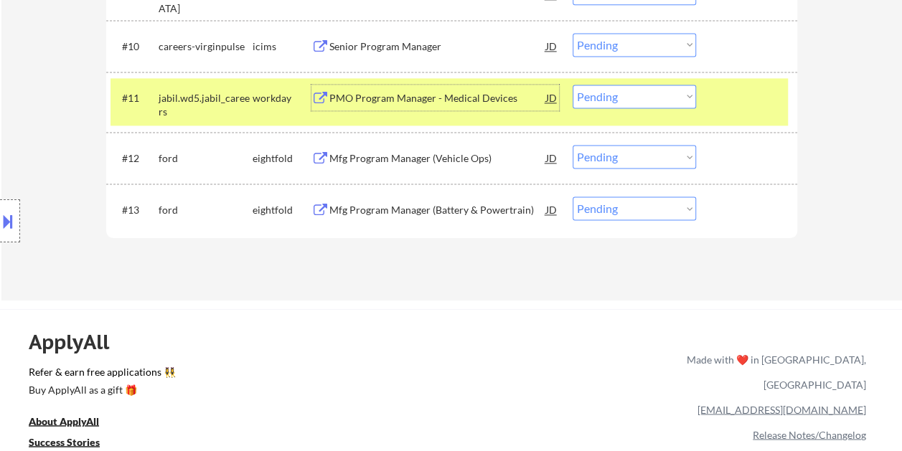
click at [390, 92] on div "PMO Program Manager - Medical Devices" at bounding box center [437, 98] width 217 height 14
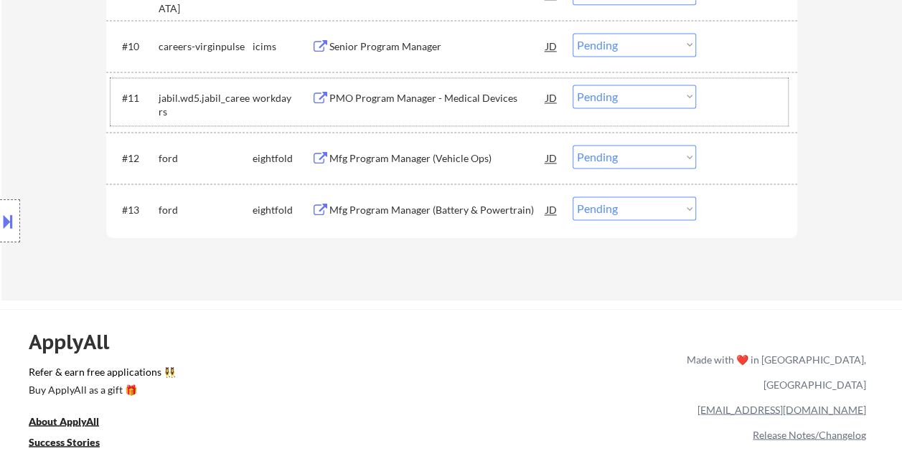
drag, startPoint x: 729, startPoint y: 95, endPoint x: 686, endPoint y: 96, distance: 43.8
click at [728, 95] on div at bounding box center [748, 98] width 63 height 26
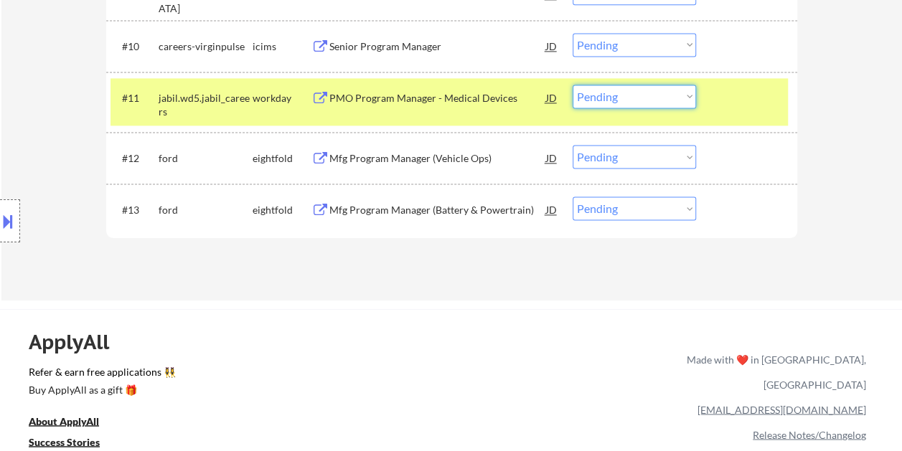
click at [678, 96] on select "Choose an option... Pending Applied Excluded (Questions) Excluded (Expired) Exc…" at bounding box center [633, 97] width 123 height 24
click at [572, 85] on select "Choose an option... Pending Applied Excluded (Questions) Excluded (Expired) Exc…" at bounding box center [633, 97] width 123 height 24
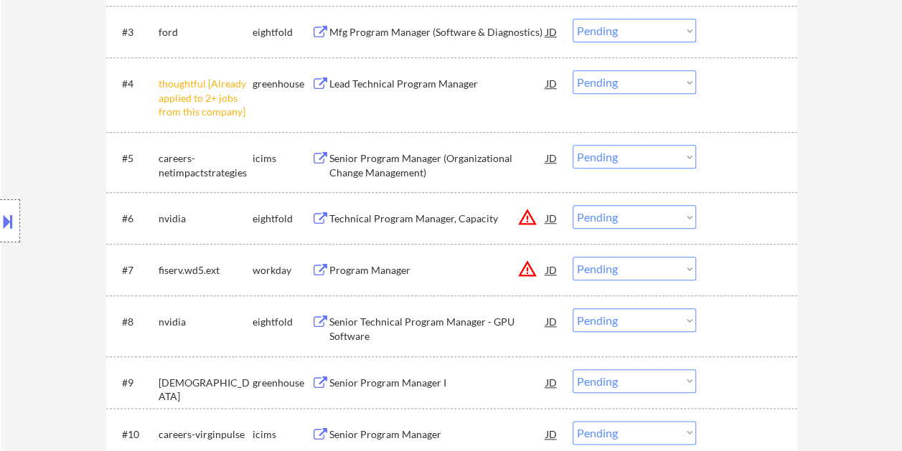
scroll to position [646, 0]
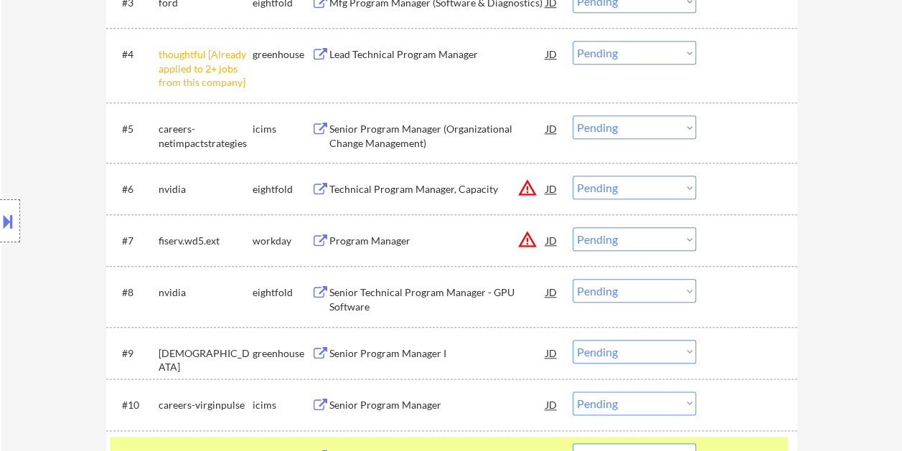
click at [723, 232] on div at bounding box center [748, 240] width 63 height 26
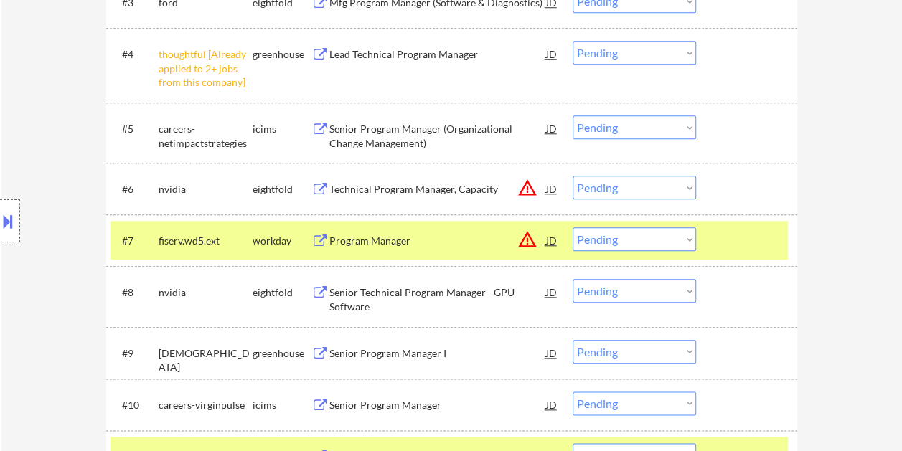
click at [423, 231] on div "Program Manager" at bounding box center [437, 240] width 217 height 26
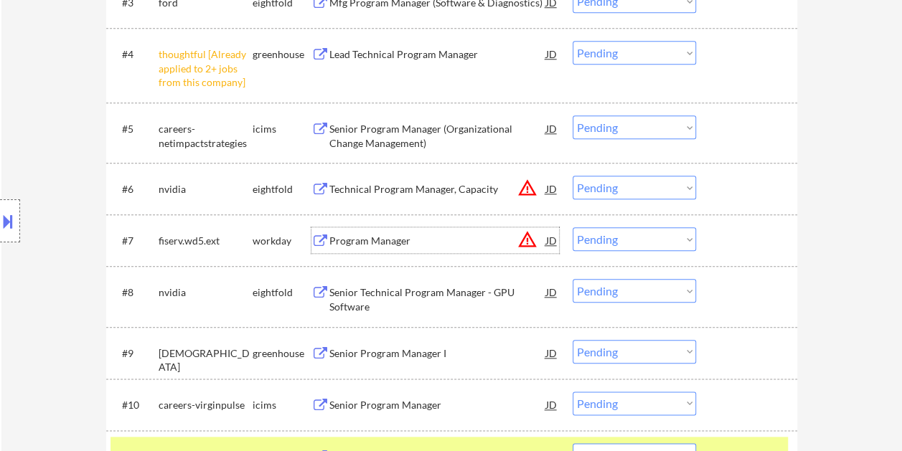
scroll to position [717, 0]
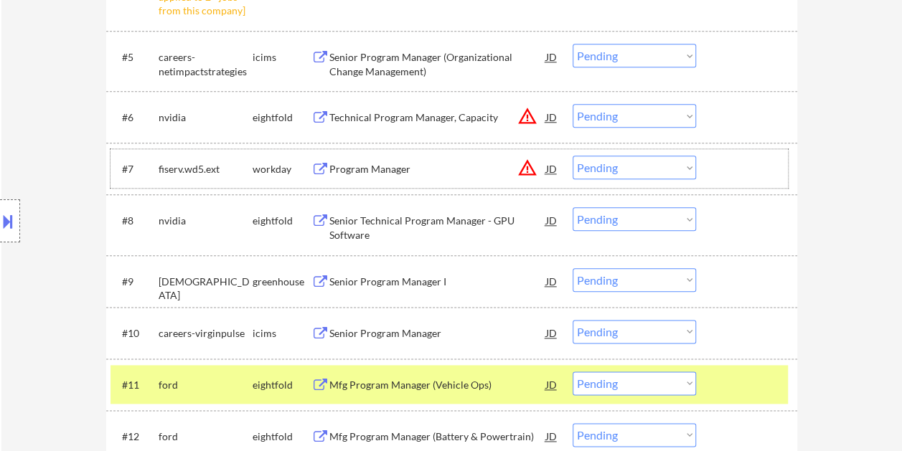
drag, startPoint x: 755, startPoint y: 176, endPoint x: 685, endPoint y: 177, distance: 69.6
click at [753, 176] on div at bounding box center [748, 169] width 63 height 26
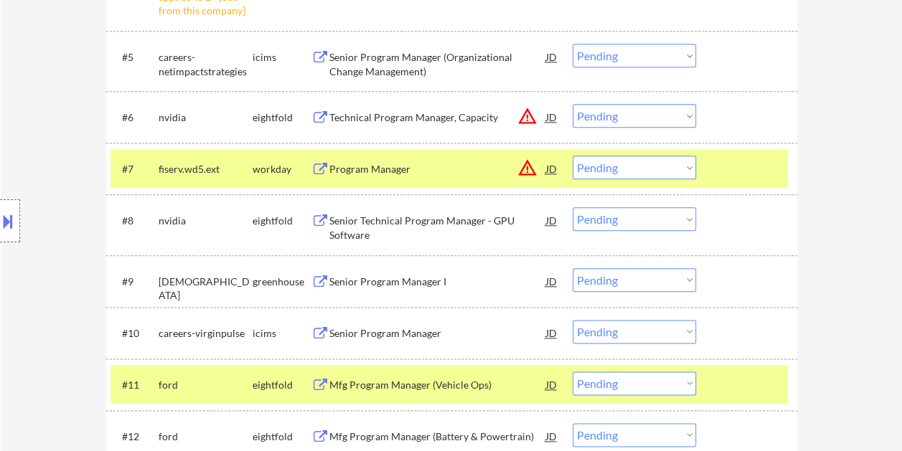
click at [670, 176] on select "Choose an option... Pending Applied Excluded (Questions) Excluded (Expired) Exc…" at bounding box center [633, 168] width 123 height 24
click at [572, 156] on select "Choose an option... Pending Applied Excluded (Questions) Excluded (Expired) Exc…" at bounding box center [633, 168] width 123 height 24
